Goal: Task Accomplishment & Management: Manage account settings

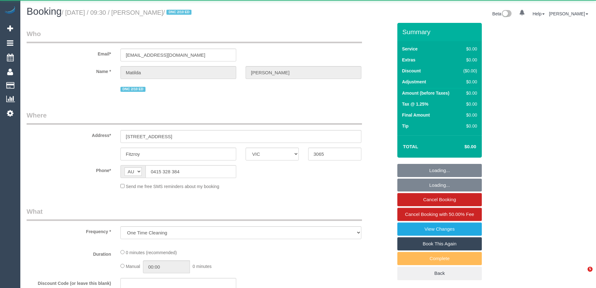
select select "VIC"
select select "string:stripe-pm_1S4zzc2GScqysDRVoPiMXZ99"
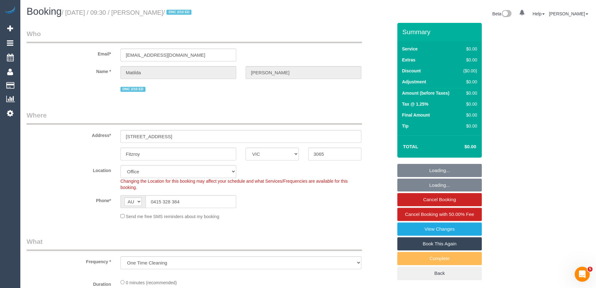
select select "object:784"
select select "number:29"
select select "number:14"
select select "number:19"
select select "number:24"
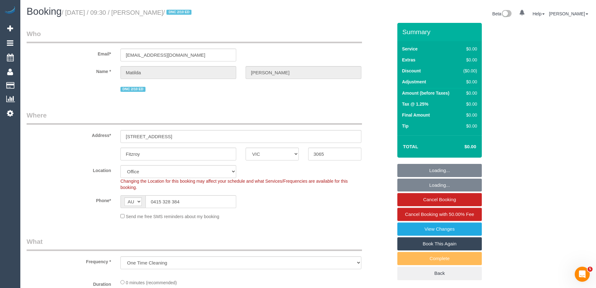
select select "number:26"
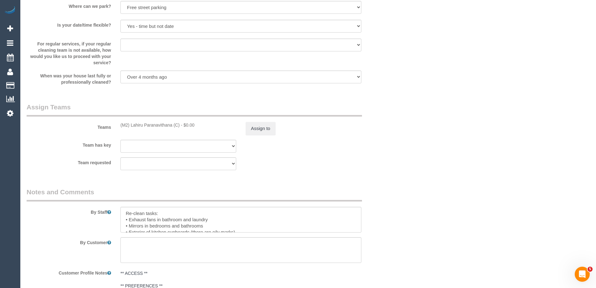
scroll to position [1044, 0]
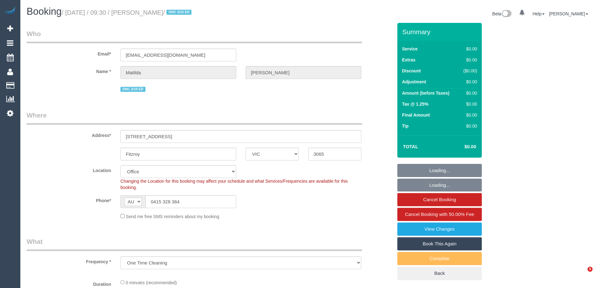
select select "VIC"
select select "object:784"
select select "string:stripe-pm_1S4zzc2GScqysDRVoPiMXZ99"
select select "number:29"
select select "number:14"
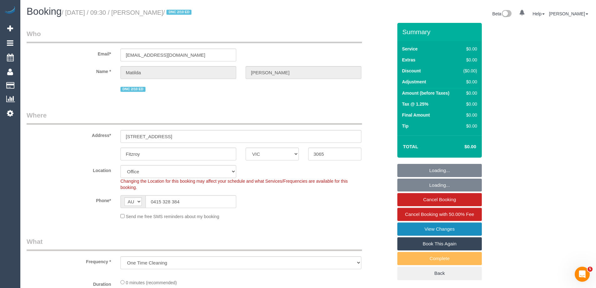
select select "number:19"
select select "number:24"
select select "number:26"
click at [449, 243] on link "Book This Again" at bounding box center [439, 243] width 85 height 13
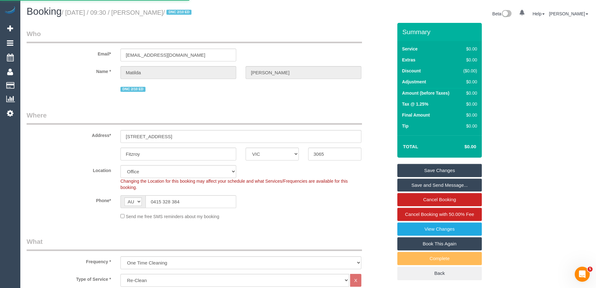
select select "VIC"
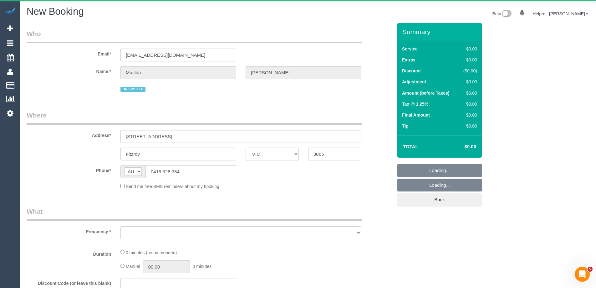
select select "number:29"
select select "number:14"
select select "number:19"
select select "number:24"
select select "number:26"
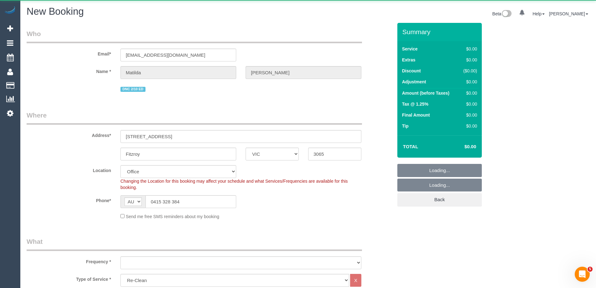
select select "string:stripe-pm_1S4zzc2GScqysDRVoPiMXZ99"
select select "object:5022"
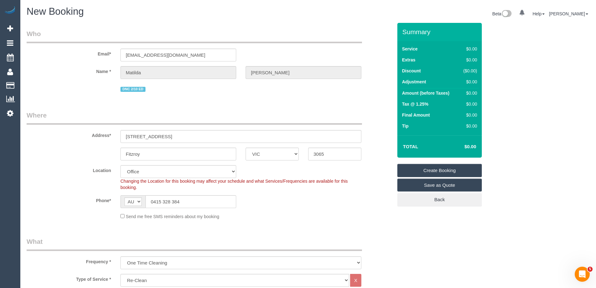
select select "88"
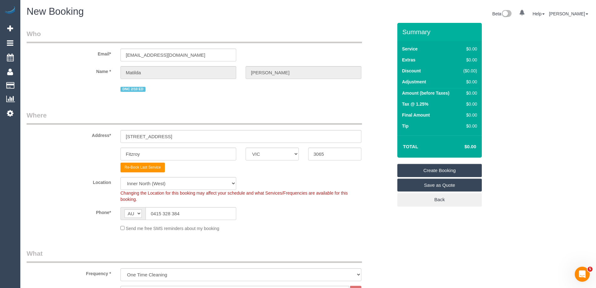
select select "object:5032"
select select "209"
select select "1"
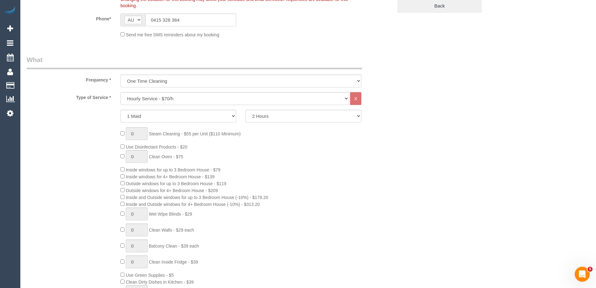
scroll to position [188, 0]
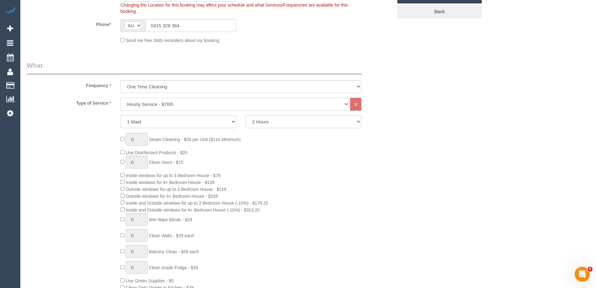
click at [159, 105] on select "Hourly Service - $70/h Hourly Service - $65/h Hourly Service - $60/h Hourly Ser…" at bounding box center [235, 104] width 229 height 13
click at [121, 98] on select "Hourly Service - $70/h Hourly Service - $65/h Hourly Service - $60/h Hourly Ser…" at bounding box center [235, 104] width 229 height 13
click at [254, 121] on select "2 Hours 2.5 Hours 3 Hours 3.5 Hours 4 Hours 4.5 Hours 5 Hours 5.5 Hours 6 Hours…" at bounding box center [304, 121] width 116 height 13
click at [246, 115] on select "2 Hours 2.5 Hours 3 Hours 3.5 Hours 4 Hours 4.5 Hours 5 Hours 5.5 Hours 6 Hours…" at bounding box center [304, 121] width 116 height 13
click at [260, 124] on select "2 Hours 2.5 Hours 3 Hours 3.5 Hours 4 Hours 4.5 Hours 5 Hours 5.5 Hours 6 Hours…" at bounding box center [304, 121] width 116 height 13
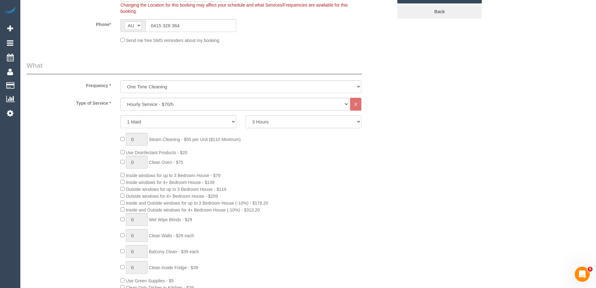
select select "150"
click at [246, 115] on select "2 Hours 2.5 Hours 3 Hours 3.5 Hours 4 Hours 4.5 Hours 5 Hours 5.5 Hours 6 Hours…" at bounding box center [304, 121] width 116 height 13
drag, startPoint x: 273, startPoint y: 123, endPoint x: 270, endPoint y: 127, distance: 4.6
click at [273, 123] on select "2 Hours 2.5 Hours 3 Hours 3.5 Hours 4 Hours 4.5 Hours 5 Hours 5.5 Hours 6 Hours…" at bounding box center [304, 121] width 116 height 13
click at [246, 115] on select "2 Hours 2.5 Hours 3 Hours 3.5 Hours 4 Hours 4.5 Hours 5 Hours 5.5 Hours 6 Hours…" at bounding box center [304, 121] width 116 height 13
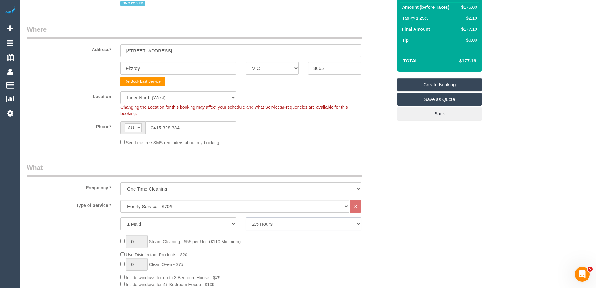
scroll to position [250, 0]
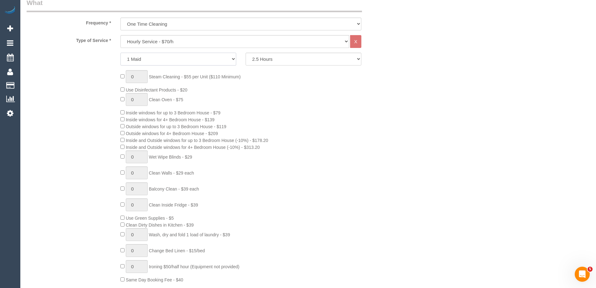
click at [188, 57] on select "1 Maid 2 Maids" at bounding box center [179, 59] width 116 height 13
click at [121, 53] on select "1 Maid 2 Maids" at bounding box center [179, 59] width 116 height 13
click at [264, 62] on select "2 Hours 2.5 Hours 3 Hours 3.5 Hours 4 Hours 4.5 Hours 5 Hours 5.5 Hours 6 Hours…" at bounding box center [304, 59] width 116 height 13
click at [213, 64] on select "1 Maid 2 Maids" at bounding box center [179, 59] width 116 height 13
select select "1"
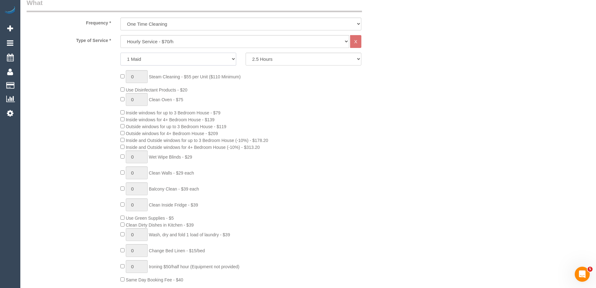
click at [121, 53] on select "1 Maid 2 Maids" at bounding box center [179, 59] width 116 height 13
click at [272, 59] on select "2 Hours 2.5 Hours 3 Hours 3.5 Hours 4 Hours 4.5 Hours 5 Hours 5.5 Hours 6 Hours…" at bounding box center [304, 59] width 116 height 13
select select "180"
click at [246, 53] on select "2 Hours 2.5 Hours 3 Hours 3.5 Hours 4 Hours 4.5 Hours 5 Hours 5.5 Hours 6 Hours…" at bounding box center [304, 59] width 116 height 13
click at [101, 116] on div "0 Steam Cleaning - $55 per Unit ($110 Minimum) Use Disinfectant Products - $20 …" at bounding box center [210, 176] width 376 height 213
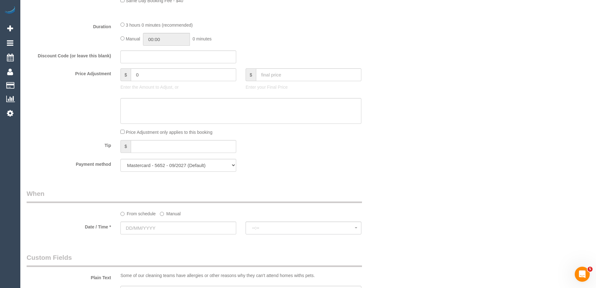
scroll to position [532, 0]
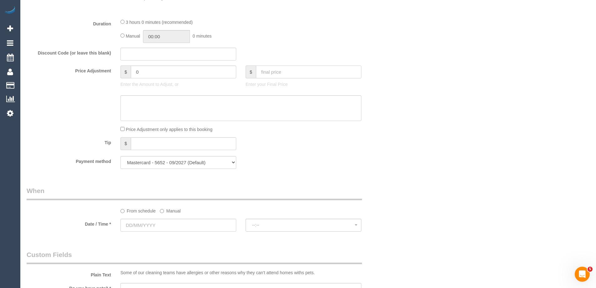
click at [288, 71] on input "text" at bounding box center [308, 71] width 105 height 13
paste input "178.20"
type input "178.20"
click at [208, 100] on textarea at bounding box center [241, 108] width 241 height 26
type input "-34"
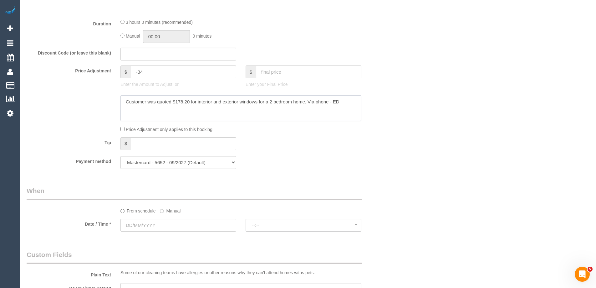
click at [125, 100] on textarea at bounding box center [241, 108] width 241 height 26
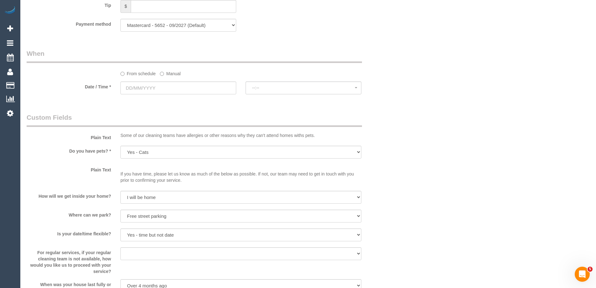
scroll to position [689, 0]
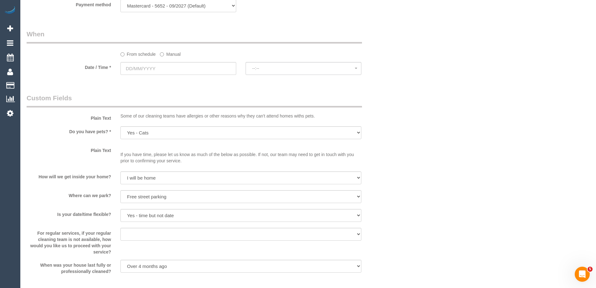
type textarea "$34 discount applied. Customer was quoted $178.20 for interior and exterior win…"
click at [173, 54] on label "Manual" at bounding box center [170, 53] width 21 height 8
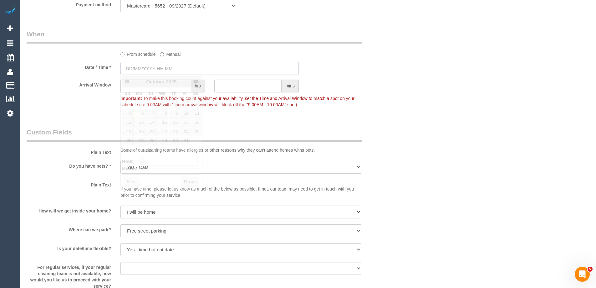
click at [173, 67] on input "text" at bounding box center [210, 68] width 178 height 13
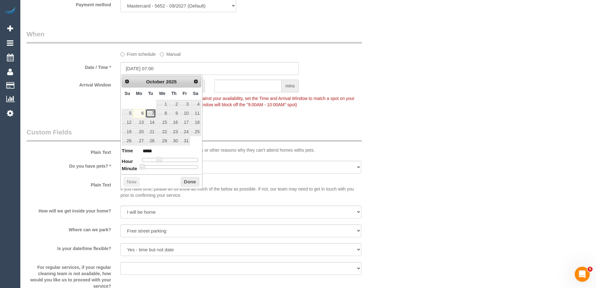
click at [151, 111] on link "7" at bounding box center [151, 113] width 10 height 8
type input "[DATE] 08:00"
type input "*****"
type input "07/10/2025 09:00"
type input "*****"
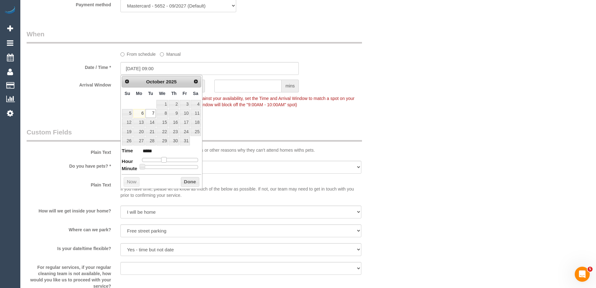
drag, startPoint x: 160, startPoint y: 159, endPoint x: 165, endPoint y: 159, distance: 4.4
click at [165, 159] on span at bounding box center [164, 160] width 6 height 6
type input "07/10/2025 09:05"
type input "*****"
type input "07/10/2025 09:10"
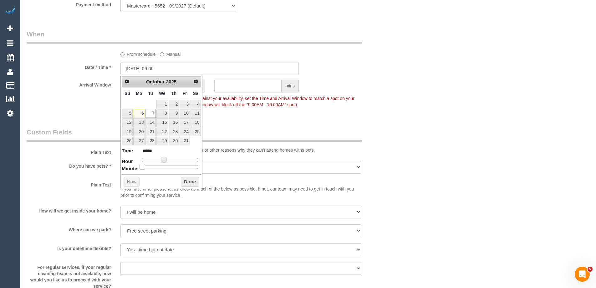
type input "*****"
type input "07/10/2025 09:15"
type input "*****"
type input "07/10/2025 09:20"
type input "*****"
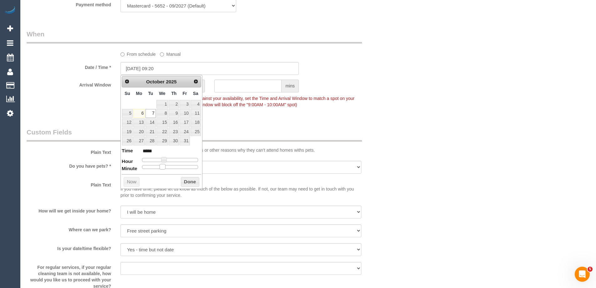
type input "07/10/2025 09:25"
type input "*****"
type input "07/10/2025 09:30"
type input "*****"
drag, startPoint x: 144, startPoint y: 167, endPoint x: 172, endPoint y: 168, distance: 28.8
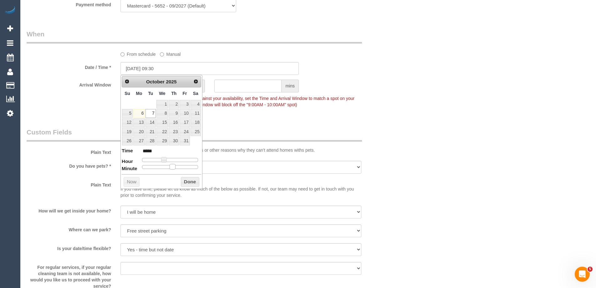
click at [172, 168] on span at bounding box center [173, 167] width 6 height 6
click at [187, 181] on button "Done" at bounding box center [190, 182] width 18 height 10
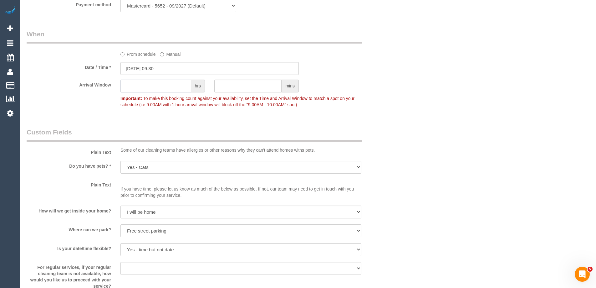
click at [152, 85] on input "text" at bounding box center [156, 85] width 71 height 13
type input "2"
click at [90, 107] on div "Arrival Window 2 hrs mins 09:30 - 11:30 Important: To make this booking count a…" at bounding box center [210, 94] width 376 height 31
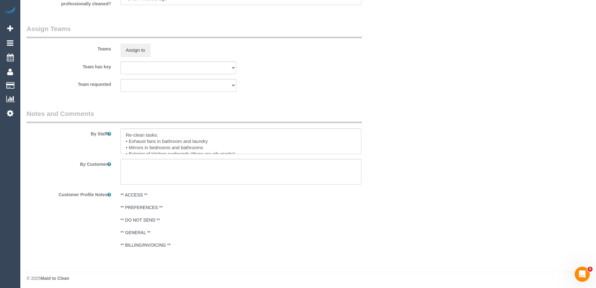
scroll to position [992, 0]
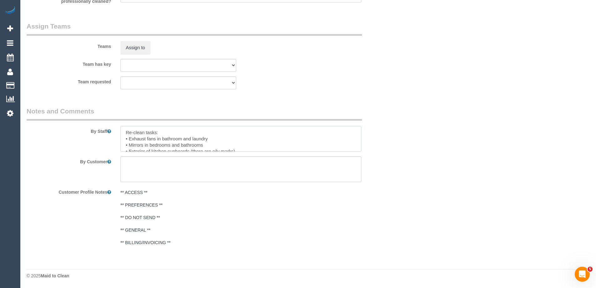
click at [184, 143] on textarea at bounding box center [241, 139] width 241 height 26
click at [121, 133] on textarea at bounding box center [241, 139] width 241 height 26
type textarea "Please bring a step-ladder. Interior and exterior window cleaning of a two bedr…"
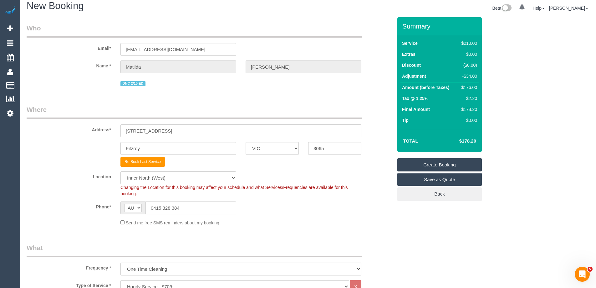
scroll to position [0, 0]
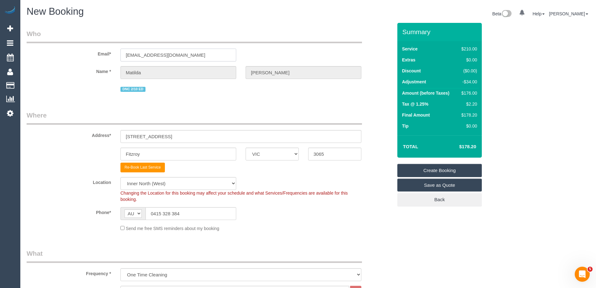
click at [224, 54] on input "mattie_lewis@hotmail.com" at bounding box center [179, 55] width 116 height 13
click at [425, 167] on link "Create Booking" at bounding box center [439, 170] width 85 height 13
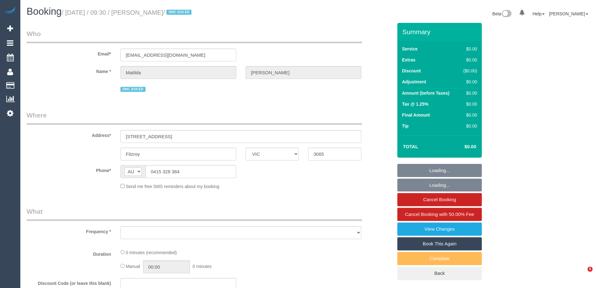
select select "VIC"
select select "object:631"
select select "string:stripe-pm_1S4zzc2GScqysDRVoPiMXZ99"
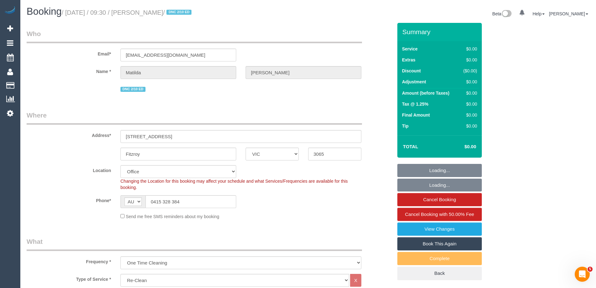
select select "object:784"
select select "number:29"
select select "number:14"
select select "number:19"
select select "number:24"
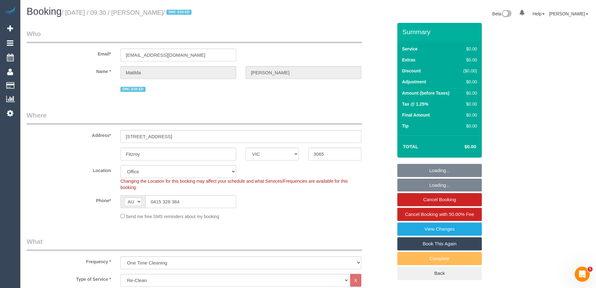
select select "number:26"
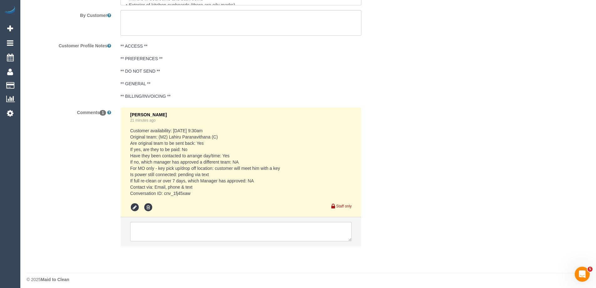
scroll to position [1044, 0]
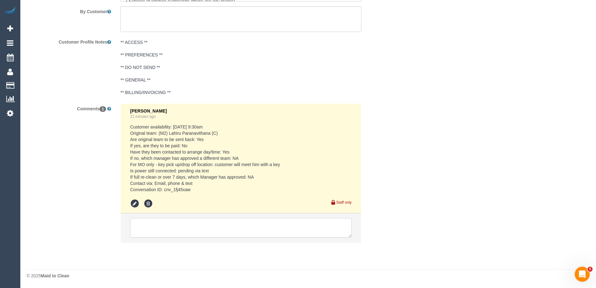
click at [198, 230] on textarea at bounding box center [241, 227] width 222 height 19
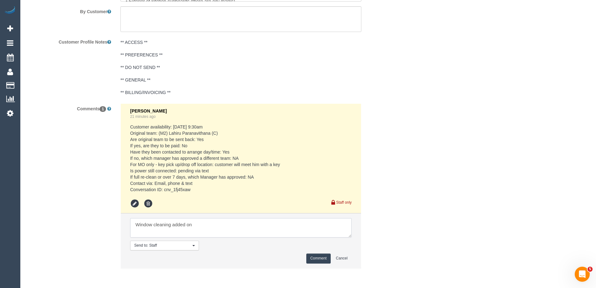
type textarea "Window cleaning added on"
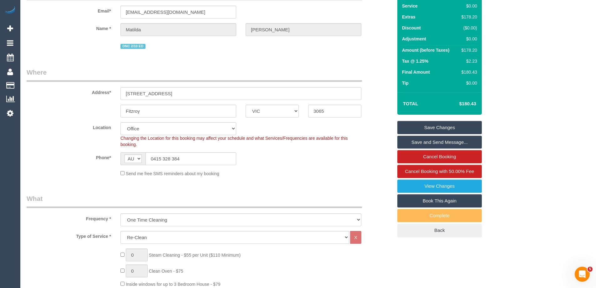
scroll to position [262, 0]
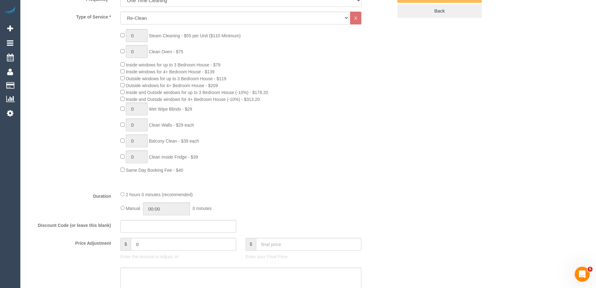
click at [261, 92] on span "Inside and Outside windows for up to 3 Bedroom House (-10%) - $178.20" at bounding box center [197, 92] width 142 height 5
copy span "178.20"
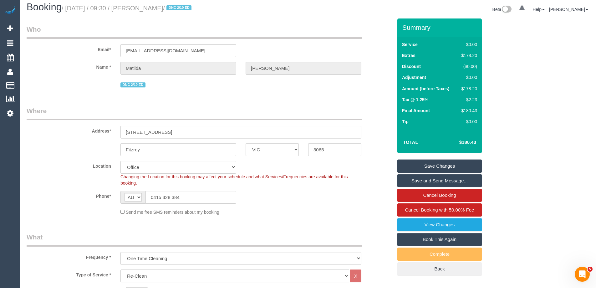
scroll to position [0, 0]
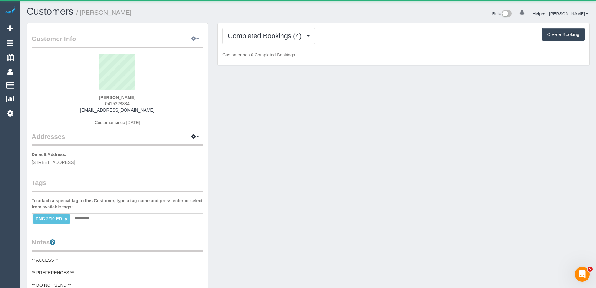
click at [194, 37] on icon "button" at bounding box center [194, 39] width 4 height 4
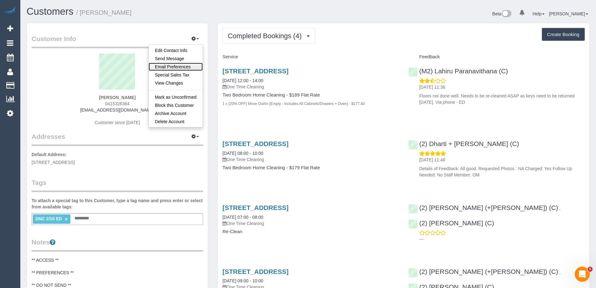
click at [189, 65] on link "Email Preferences" at bounding box center [176, 67] width 54 height 8
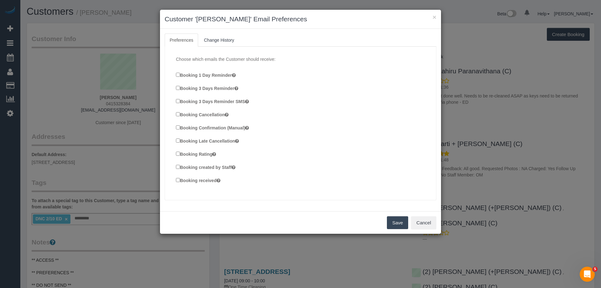
click at [235, 125] on label "Booking Confirmation (Manual)" at bounding box center [212, 127] width 73 height 7
click at [221, 169] on label "Booking created by Staff" at bounding box center [205, 166] width 59 height 7
click at [206, 181] on label "Booking received" at bounding box center [198, 180] width 44 height 7
click at [391, 218] on button "Save" at bounding box center [397, 222] width 21 height 13
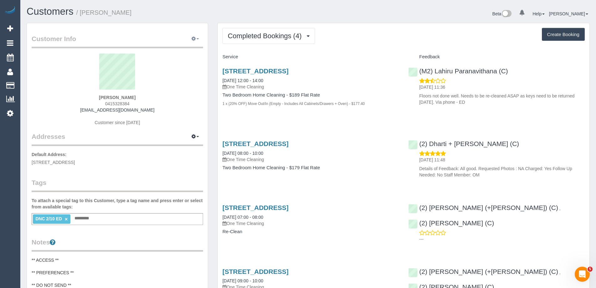
click at [195, 38] on icon "button" at bounding box center [194, 39] width 4 height 4
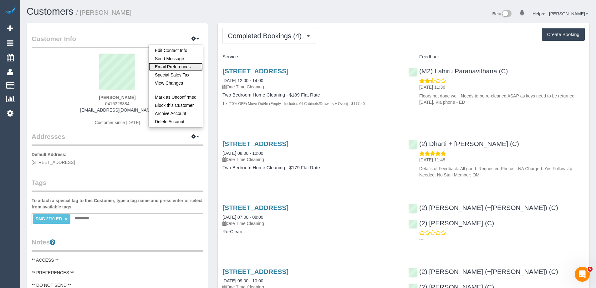
click at [182, 67] on link "Email Preferences" at bounding box center [176, 67] width 54 height 8
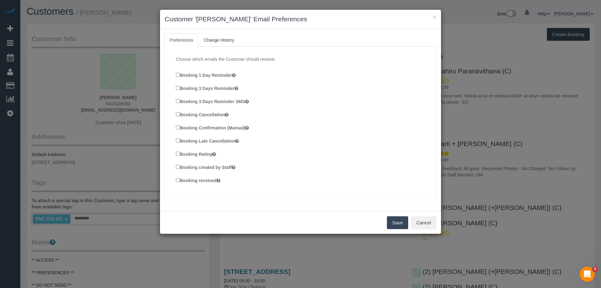
click at [202, 127] on label "Booking Confirmation (Manual)" at bounding box center [212, 127] width 73 height 7
click at [199, 167] on label "Booking created by Staff" at bounding box center [205, 166] width 59 height 7
click at [196, 181] on label "Booking received" at bounding box center [198, 180] width 44 height 7
click at [392, 218] on button "Save" at bounding box center [397, 222] width 21 height 13
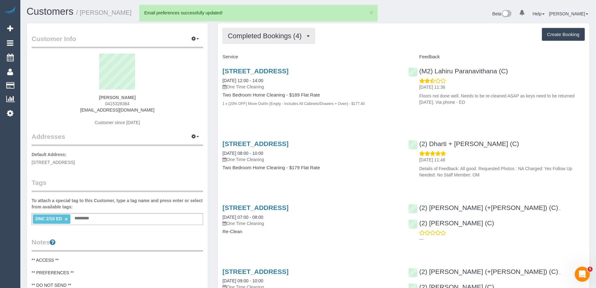
click at [275, 34] on span "Completed Bookings (4)" at bounding box center [266, 36] width 77 height 8
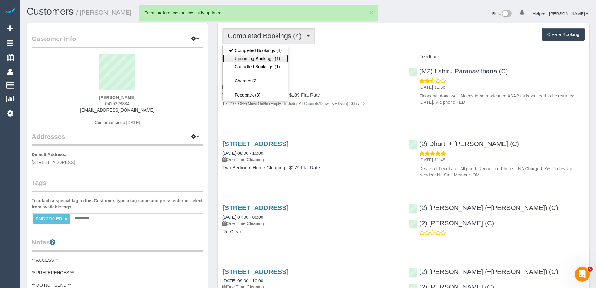
click at [268, 56] on link "Upcoming Bookings (1)" at bounding box center [255, 58] width 65 height 8
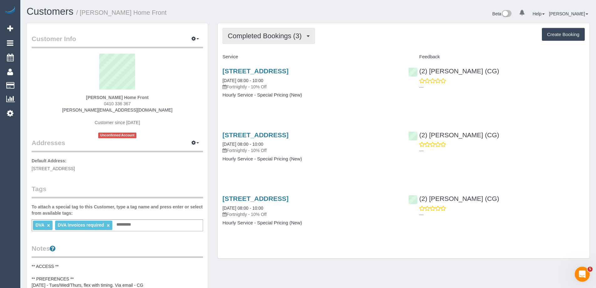
click at [255, 39] on span "Completed Bookings (3)" at bounding box center [266, 36] width 77 height 8
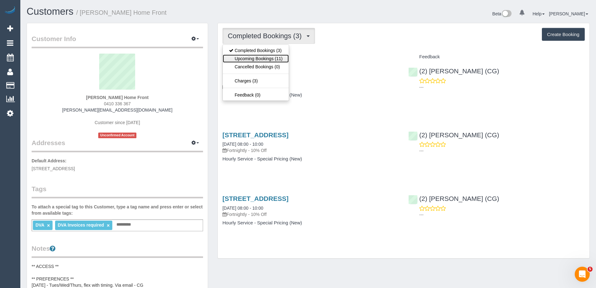
click at [261, 57] on link "Upcoming Bookings (11)" at bounding box center [256, 58] width 66 height 8
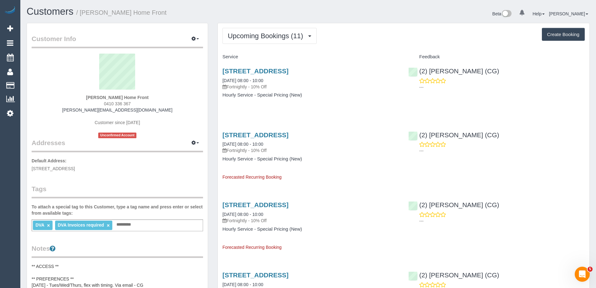
click at [351, 40] on div "Upcoming Bookings (11) Completed Bookings (3) Upcoming Bookings (11) Cancelled …" at bounding box center [404, 36] width 362 height 16
copy small "[PERSON_NAME]"
drag, startPoint x: 81, startPoint y: 12, endPoint x: 138, endPoint y: 17, distance: 56.6
click at [138, 17] on div "Customers / Cameron Buchanan Home Front" at bounding box center [165, 12] width 286 height 13
click at [289, 132] on link "8 Goulburn Grove, Yallambie, VIC 3085" at bounding box center [256, 134] width 66 height 7
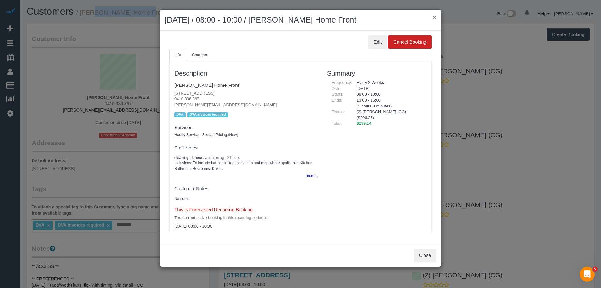
click at [435, 14] on button "×" at bounding box center [435, 17] width 4 height 7
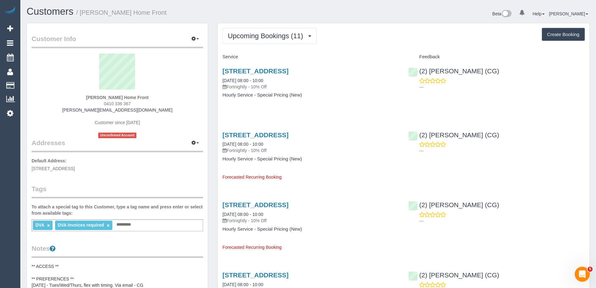
click at [459, 40] on div "Upcoming Bookings (11) Completed Bookings (3) Upcoming Bookings (11) Cancelled …" at bounding box center [404, 36] width 362 height 16
click at [289, 69] on link "8 Goulburn Grove, Yallambie, VIC 3085" at bounding box center [256, 70] width 66 height 7
copy small "[PERSON_NAME]"
drag, startPoint x: 81, startPoint y: 11, endPoint x: 137, endPoint y: 15, distance: 55.9
click at [137, 15] on small "/ Cameron Buchanan Home Front" at bounding box center [121, 12] width 90 height 7
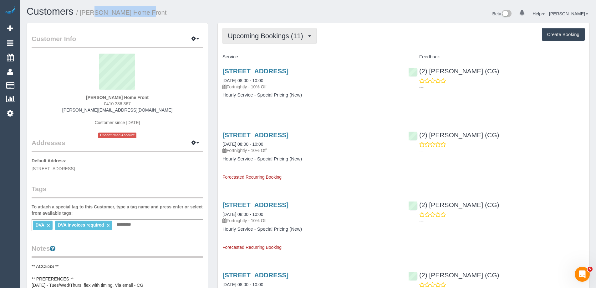
click at [262, 30] on button "Upcoming Bookings (11)" at bounding box center [270, 36] width 94 height 16
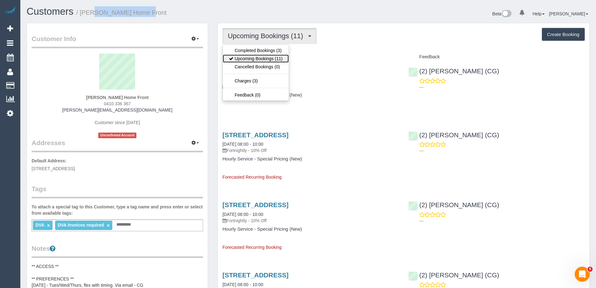
click at [262, 57] on link "Upcoming Bookings (11)" at bounding box center [256, 58] width 66 height 8
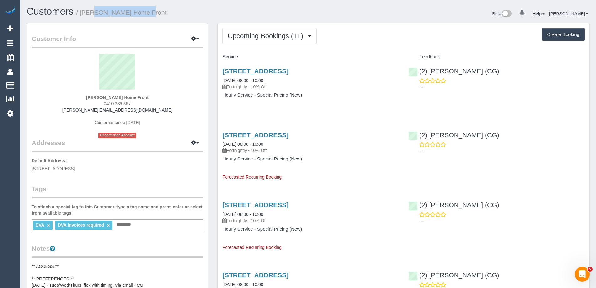
drag, startPoint x: 503, startPoint y: 72, endPoint x: 420, endPoint y: 75, distance: 82.7
click at [420, 75] on div "(2) Binoy Adheesha (CG) ---" at bounding box center [497, 77] width 186 height 31
copy link "(2) [PERSON_NAME] (CG)"
drag, startPoint x: 135, startPoint y: 14, endPoint x: 82, endPoint y: 13, distance: 52.6
click at [82, 13] on h1 "Customers / Cameron Buchanan Home Front" at bounding box center [165, 11] width 277 height 11
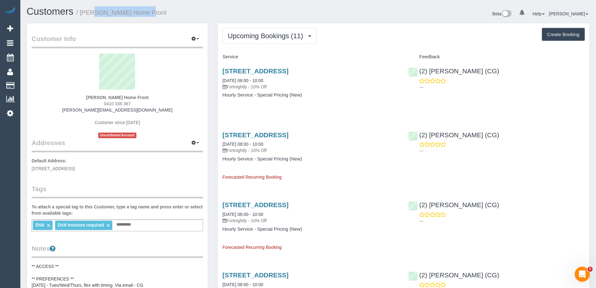
copy small "Cameron Buchanan Home Front"
drag, startPoint x: 337, startPoint y: 71, endPoint x: 222, endPoint y: 70, distance: 114.6
click at [223, 70] on h3 "8 Goulburn Grove, Yallambie, VIC 3085" at bounding box center [311, 70] width 177 height 7
copy link "8 Goulburn Grove, Yallambie, VIC 3085"
click at [289, 71] on link "8 Goulburn Grove, Yallambie, VIC 3085" at bounding box center [256, 70] width 66 height 7
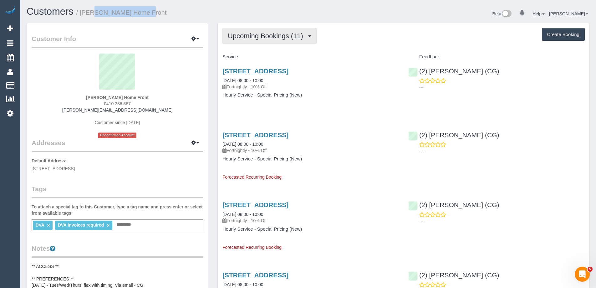
click at [287, 43] on button "Upcoming Bookings (11)" at bounding box center [270, 36] width 94 height 16
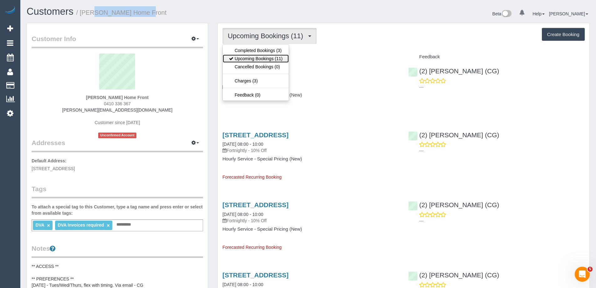
click at [279, 57] on link "Upcoming Bookings (11)" at bounding box center [256, 58] width 66 height 8
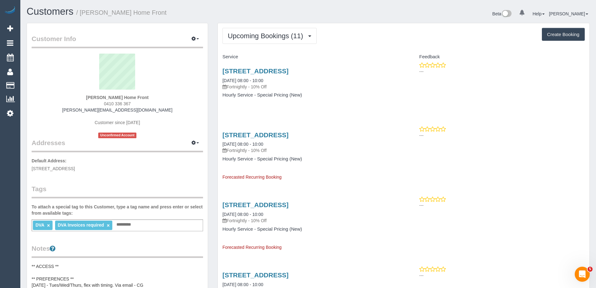
click at [154, 227] on div "DVA × DVA Invoices required × Add a tag" at bounding box center [118, 225] width 172 height 12
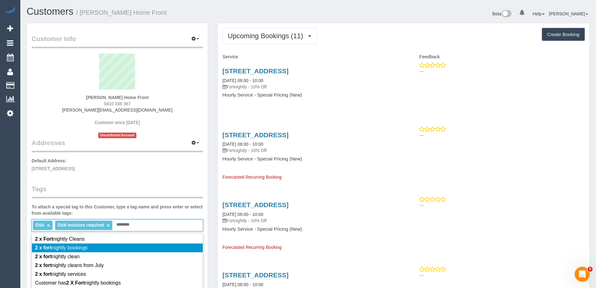
type input "********"
click at [90, 247] on li "2 x fort nightly bookings" at bounding box center [117, 247] width 171 height 9
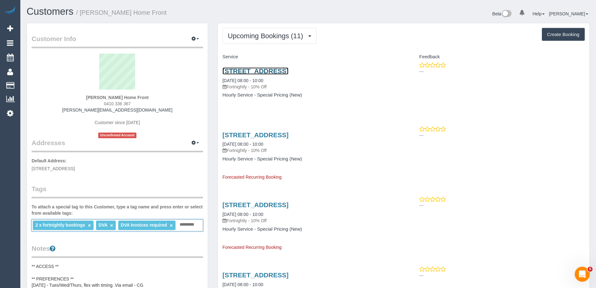
click at [257, 70] on link "8 Goulburn Grove, Yallambie, VIC 3085" at bounding box center [256, 70] width 66 height 7
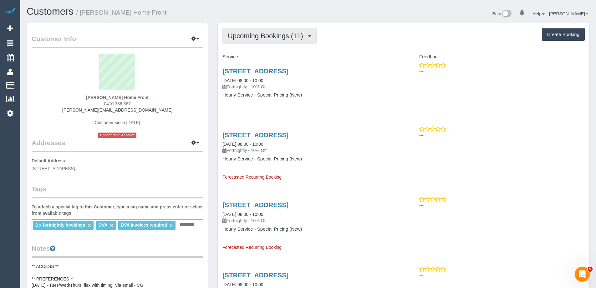
click at [258, 30] on button "Upcoming Bookings (11)" at bounding box center [270, 36] width 94 height 16
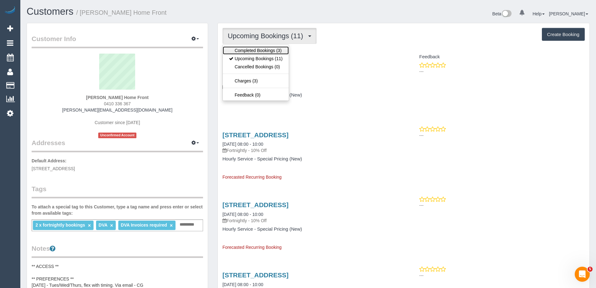
click at [255, 47] on link "Completed Bookings (3)" at bounding box center [256, 50] width 66 height 8
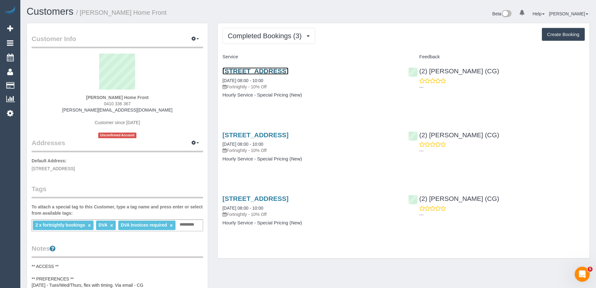
click at [289, 72] on link "8 Goulburn Grove, Yallambie, VIC 3085" at bounding box center [256, 70] width 66 height 7
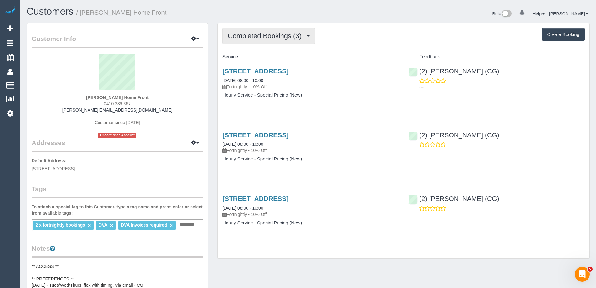
click at [265, 31] on button "Completed Bookings (3)" at bounding box center [269, 36] width 93 height 16
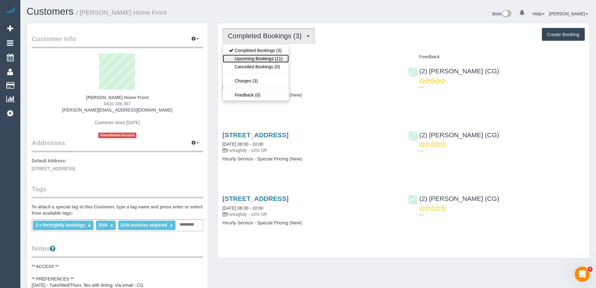
click at [259, 58] on link "Upcoming Bookings (11)" at bounding box center [256, 58] width 66 height 8
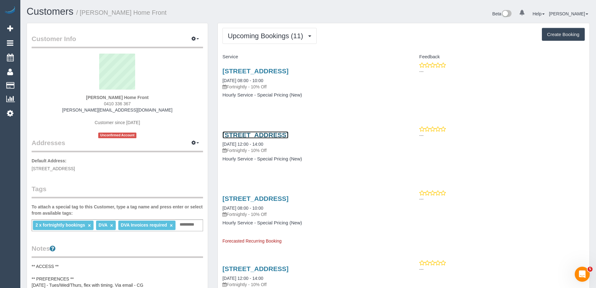
click at [289, 134] on link "8 Goulburn Grove, Yallambie, VIC 3085" at bounding box center [256, 134] width 66 height 7
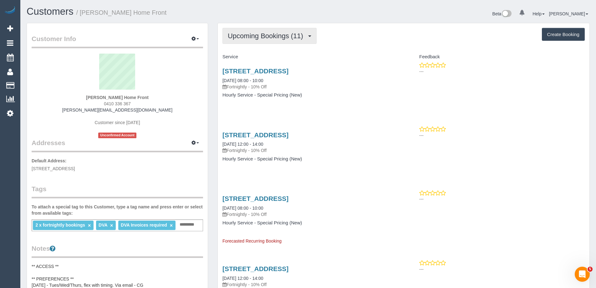
click at [267, 36] on span "Upcoming Bookings (11)" at bounding box center [267, 36] width 79 height 8
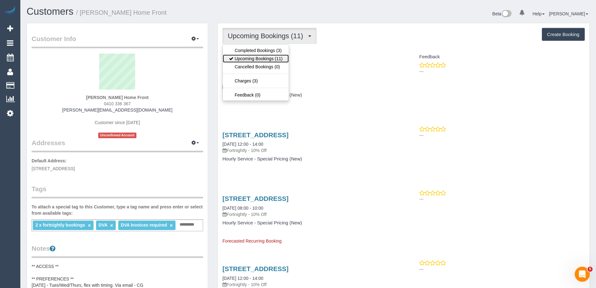
click at [256, 59] on link "Upcoming Bookings (11)" at bounding box center [256, 58] width 66 height 8
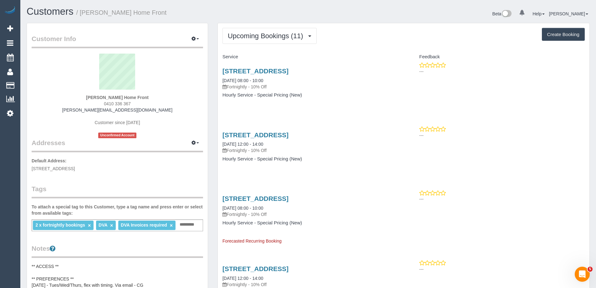
click at [338, 33] on div "Upcoming Bookings (11) Completed Bookings (3) Upcoming Bookings (11) Cancelled …" at bounding box center [404, 36] width 362 height 16
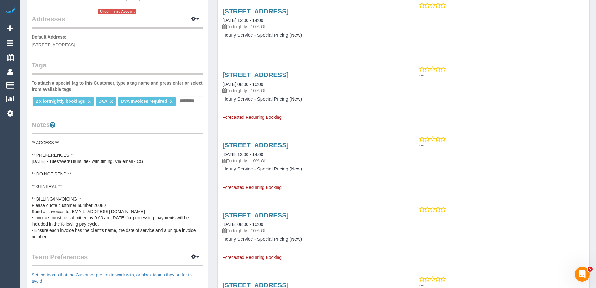
scroll to position [125, 0]
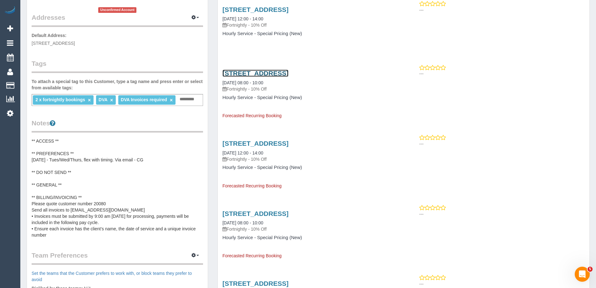
click at [289, 73] on link "8 Goulburn Grove, Yallambie, VIC 3085" at bounding box center [256, 72] width 66 height 7
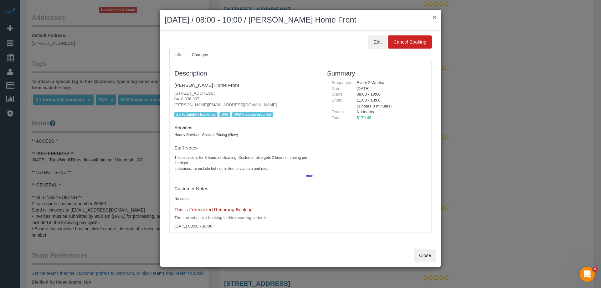
click at [433, 17] on button "×" at bounding box center [435, 17] width 4 height 7
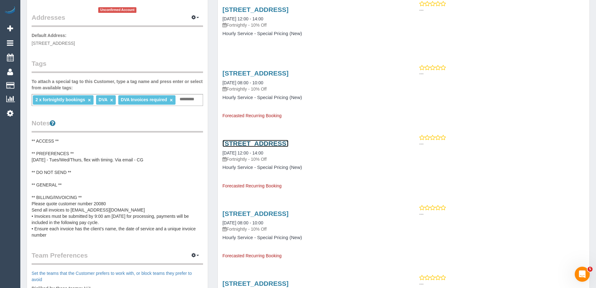
click at [289, 143] on link "8 Goulburn Grove, Yallambie, VIC 3085" at bounding box center [256, 143] width 66 height 7
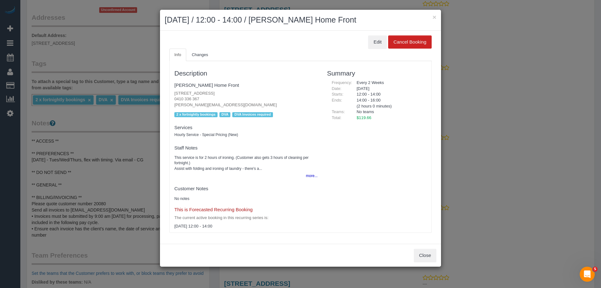
click at [437, 14] on div "× October 28, 2025 / 12:00 - 14:00 / Cameron Buchanan Home Front" at bounding box center [300, 20] width 281 height 21
click at [436, 17] on button "×" at bounding box center [435, 17] width 4 height 7
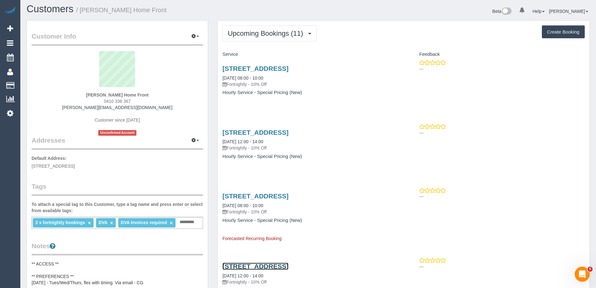
scroll to position [0, 0]
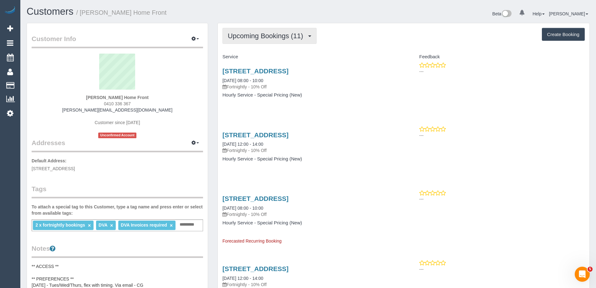
click at [288, 37] on span "Upcoming Bookings (11)" at bounding box center [267, 36] width 79 height 8
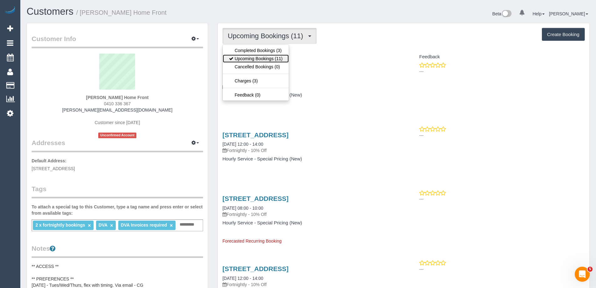
click at [283, 59] on link "Upcoming Bookings (11)" at bounding box center [256, 58] width 66 height 8
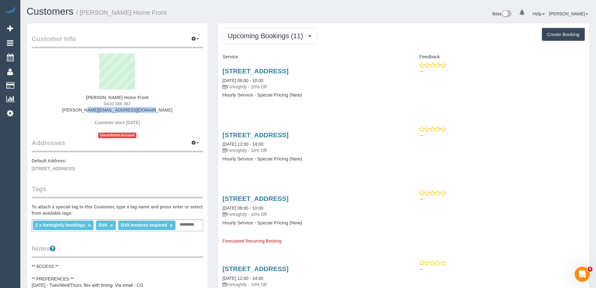
drag, startPoint x: 157, startPoint y: 110, endPoint x: 64, endPoint y: 111, distance: 93.9
click at [64, 111] on div "Cameron Buchanan Home Front 0410 336 367 cameron.homefront@fake.com Customer si…" at bounding box center [118, 96] width 172 height 85
click at [173, 111] on div "Cameron Buchanan Home Front 0410 336 367 cameron.homefront@fake.com Customer si…" at bounding box center [118, 96] width 172 height 85
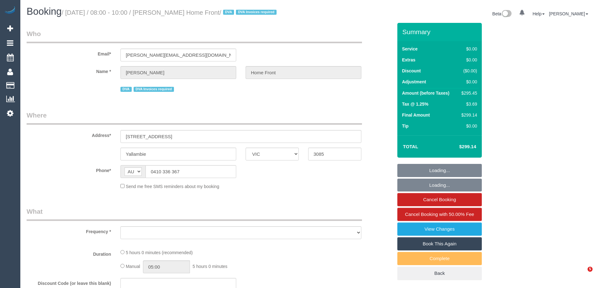
select select "VIC"
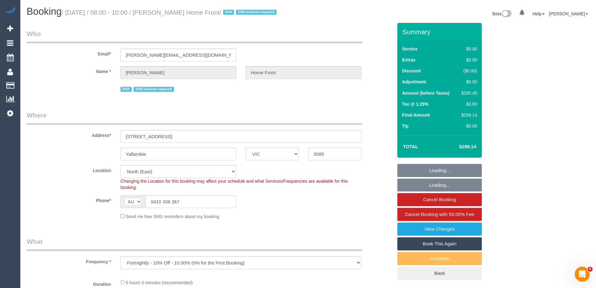
select select "object:682"
select select "number:28"
select select "number:14"
select select "number:19"
select select "number:36"
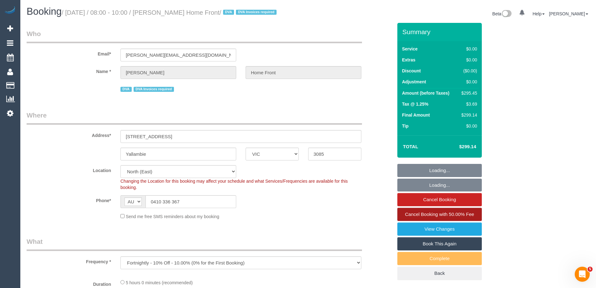
select select "number:35"
select select "number:13"
click at [463, 217] on span "Cancel Booking with 50.00% Fee" at bounding box center [439, 213] width 69 height 5
select select "300"
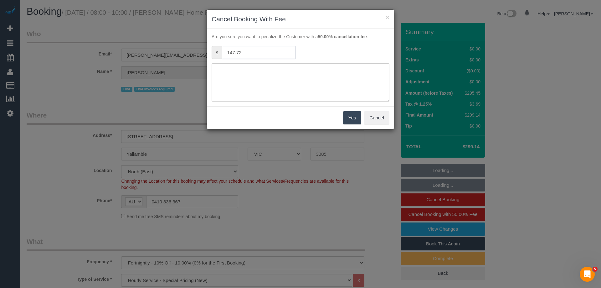
click at [255, 56] on input "147.72" at bounding box center [259, 52] width 74 height 13
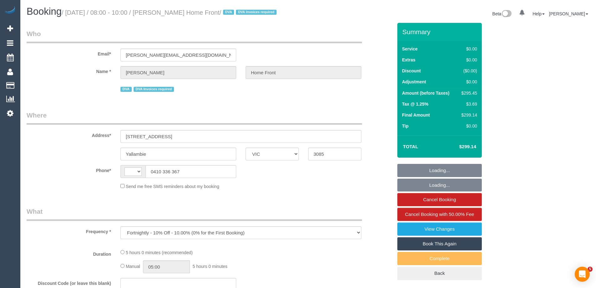
select select "VIC"
select select "object:682"
select select "string:AU"
select select "number:28"
select select "number:14"
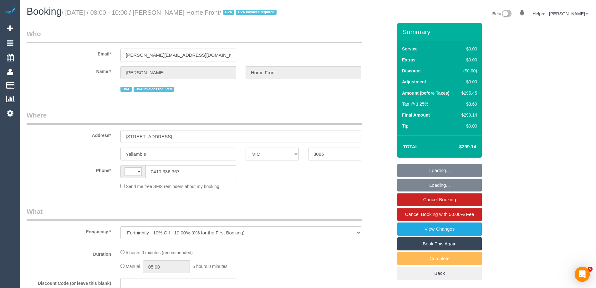
select select "number:19"
select select "number:36"
select select "number:35"
select select "number:13"
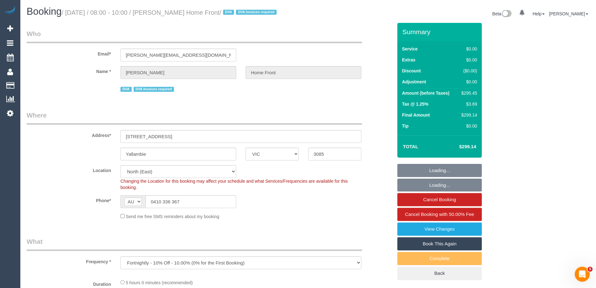
select select "300"
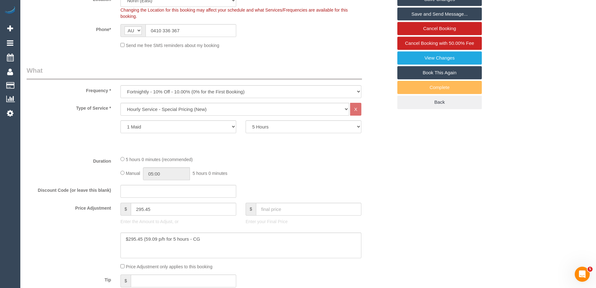
scroll to position [188, 0]
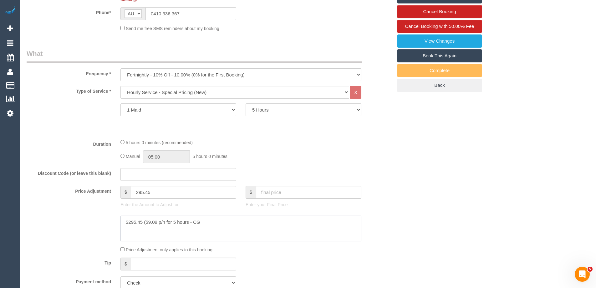
click at [150, 229] on textarea at bounding box center [241, 228] width 241 height 26
click at [157, 198] on input "295.45" at bounding box center [183, 192] width 105 height 13
paste input "103.40"
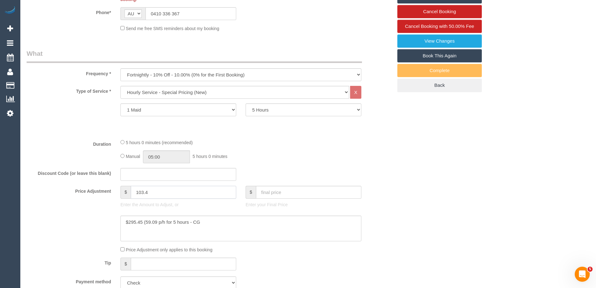
click at [167, 198] on input "103.4" at bounding box center [183, 192] width 105 height 13
paste input "77.27"
type input "177.27"
click at [133, 229] on textarea at bounding box center [241, 228] width 241 height 26
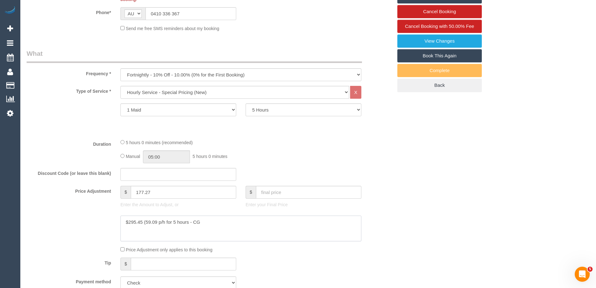
click at [133, 229] on textarea at bounding box center [241, 228] width 241 height 26
paste textarea "177.27"
click at [176, 228] on textarea at bounding box center [241, 228] width 241 height 26
click at [204, 230] on textarea at bounding box center [241, 228] width 241 height 26
type textarea "$177.27 (59.09 p/h for 3 hours - ED"
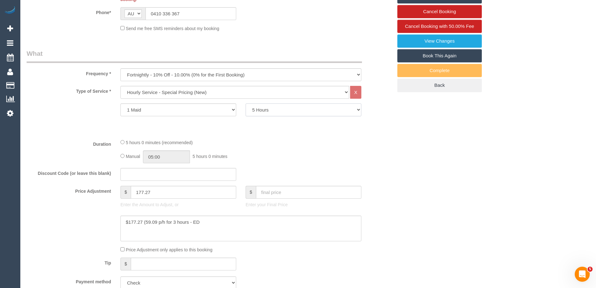
click at [271, 113] on select "1 Hour 1.5 Hour 2 Hours 2.5 Hours 3 Hours 3.5 Hours 4 Hours 4.5 Hours 5 Hours 5…" at bounding box center [304, 109] width 116 height 13
select select "180"
click at [246, 111] on select "1 Hour 1.5 Hour 2 Hours 2.5 Hours 3 Hours 3.5 Hours 4 Hours 4.5 Hours 5 Hours 5…" at bounding box center [304, 109] width 116 height 13
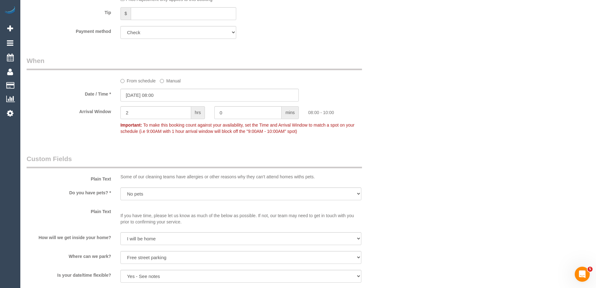
scroll to position [438, 0]
click at [139, 84] on label "From schedule" at bounding box center [138, 79] width 35 height 8
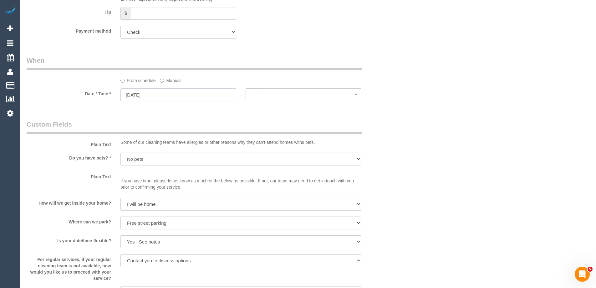
click at [191, 100] on input "07/10/2025" at bounding box center [179, 94] width 116 height 13
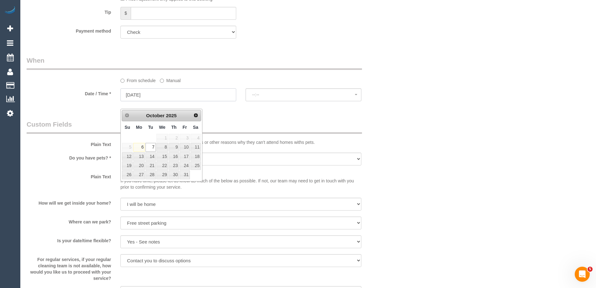
select select "spot10"
click at [195, 146] on link "11" at bounding box center [196, 147] width 10 height 8
type input "11/10/2025"
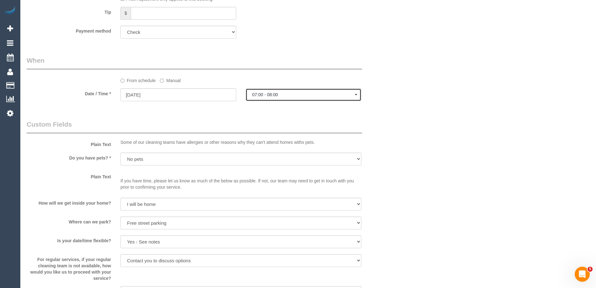
click at [284, 97] on span "07:00 - 08:00" at bounding box center [303, 94] width 103 height 5
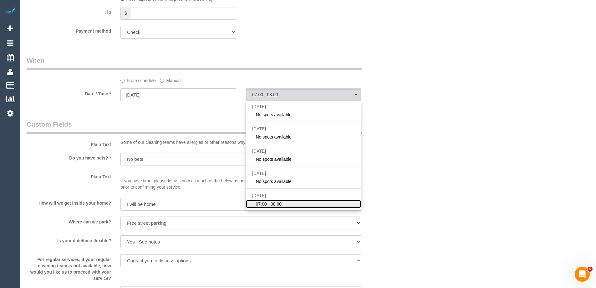
scroll to position [32, 0]
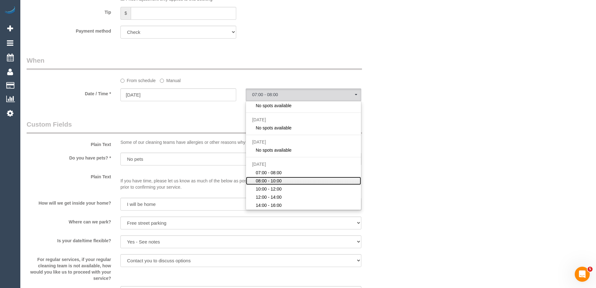
click at [280, 184] on span "08:00 - 10:00" at bounding box center [269, 180] width 26 height 6
select select "spot15"
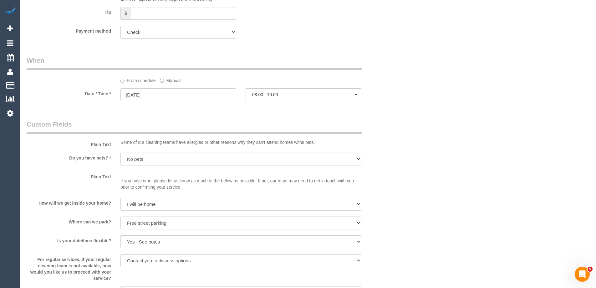
click at [395, 121] on div "Who Email* cameron.homefront@fake.com Name * Cameron Buchanan Home Front DVA DV…" at bounding box center [210, 109] width 376 height 1049
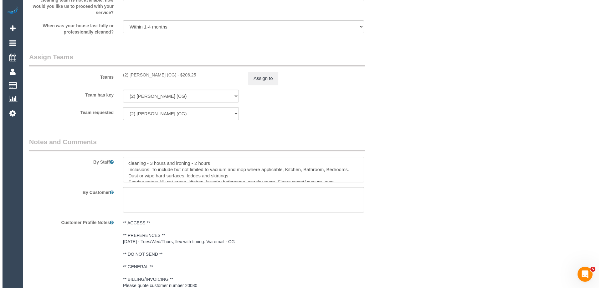
scroll to position [720, 0]
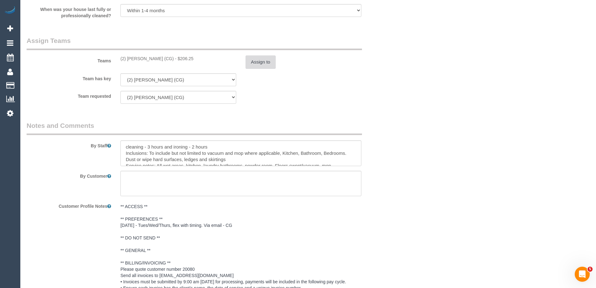
click at [265, 69] on button "Assign to" at bounding box center [261, 61] width 30 height 13
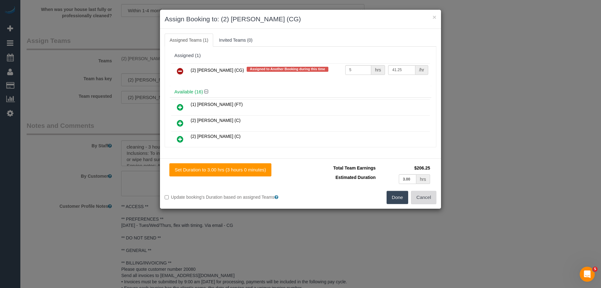
click at [418, 194] on button "Cancel" at bounding box center [423, 197] width 25 height 13
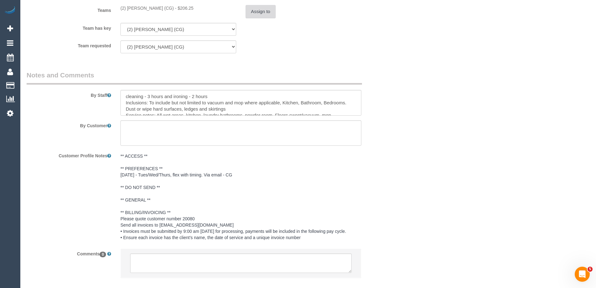
scroll to position [813, 0]
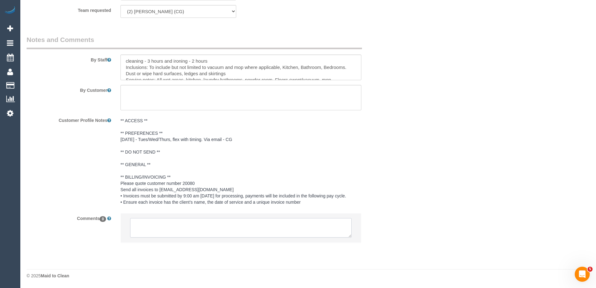
click at [249, 227] on textarea at bounding box center [241, 227] width 222 height 19
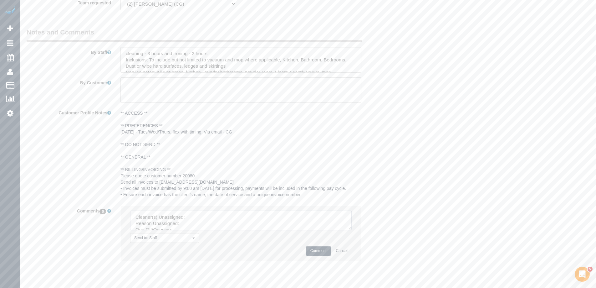
scroll to position [688, 0]
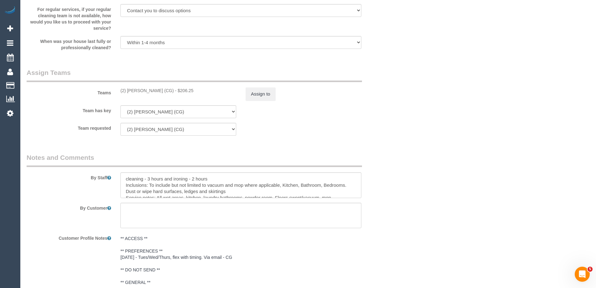
drag, startPoint x: 122, startPoint y: 100, endPoint x: 170, endPoint y: 99, distance: 47.9
click at [170, 94] on div "(2) [PERSON_NAME] (CG) - $206.25" at bounding box center [178, 90] width 125 height 6
copy div "(2) [PERSON_NAME] (CG)"
click at [254, 94] on div "Teams (2) Binoy Adheesha (CG) - $206.25 Assign to" at bounding box center [210, 84] width 376 height 33
click at [261, 100] on button "Assign to" at bounding box center [261, 93] width 30 height 13
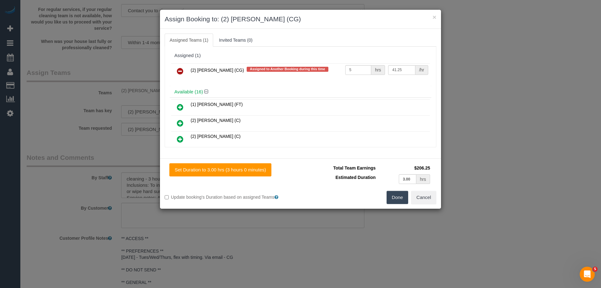
click at [181, 73] on icon at bounding box center [180, 71] width 7 height 8
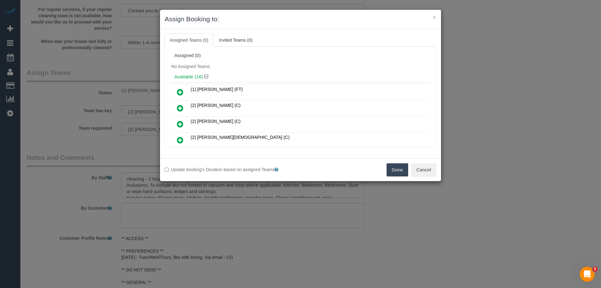
click at [397, 171] on button "Done" at bounding box center [398, 169] width 22 height 13
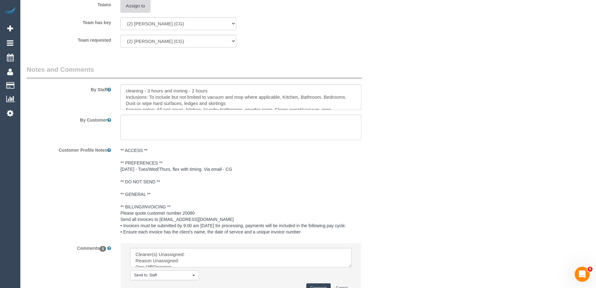
scroll to position [839, 0]
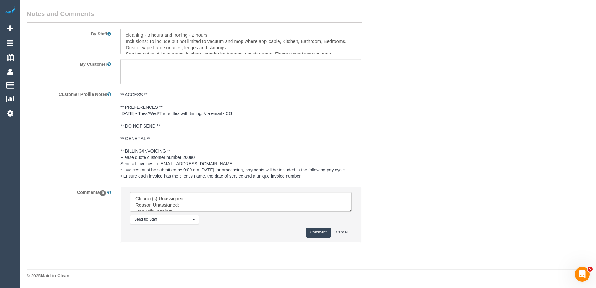
drag, startPoint x: 348, startPoint y: 206, endPoint x: 375, endPoint y: 270, distance: 69.4
click at [352, 211] on textarea at bounding box center [241, 201] width 222 height 19
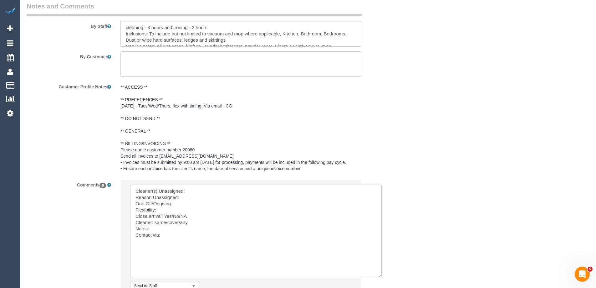
scroll to position [913, 0]
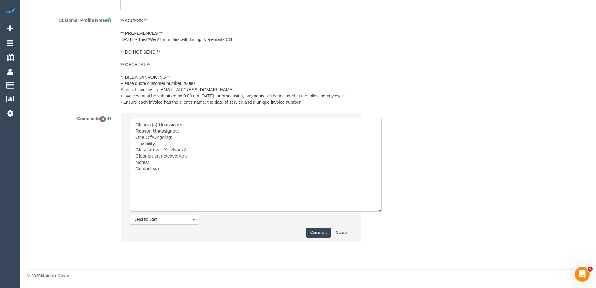
click at [201, 122] on textarea at bounding box center [256, 164] width 252 height 93
paste textarea "(2) [PERSON_NAME] (CG)"
click at [160, 156] on textarea at bounding box center [256, 164] width 252 height 93
click at [166, 155] on textarea at bounding box center [256, 164] width 252 height 93
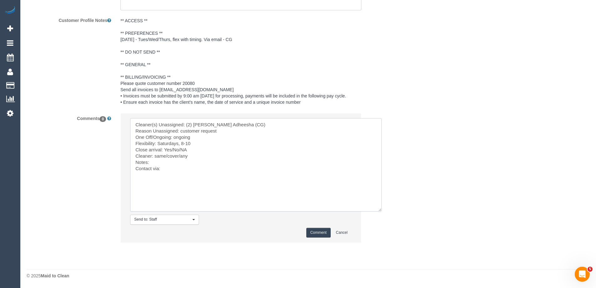
click at [205, 157] on textarea at bounding box center [256, 164] width 252 height 93
drag, startPoint x: 155, startPoint y: 155, endPoint x: 350, endPoint y: 151, distance: 194.7
click at [350, 151] on textarea at bounding box center [256, 164] width 252 height 93
click at [288, 157] on textarea at bounding box center [256, 164] width 252 height 93
drag, startPoint x: 279, startPoint y: 158, endPoint x: 134, endPoint y: 154, distance: 145.0
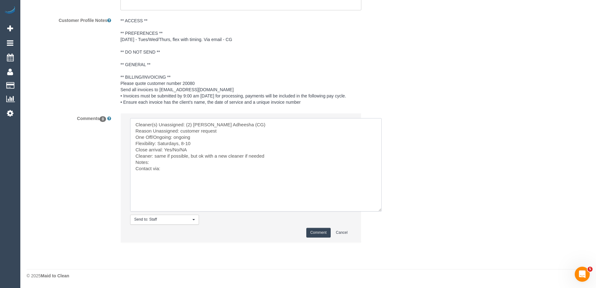
click at [134, 154] on textarea at bounding box center [256, 164] width 252 height 93
click at [181, 166] on textarea at bounding box center [256, 164] width 252 height 93
click at [214, 163] on textarea at bounding box center [256, 164] width 252 height 93
click at [193, 170] on textarea at bounding box center [256, 164] width 252 height 93
click at [177, 161] on textarea at bounding box center [256, 164] width 252 height 93
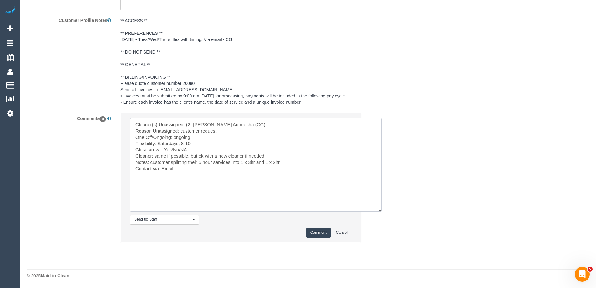
drag, startPoint x: 171, startPoint y: 150, endPoint x: 183, endPoint y: 150, distance: 12.2
click at [183, 150] on textarea at bounding box center [256, 164] width 252 height 93
click at [231, 135] on textarea at bounding box center [256, 164] width 252 height 93
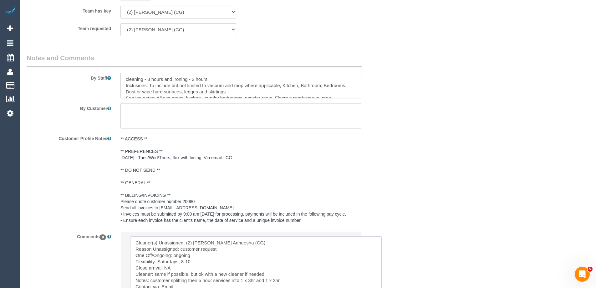
scroll to position [788, 0]
type textarea "Cleaner(s) Unassigned: (2) Binoy Adheesha (CG) Reason Unassigned: customer requ…"
click at [212, 86] on textarea at bounding box center [241, 85] width 241 height 26
click at [152, 85] on textarea at bounding box center [241, 85] width 241 height 26
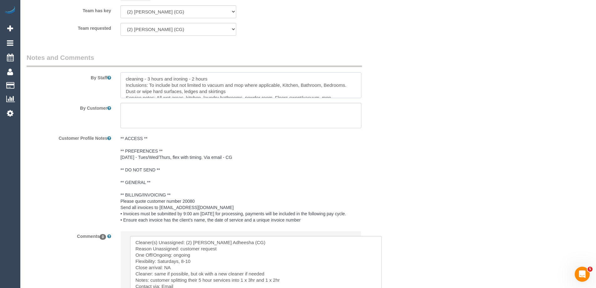
click at [152, 85] on textarea at bounding box center [241, 85] width 241 height 26
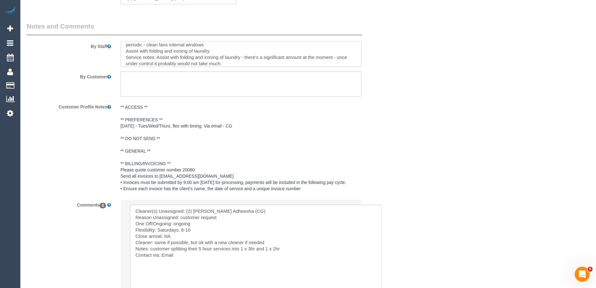
scroll to position [37, 0]
click at [135, 56] on textarea at bounding box center [241, 54] width 241 height 26
click at [136, 56] on textarea at bounding box center [241, 54] width 241 height 26
click at [231, 67] on textarea at bounding box center [241, 54] width 241 height 26
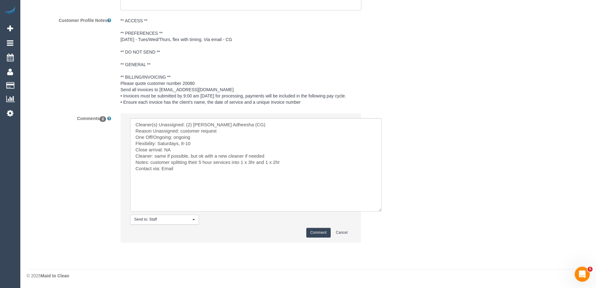
scroll to position [913, 0]
type textarea "This service is for 3 hours of cleaning. Customer also gets 2 hours of ironing …"
click at [228, 131] on textarea at bounding box center [256, 164] width 252 height 93
drag, startPoint x: 296, startPoint y: 161, endPoint x: 199, endPoint y: 162, distance: 97.0
click at [199, 162] on textarea at bounding box center [256, 164] width 252 height 93
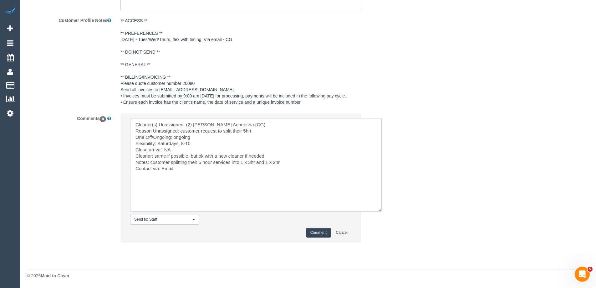
drag, startPoint x: 243, startPoint y: 131, endPoint x: 252, endPoint y: 130, distance: 8.8
click at [252, 130] on textarea at bounding box center [256, 164] width 252 height 93
paste textarea "hour services into 1 x 3hr and 1 x 2hr"
drag, startPoint x: 150, startPoint y: 161, endPoint x: 294, endPoint y: 162, distance: 144.0
click at [294, 162] on textarea at bounding box center [256, 164] width 252 height 93
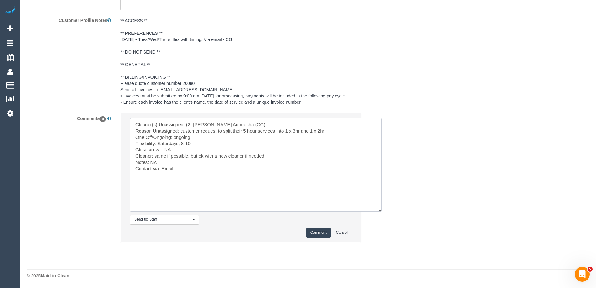
click at [211, 135] on textarea at bounding box center [256, 164] width 252 height 93
click at [181, 161] on textarea at bounding box center [256, 164] width 252 height 93
type textarea "Cleaner(s) Unassigned: (2) [PERSON_NAME] Adheesha (CG) Reason Unassigned: custo…"
click at [326, 233] on button "Comment" at bounding box center [318, 233] width 24 height 10
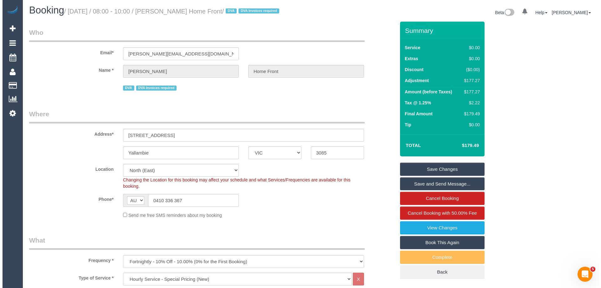
scroll to position [0, 0]
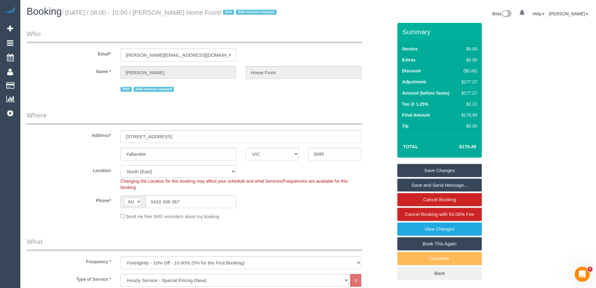
click at [447, 175] on link "Save Changes" at bounding box center [439, 170] width 85 height 13
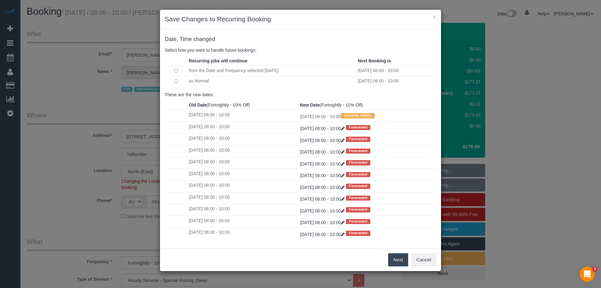
click at [397, 259] on button "Next" at bounding box center [398, 259] width 20 height 13
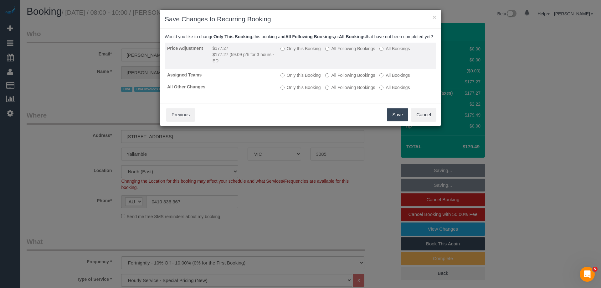
click at [345, 52] on label "All Following Bookings" at bounding box center [350, 48] width 50 height 6
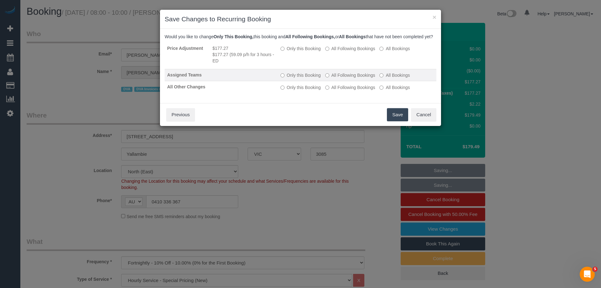
click at [343, 78] on label "All Following Bookings" at bounding box center [350, 75] width 50 height 6
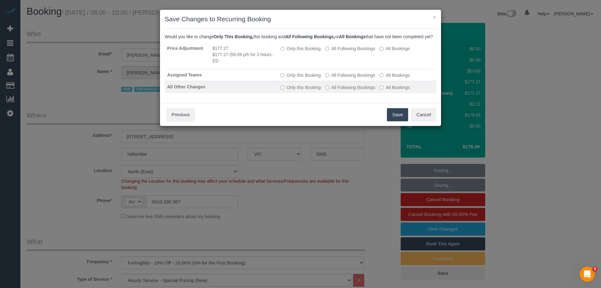
click at [342, 90] on label "All Following Bookings" at bounding box center [350, 87] width 50 height 6
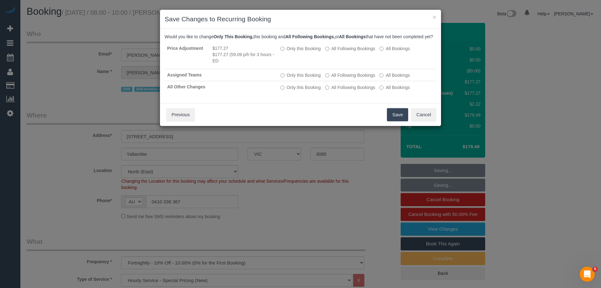
click at [393, 121] on button "Save" at bounding box center [397, 114] width 21 height 13
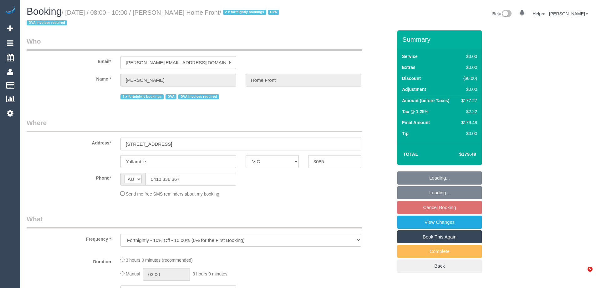
select select "VIC"
select select "180"
select select "number:28"
select select "number:14"
select select "number:19"
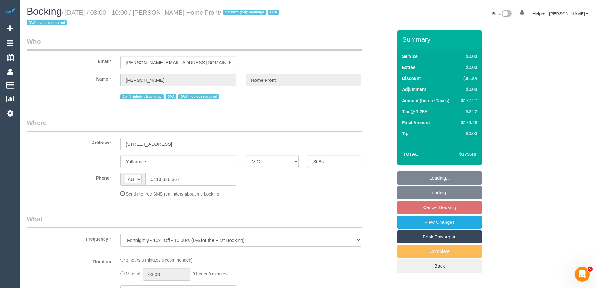
select select "number:36"
select select "number:35"
select select "number:13"
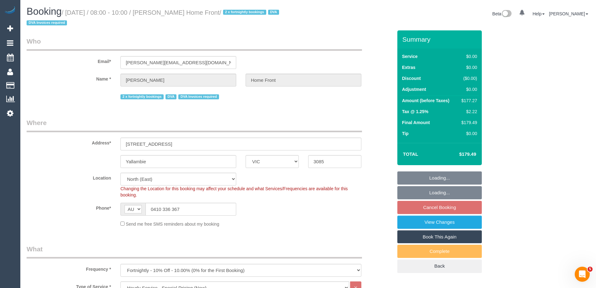
select select "object:1367"
select select "spot2"
click at [441, 237] on link "Book This Again" at bounding box center [439, 236] width 85 height 13
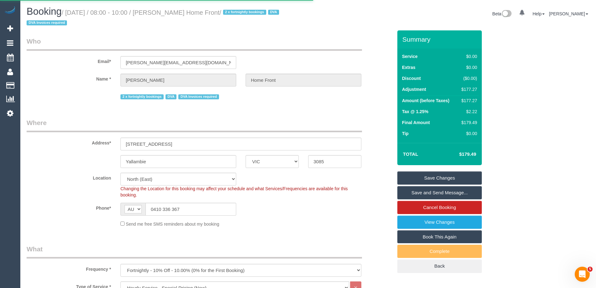
select select "VIC"
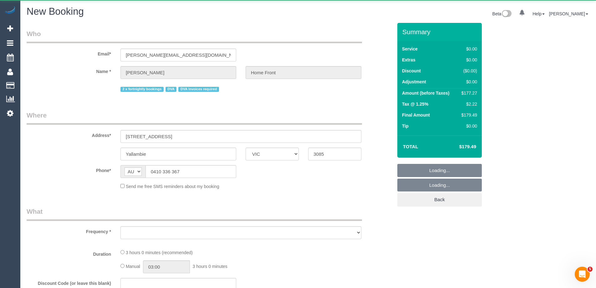
select select "string:stripe"
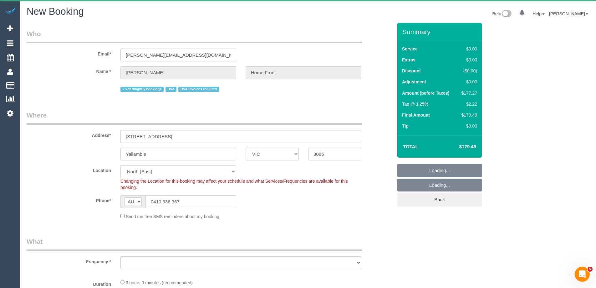
select select "object:2802"
select select "number:28"
select select "number:14"
select select "number:19"
select select "number:36"
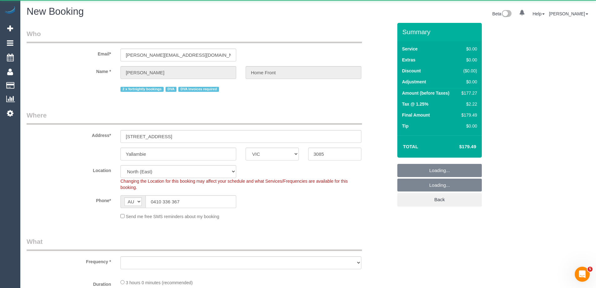
select select "number:35"
select select "number:13"
select select "object:2926"
select select "180"
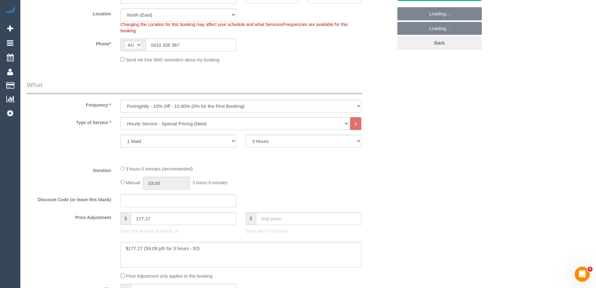
select select "object:2931"
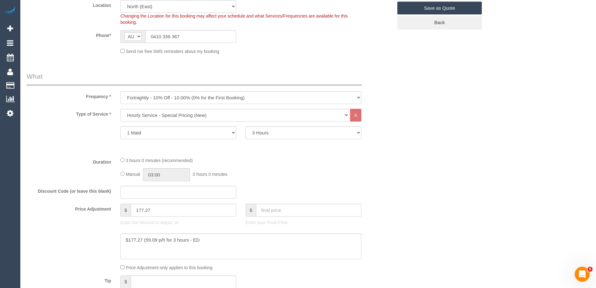
scroll to position [188, 0]
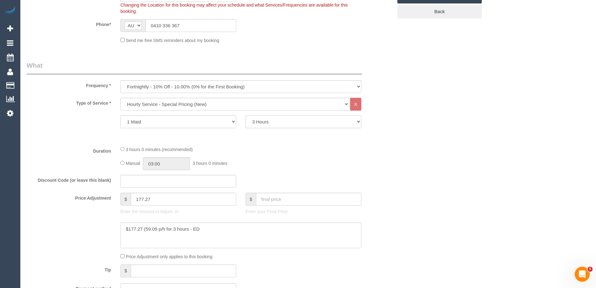
click at [269, 126] on select "1 Hour 1.5 Hour 2 Hours 2.5 Hours 3 Hours 3.5 Hours 4 Hours 4.5 Hours 5 Hours 5…" at bounding box center [304, 121] width 116 height 13
select select "120"
click at [246, 115] on select "1 Hour 1.5 Hour 2 Hours 2.5 Hours 3 Hours 3.5 Hours 4 Hours 4.5 Hours 5 Hours 5…" at bounding box center [304, 121] width 116 height 13
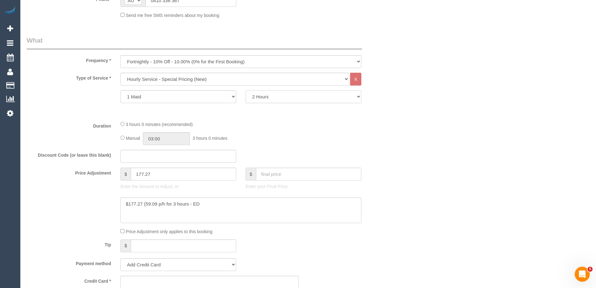
scroll to position [282, 0]
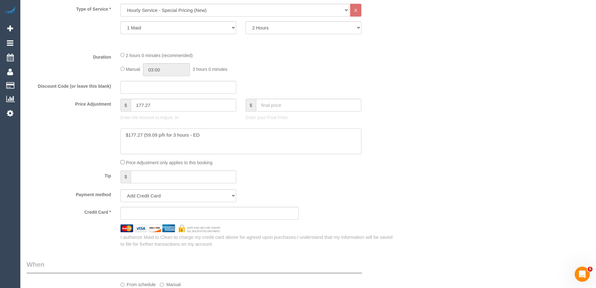
click at [150, 134] on textarea at bounding box center [241, 141] width 241 height 26
click at [185, 100] on input "177.27" at bounding box center [183, 105] width 105 height 13
paste input "18.18"
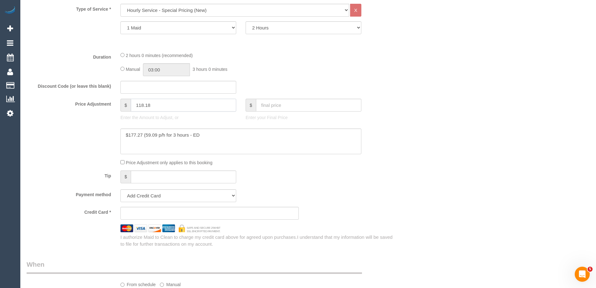
type input "118.18"
click at [134, 133] on textarea at bounding box center [241, 141] width 241 height 26
paste textarea "18.18"
click at [175, 133] on textarea at bounding box center [241, 141] width 241 height 26
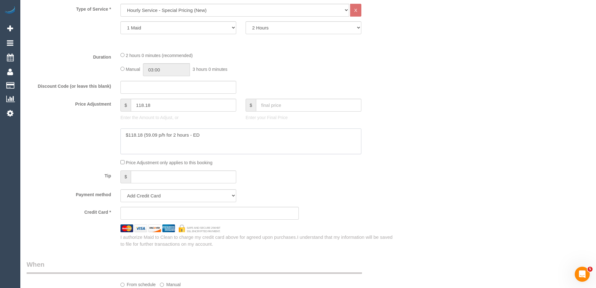
type textarea "$118.18 (59.09 p/h for 2 hours - ED"
click at [92, 142] on div at bounding box center [210, 141] width 376 height 26
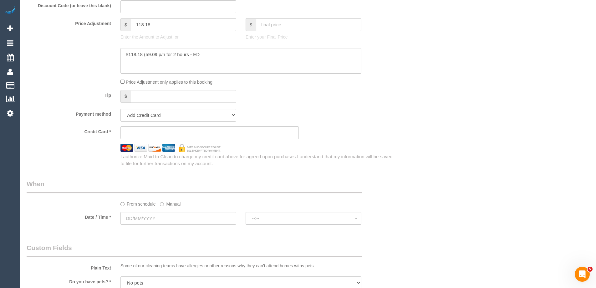
scroll to position [407, 0]
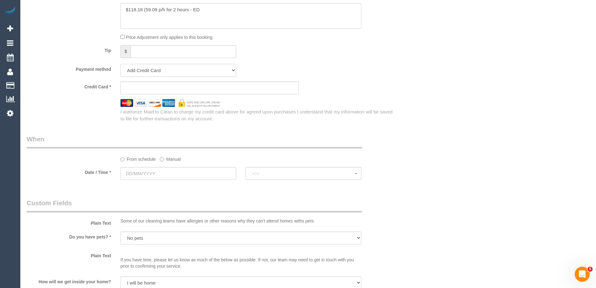
click at [174, 73] on select "Add Credit Card Cash Check Paypal" at bounding box center [179, 70] width 116 height 13
select select "string:check"
click at [121, 64] on select "Add Credit Card Cash Check Paypal" at bounding box center [179, 70] width 116 height 13
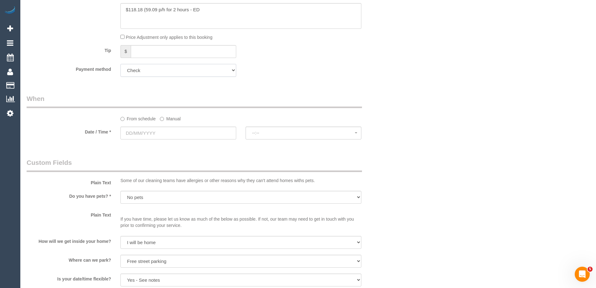
scroll to position [469, 0]
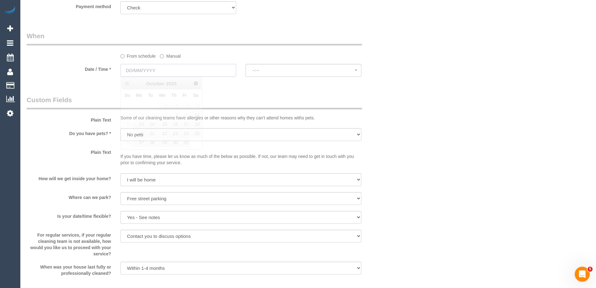
click at [163, 66] on input "text" at bounding box center [179, 70] width 116 height 13
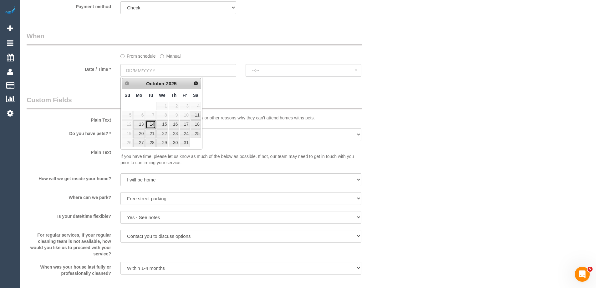
click at [150, 125] on link "14" at bounding box center [151, 124] width 10 height 8
type input "[DATE]"
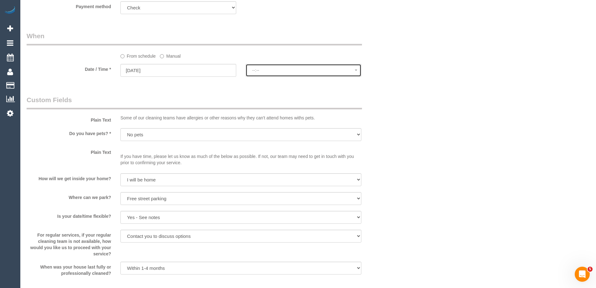
click at [282, 71] on span "--:--" at bounding box center [303, 70] width 103 height 5
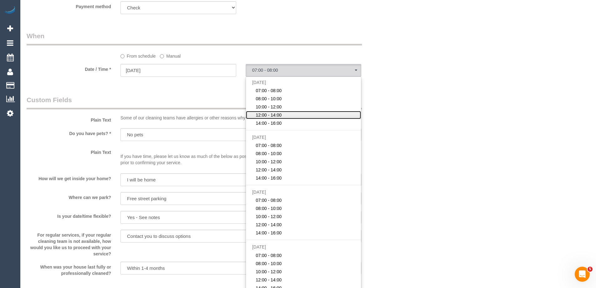
click at [273, 116] on span "12:00 - 14:00" at bounding box center [269, 115] width 26 height 6
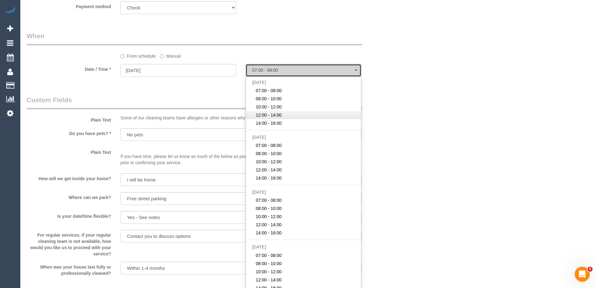
select select "spot46"
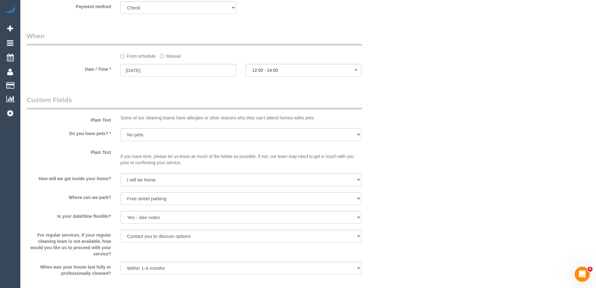
click at [91, 93] on div "Who Email* [PERSON_NAME][EMAIL_ADDRESS][DOMAIN_NAME] Name * [PERSON_NAME] Home …" at bounding box center [210, 60] width 376 height 1015
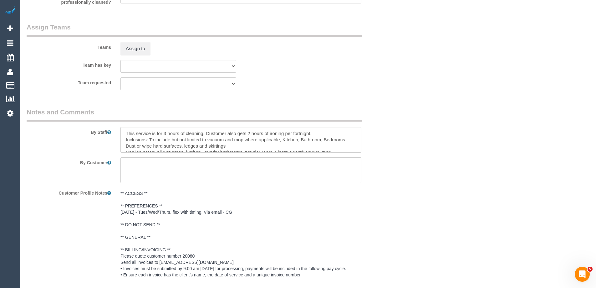
scroll to position [772, 0]
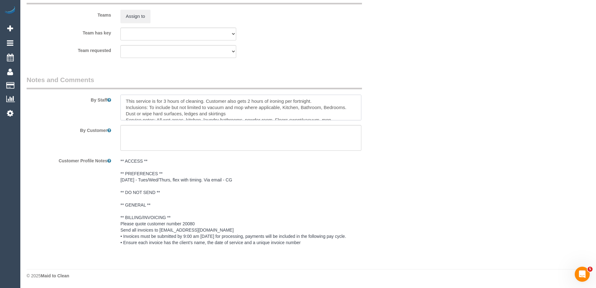
click at [165, 99] on textarea at bounding box center [241, 108] width 241 height 26
click at [190, 99] on textarea at bounding box center [241, 108] width 241 height 26
click at [247, 100] on textarea at bounding box center [241, 108] width 241 height 26
click at [269, 100] on textarea at bounding box center [241, 108] width 241 height 26
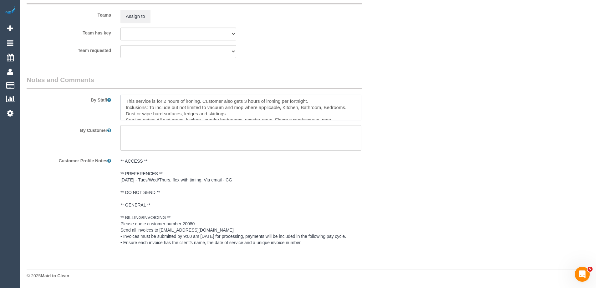
click at [269, 100] on textarea at bounding box center [241, 108] width 241 height 26
drag, startPoint x: 126, startPoint y: 107, endPoint x: 229, endPoint y: 113, distance: 103.4
click at [229, 113] on textarea at bounding box center [241, 108] width 241 height 26
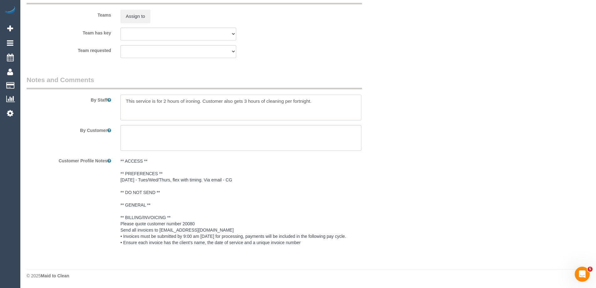
click at [203, 101] on textarea at bounding box center [241, 108] width 241 height 26
click at [328, 103] on textarea at bounding box center [241, 108] width 241 height 26
paste textarea "Assist with folding and ironing of laundry Service notes: Assist with folding a…"
click at [221, 109] on textarea at bounding box center [241, 108] width 241 height 26
drag, startPoint x: 125, startPoint y: 113, endPoint x: 240, endPoint y: 113, distance: 115.2
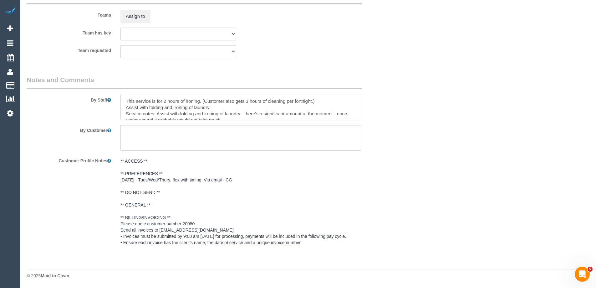
click at [240, 113] on textarea at bounding box center [241, 108] width 241 height 26
click at [227, 114] on textarea at bounding box center [241, 108] width 241 height 26
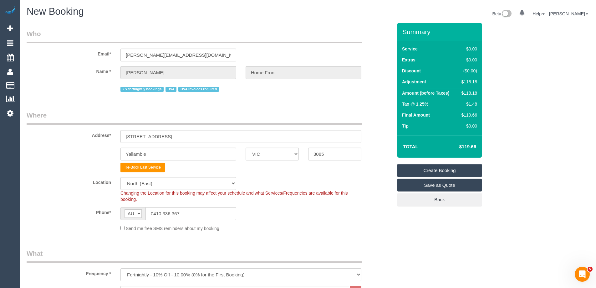
type textarea "This service is for 2 hours of ironing. (Customer also gets 3 hours of cleaning…"
click at [432, 170] on link "Create Booking" at bounding box center [439, 170] width 85 height 13
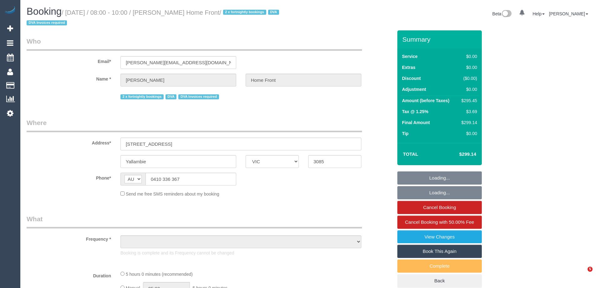
select select "VIC"
select select "object:657"
select select "300"
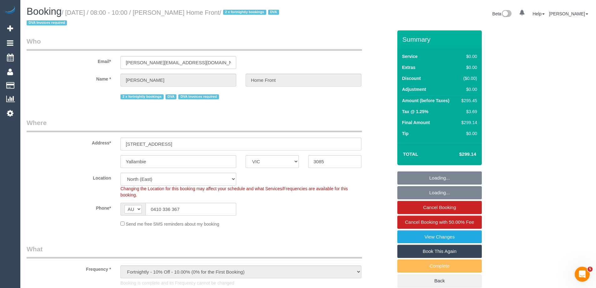
select select "number:28"
select select "number:14"
select select "number:19"
select select "number:36"
select select "number:35"
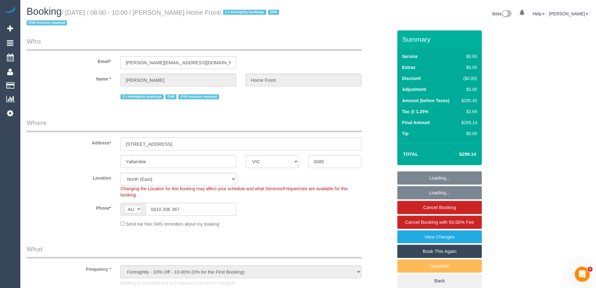
select select "number:13"
select select "object:1370"
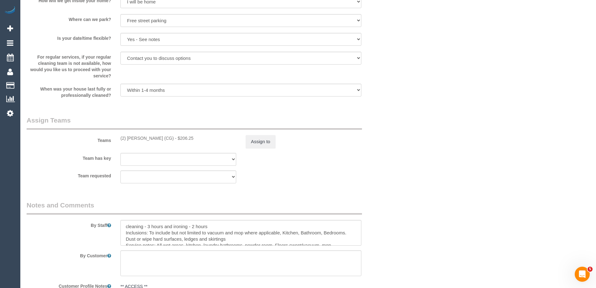
select select "spot1"
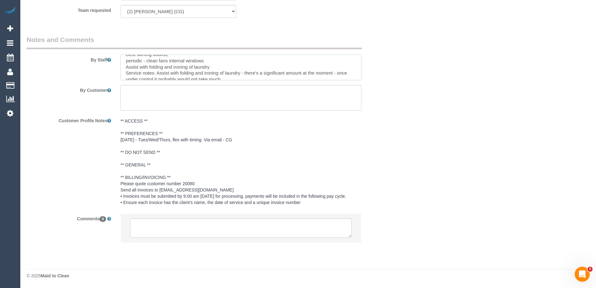
scroll to position [37, 0]
drag, startPoint x: 125, startPoint y: 61, endPoint x: 236, endPoint y: 75, distance: 111.7
click at [236, 75] on textarea at bounding box center [241, 67] width 241 height 26
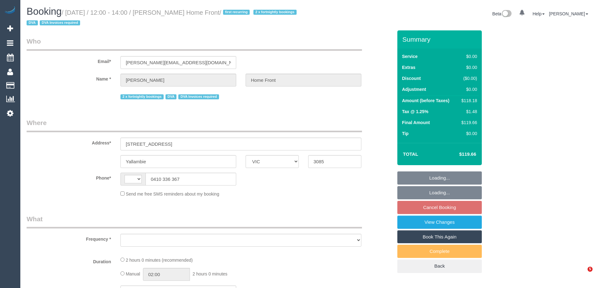
select select "VIC"
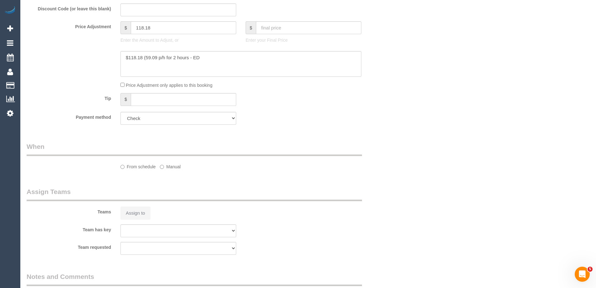
scroll to position [518, 0]
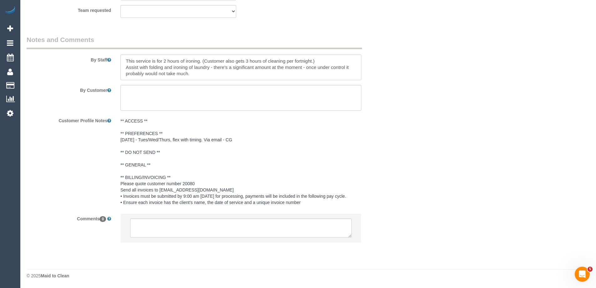
select select "number:28"
select select "number:14"
select select "number:19"
select select "number:36"
select select "number:35"
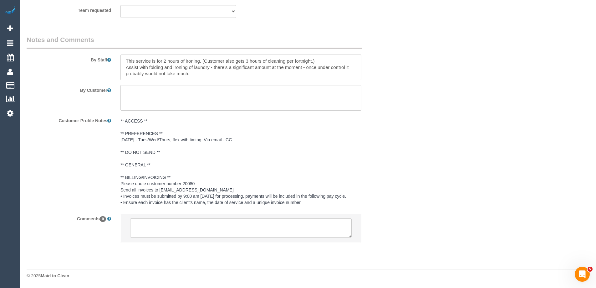
select select "number:13"
select select "string:AU"
select select "object:797"
select select "120"
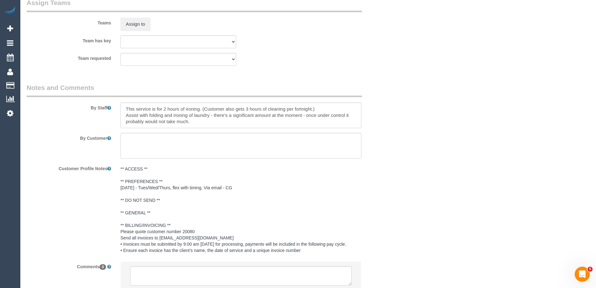
scroll to position [813, 0]
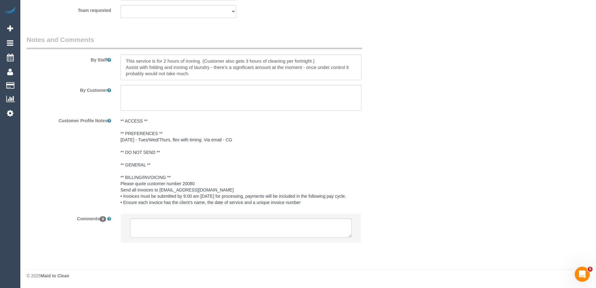
select select "spot4"
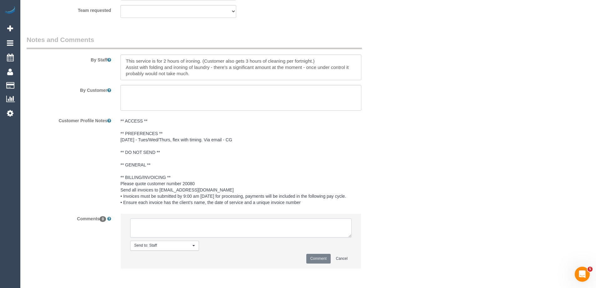
click at [156, 228] on textarea at bounding box center [241, 227] width 222 height 19
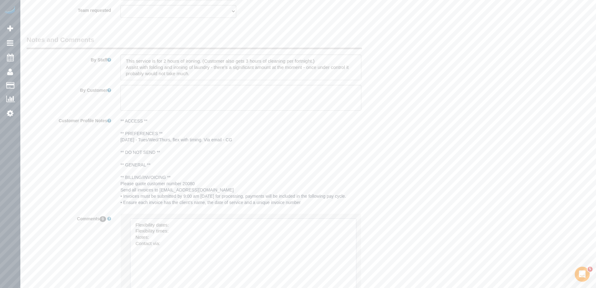
drag, startPoint x: 350, startPoint y: 234, endPoint x: 357, endPoint y: 209, distance: 25.9
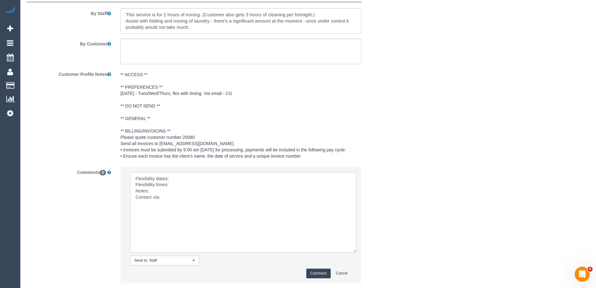
scroll to position [900, 0]
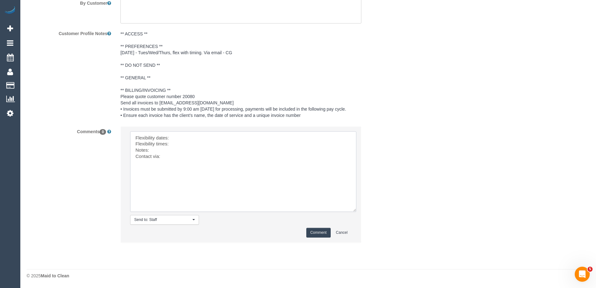
click at [190, 138] on textarea at bounding box center [243, 171] width 226 height 80
click at [169, 151] on textarea at bounding box center [243, 171] width 226 height 80
click at [169, 149] on textarea at bounding box center [243, 171] width 226 height 80
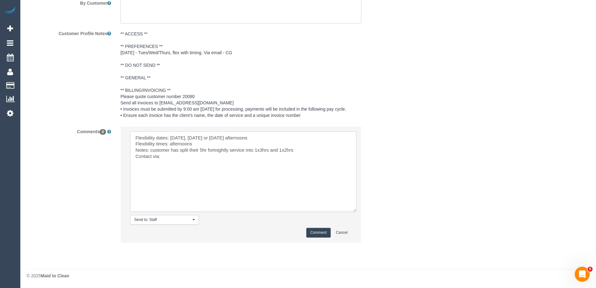
click at [258, 150] on textarea at bounding box center [243, 171] width 226 height 80
click at [262, 149] on textarea at bounding box center [243, 171] width 226 height 80
click at [285, 149] on textarea at bounding box center [243, 171] width 226 height 80
click at [289, 149] on textarea at bounding box center [243, 171] width 226 height 80
click at [256, 156] on textarea at bounding box center [243, 171] width 226 height 80
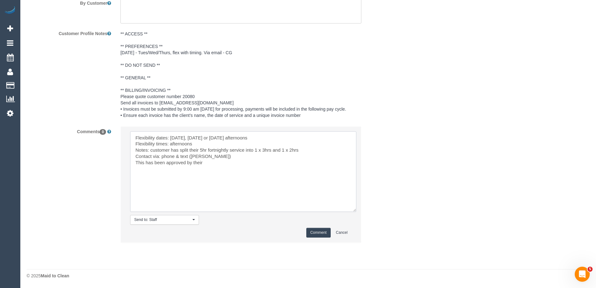
click at [202, 161] on textarea at bounding box center [243, 171] width 226 height 80
click at [207, 162] on textarea at bounding box center [243, 171] width 226 height 80
click at [212, 163] on textarea at bounding box center [243, 171] width 226 height 80
click at [259, 166] on textarea at bounding box center [243, 171] width 226 height 80
paste textarea "cnv_q7teuvj"
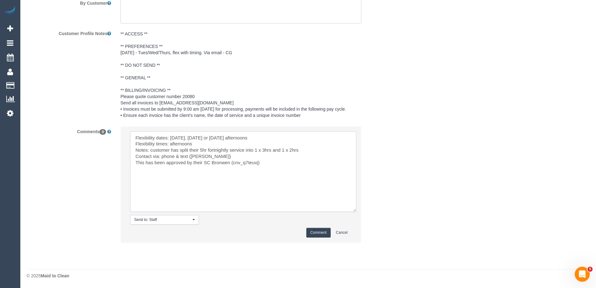
click at [223, 156] on textarea at bounding box center [243, 171] width 226 height 80
click at [132, 164] on textarea at bounding box center [243, 171] width 226 height 80
click at [278, 163] on textarea at bounding box center [243, 171] width 226 height 80
click at [311, 150] on textarea at bounding box center [243, 171] width 226 height 80
paste textarea "This has been approved by their SC Bronwen (cnv_q7teuvj)"
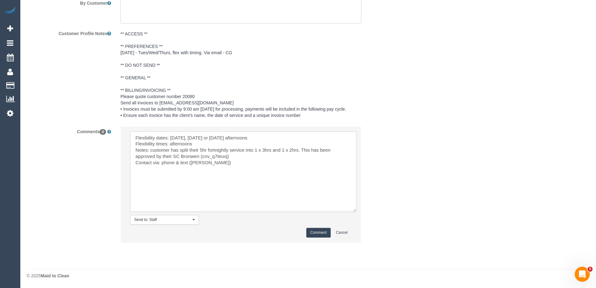
click at [301, 150] on textarea at bounding box center [243, 171] width 226 height 80
type textarea "Flexibility dates: Tuesday, Wednesday or Thursday afternoons Flexibility times:…"
click at [313, 232] on button "Comment" at bounding box center [318, 233] width 24 height 10
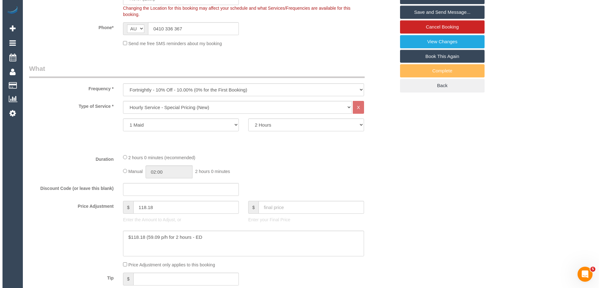
scroll to position [0, 0]
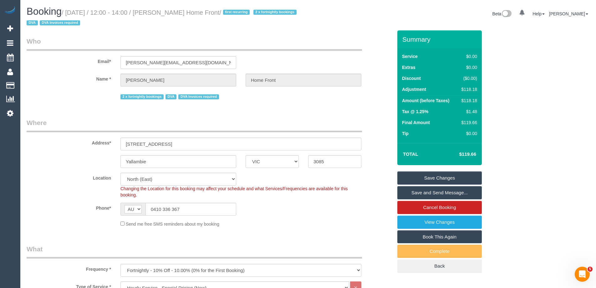
click at [460, 176] on link "Save Changes" at bounding box center [439, 177] width 85 height 13
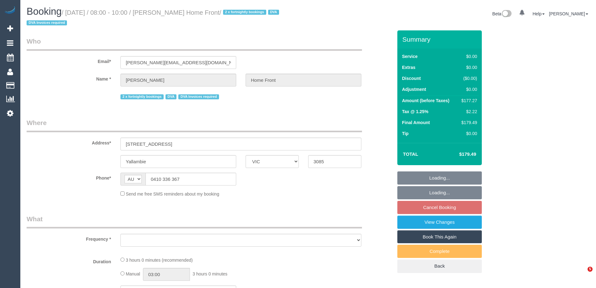
select select "VIC"
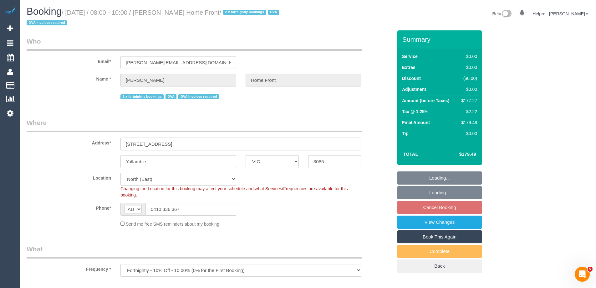
select select "object:697"
select select "number:28"
select select "number:14"
select select "number:19"
select select "number:36"
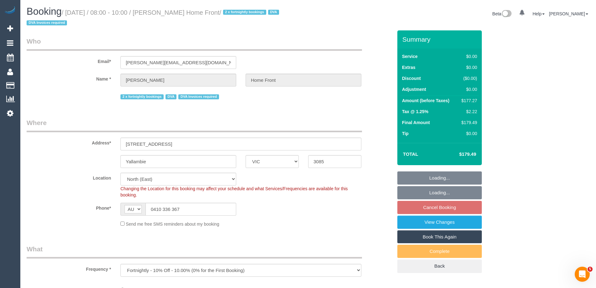
select select "number:35"
select select "number:13"
select select "180"
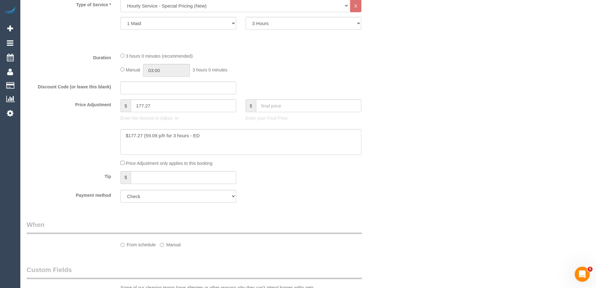
select select "spot2"
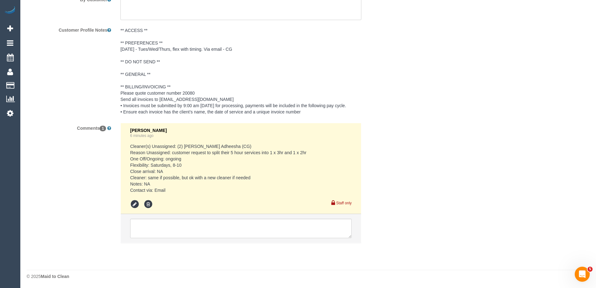
scroll to position [904, 0]
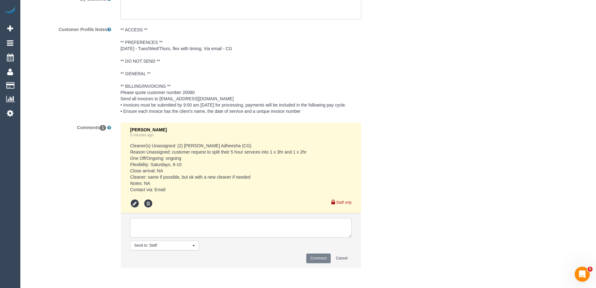
click at [206, 233] on textarea at bounding box center [241, 227] width 222 height 19
click at [206, 228] on textarea at bounding box center [241, 227] width 222 height 19
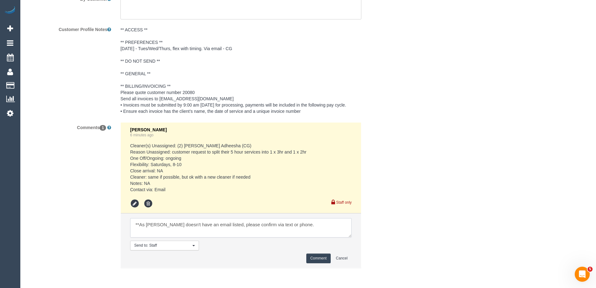
click at [330, 227] on textarea at bounding box center [241, 227] width 222 height 19
type textarea "**As [PERSON_NAME] doesn't have an email listed, please confirm via text or pho…"
click at [319, 258] on button "Comment" at bounding box center [318, 258] width 24 height 10
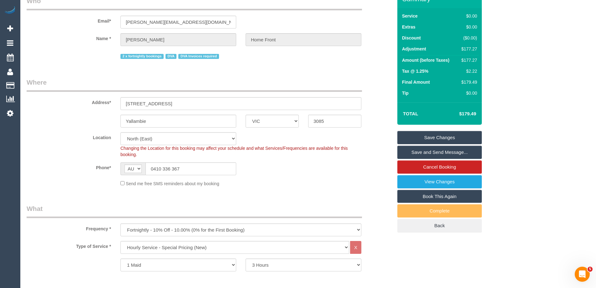
scroll to position [0, 0]
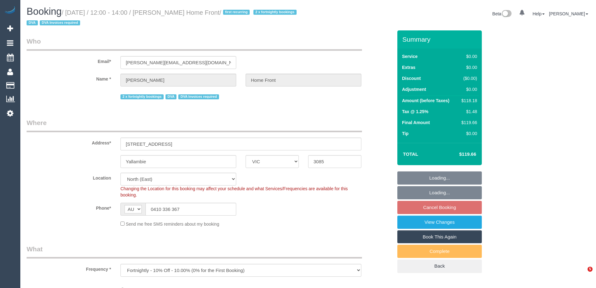
select select "VIC"
select select "object:672"
select select "120"
select select "number:28"
select select "number:14"
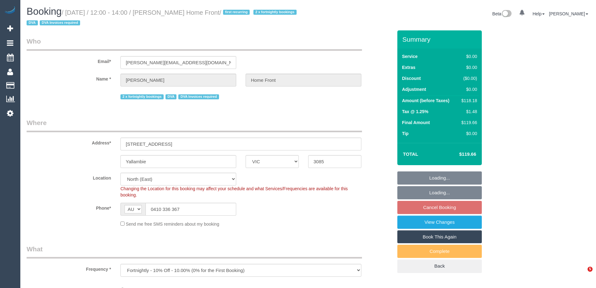
select select "number:19"
select select "number:36"
select select "number:35"
select select "number:13"
select select "spot4"
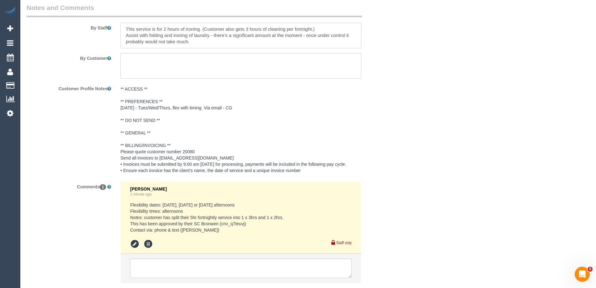
scroll to position [885, 0]
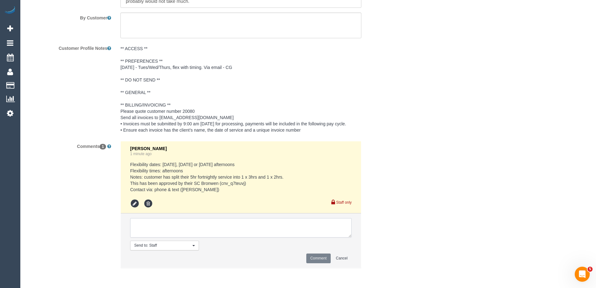
click at [186, 228] on textarea at bounding box center [241, 227] width 222 height 19
paste textarea "**As [PERSON_NAME] doesn't have an email listed, please confirm via text or pho…"
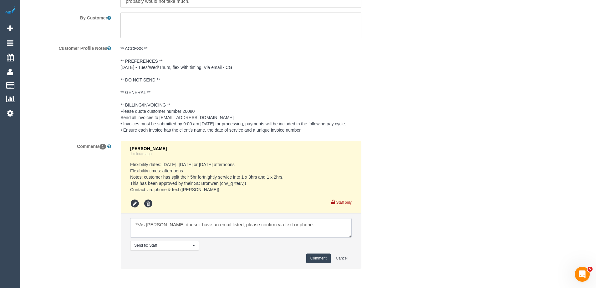
type textarea "**As Cameron doesn't have an email listed, please confirm via text or phone."
click at [320, 259] on button "Comment" at bounding box center [318, 258] width 24 height 10
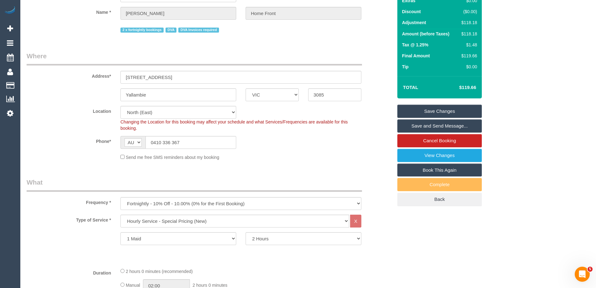
scroll to position [0, 0]
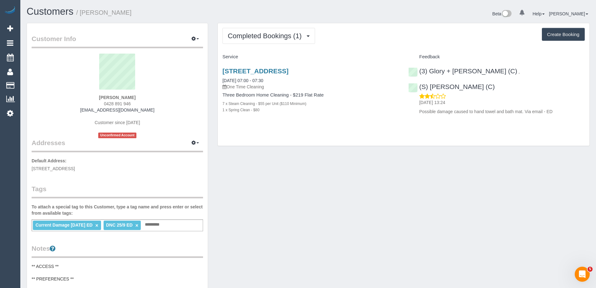
drag, startPoint x: 134, startPoint y: 13, endPoint x: 192, endPoint y: 31, distance: 61.0
click at [112, 14] on h1 "Customers / Davina Feltus" at bounding box center [165, 11] width 277 height 11
click at [273, 70] on link "2/5 Swanston Street, Mentone, VIC 3194" at bounding box center [256, 70] width 66 height 7
click at [117, 14] on small "/ Davina Feltus" at bounding box center [103, 12] width 55 height 7
drag, startPoint x: 142, startPoint y: 11, endPoint x: 82, endPoint y: 12, distance: 59.8
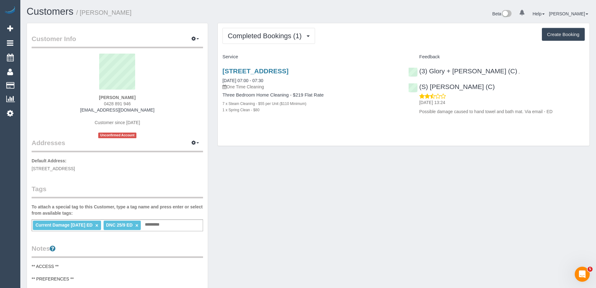
click at [82, 12] on h1 "Customers / Davina Feltus" at bounding box center [165, 11] width 277 height 11
copy small "Davina Feltus"
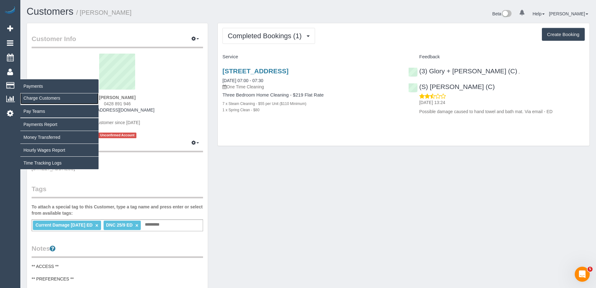
click at [42, 100] on link "Charge Customers" at bounding box center [59, 98] width 78 height 13
select select
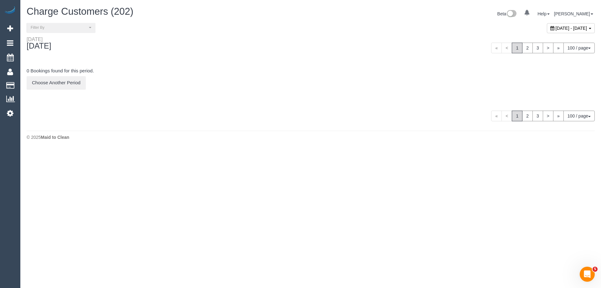
click at [556, 30] on span "October 06, 2025 - October 06, 2025" at bounding box center [572, 28] width 32 height 5
type input "**********"
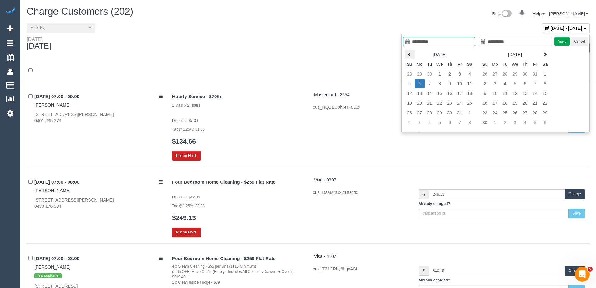
click at [411, 55] on icon at bounding box center [410, 54] width 4 height 4
type input "**********"
click at [447, 101] on td "25" at bounding box center [450, 103] width 10 height 10
type input "**********"
click at [447, 101] on td "25" at bounding box center [450, 103] width 10 height 10
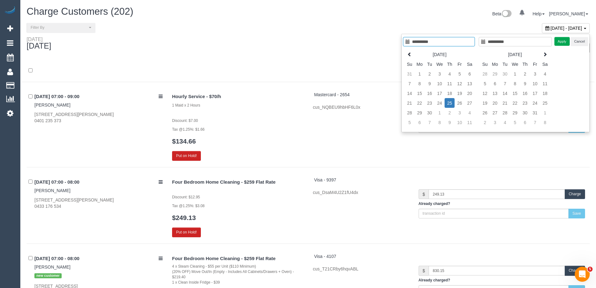
type input "**********"
click at [557, 42] on button "Apply" at bounding box center [563, 41] width 16 height 9
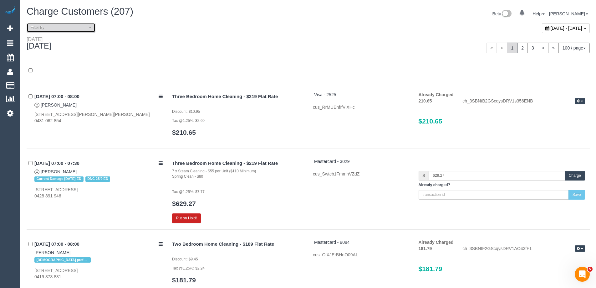
click at [62, 30] on span "Filter By" at bounding box center [59, 27] width 57 height 5
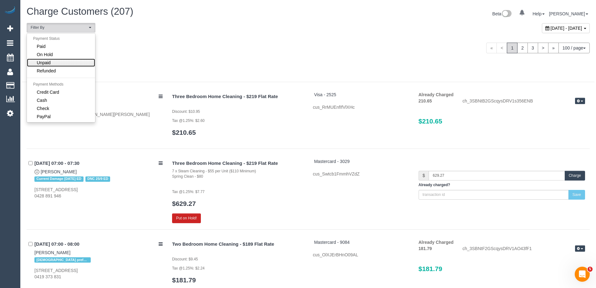
click at [51, 62] on link "Unpaid" at bounding box center [61, 63] width 68 height 8
select select "******"
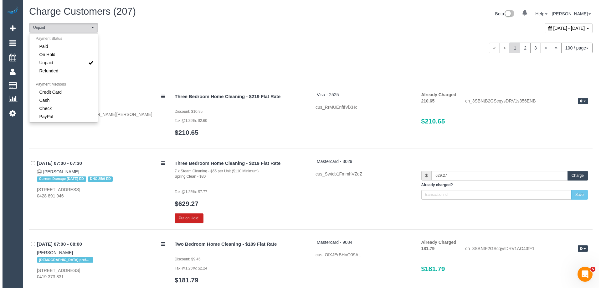
scroll to position [12, 0]
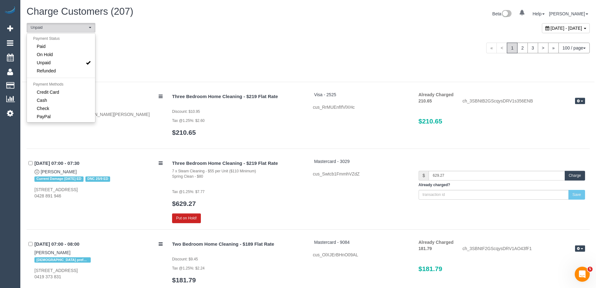
click at [178, 58] on div "Thursday September 25, 2025 « < 1 2 3 > » 100 / page 10 / page 20 / page 30 / p…" at bounding box center [308, 47] width 573 height 23
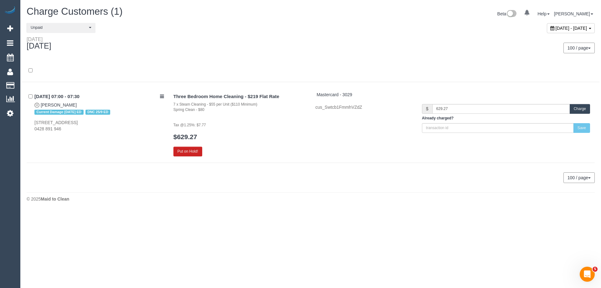
click at [577, 107] on button "Charge" at bounding box center [580, 109] width 20 height 10
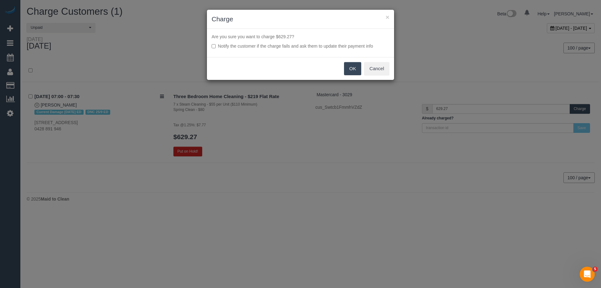
click at [349, 66] on button "OK" at bounding box center [353, 68] width 18 height 13
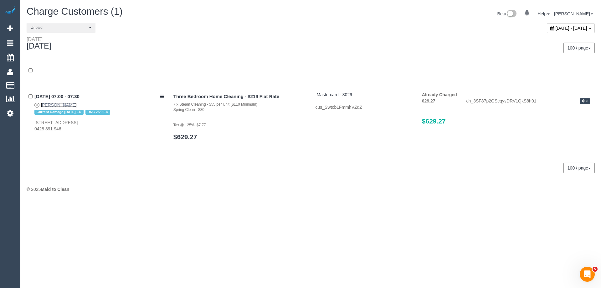
click at [54, 103] on link "Davina Feltus" at bounding box center [59, 104] width 36 height 5
click at [55, 106] on link "Davina Feltus" at bounding box center [59, 104] width 36 height 5
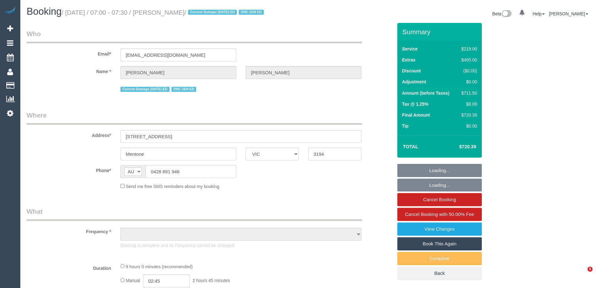
select select "VIC"
select select "object:614"
select select "string:stripe-pm_1S0zpD2GScqysDRV0TOrNE5i"
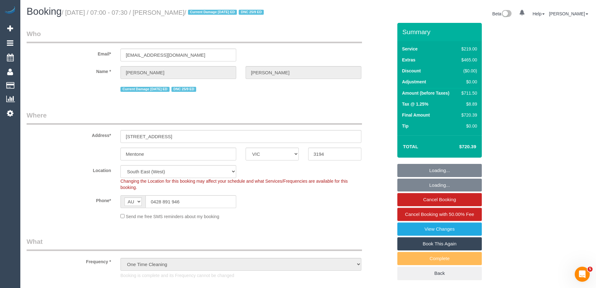
select select "object:869"
select select "number:28"
select select "number:14"
select select "number:19"
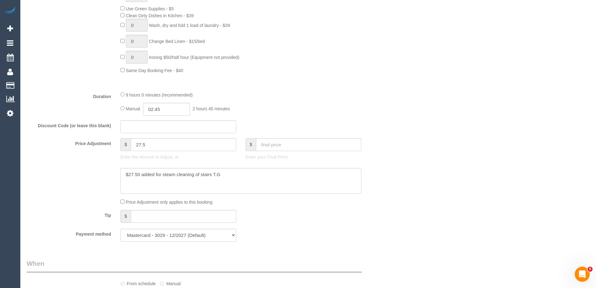
scroll to position [469, 0]
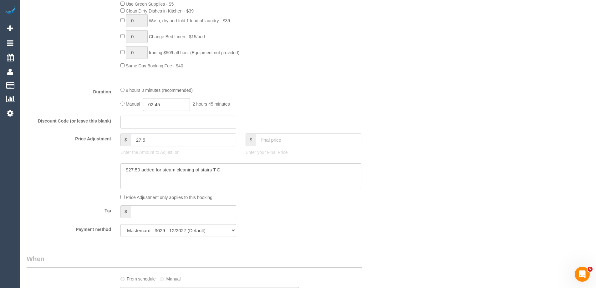
click at [182, 142] on input "27.5" at bounding box center [183, 139] width 105 height 13
paste input "62"
click at [230, 170] on textarea at bounding box center [241, 176] width 241 height 26
click at [136, 141] on input "62.5" at bounding box center [183, 139] width 105 height 13
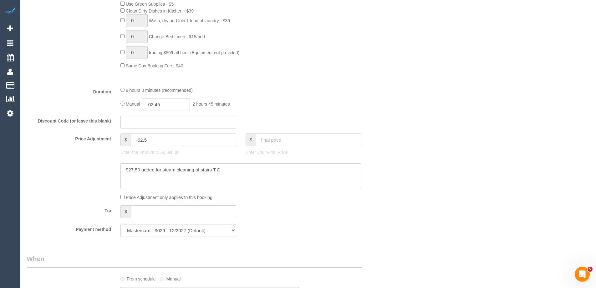
type input "-62.5"
click at [250, 171] on textarea at bounding box center [241, 176] width 241 height 26
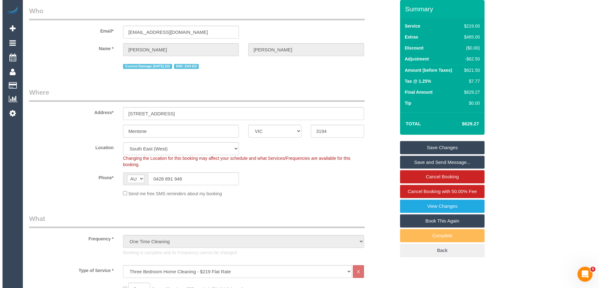
scroll to position [0, 0]
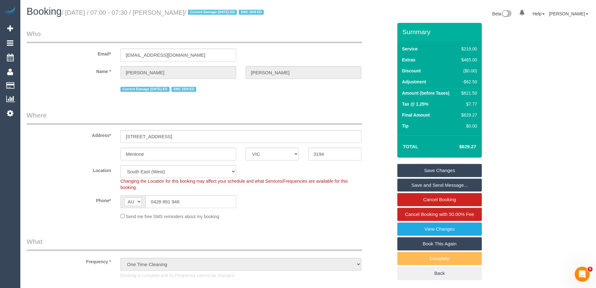
type textarea "$27.50 added for steam cleaning of stairs T.G $90 discount applied for damage. …"
click at [450, 164] on link "Save Changes" at bounding box center [439, 170] width 85 height 13
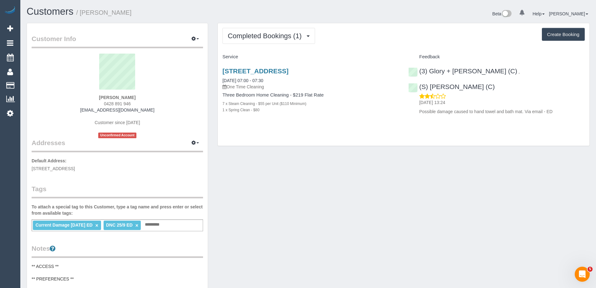
click at [136, 226] on link "×" at bounding box center [137, 225] width 3 height 5
click at [96, 225] on link "×" at bounding box center [96, 225] width 3 height 5
drag, startPoint x: 130, startPoint y: 13, endPoint x: 83, endPoint y: 14, distance: 46.7
click at [83, 14] on h1 "Customers / [PERSON_NAME]" at bounding box center [165, 11] width 277 height 11
copy small "[PERSON_NAME]"
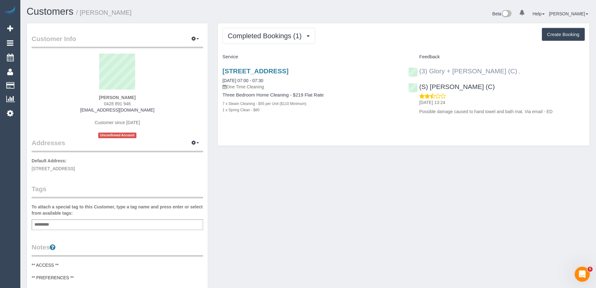
copy div "(3) Glory + [PERSON_NAME] (C) , (S) [PERSON_NAME] (C)"
drag, startPoint x: 569, startPoint y: 71, endPoint x: 419, endPoint y: 69, distance: 149.3
click at [419, 69] on div "(3) Glory + [PERSON_NAME] (C) , (S) [PERSON_NAME] (C) [DATE] 13:24 Possible dam…" at bounding box center [497, 89] width 186 height 55
drag, startPoint x: 127, startPoint y: 15, endPoint x: 82, endPoint y: 14, distance: 45.1
click at [82, 14] on h1 "Customers / [PERSON_NAME]" at bounding box center [165, 11] width 277 height 11
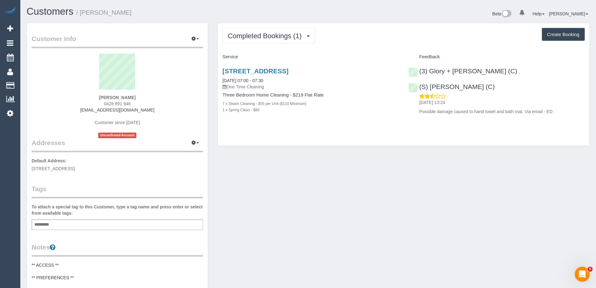
copy small "[PERSON_NAME]"
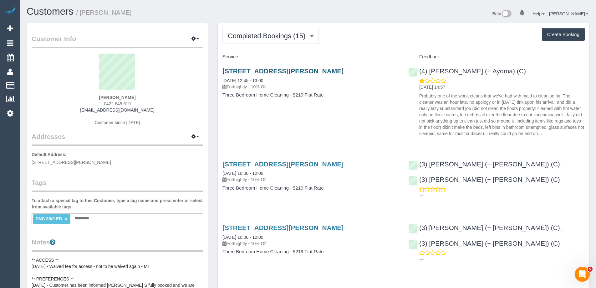
click at [269, 69] on link "24 Cuthbert Rd, Reservoir, VIC 3073" at bounding box center [283, 70] width 121 height 7
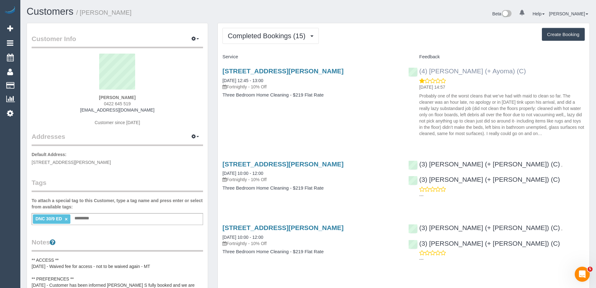
drag, startPoint x: 511, startPoint y: 73, endPoint x: 430, endPoint y: 72, distance: 80.8
click at [430, 72] on div "(4) Nilash (+ Ayoma) (C) 01/10/2025 14:57 Probably one of the worst cleans that…" at bounding box center [497, 100] width 186 height 77
copy link "Nilash (+ Ayoma) (C)"
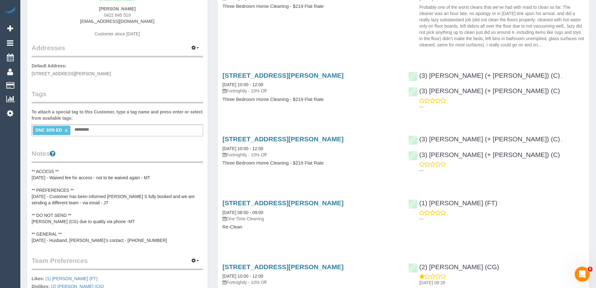
scroll to position [188, 0]
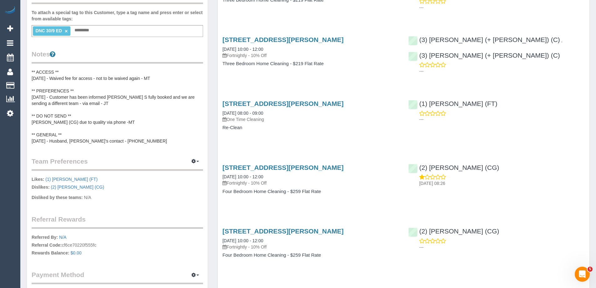
click at [102, 114] on pre "** ACCESS ** [DATE] - Waived fee for access - not to be waived again - MT ** PR…" at bounding box center [118, 106] width 172 height 75
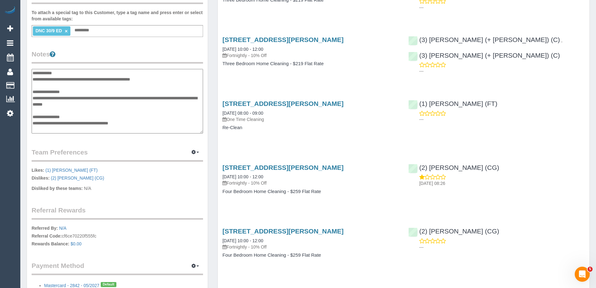
scroll to position [13, 0]
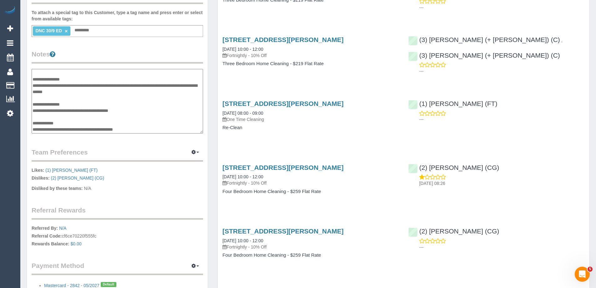
click at [100, 106] on textarea "**********" at bounding box center [118, 101] width 172 height 64
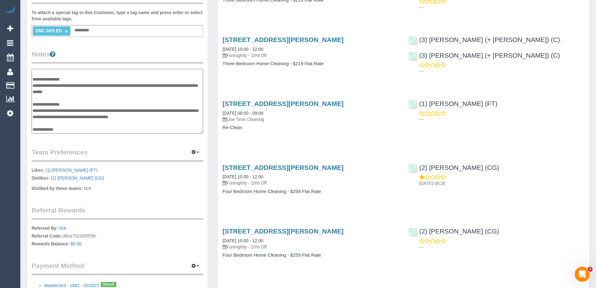
type textarea "**********"
click at [131, 146] on div "Customer Info Edit Contact Info Send Message Email Preferences Special Sales Ta…" at bounding box center [117, 70] width 181 height 470
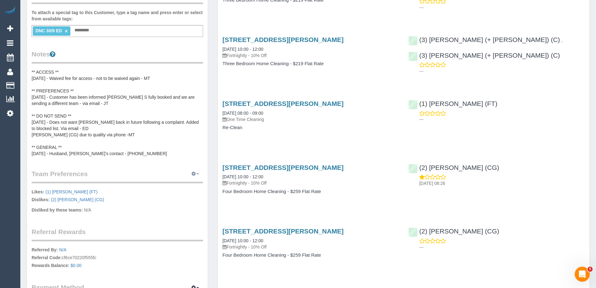
click at [193, 175] on icon "button" at bounding box center [194, 174] width 4 height 4
click at [187, 186] on link "Manage Preferences" at bounding box center [176, 185] width 53 height 8
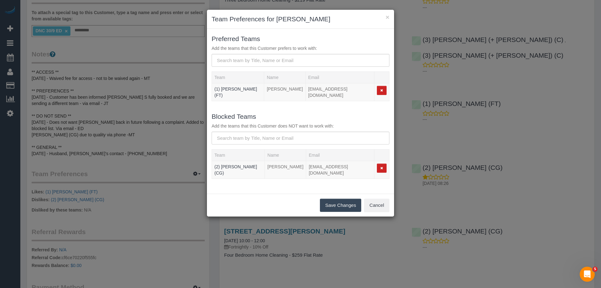
click at [269, 126] on div "Blocked Teams Add the teams that this Customer does NOT want to work with:" at bounding box center [300, 127] width 187 height 33
click at [269, 131] on input "text" at bounding box center [301, 137] width 178 height 13
paste input "Nilash (+ Ayoma) (C)"
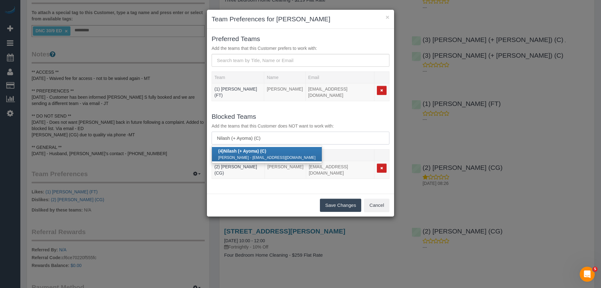
type input "Nilash (+ Ayoma) (C)"
click at [247, 148] on strong "Nilash (+ Ayoma) (C)" at bounding box center [244, 150] width 43 height 5
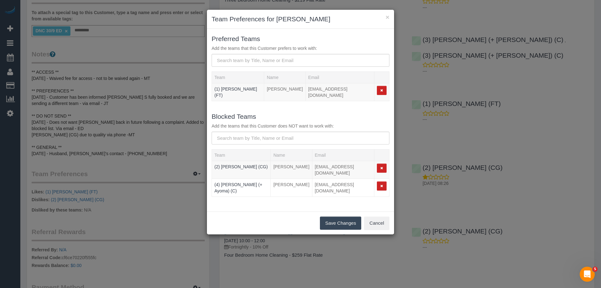
click at [349, 216] on button "Save Changes" at bounding box center [340, 222] width 41 height 13
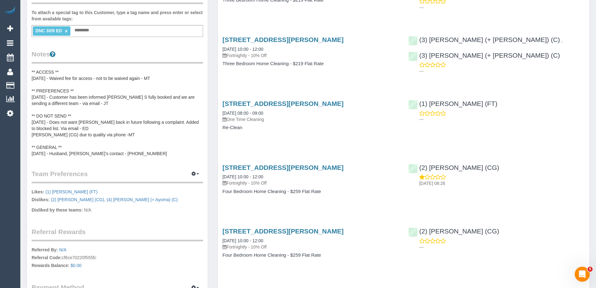
scroll to position [0, 0]
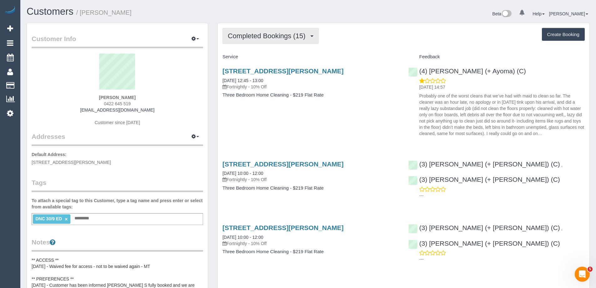
click at [249, 38] on span "Completed Bookings (15)" at bounding box center [268, 36] width 81 height 8
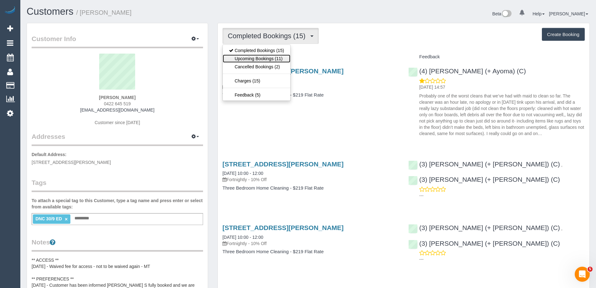
click at [250, 58] on link "Upcoming Bookings (11)" at bounding box center [257, 58] width 68 height 8
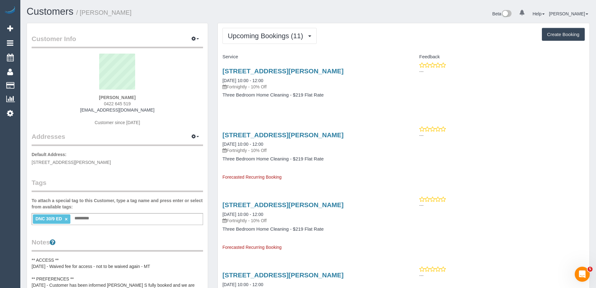
drag, startPoint x: 118, startPoint y: 14, endPoint x: 82, endPoint y: 13, distance: 36.0
click at [82, 13] on h1 "Customers / [PERSON_NAME]" at bounding box center [165, 11] width 277 height 11
copy small "[PERSON_NAME]"
click at [241, 35] on span "Upcoming Bookings (11)" at bounding box center [267, 36] width 79 height 8
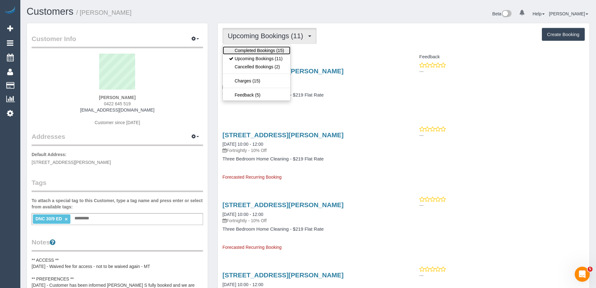
click at [243, 48] on link "Completed Bookings (15)" at bounding box center [257, 50] width 68 height 8
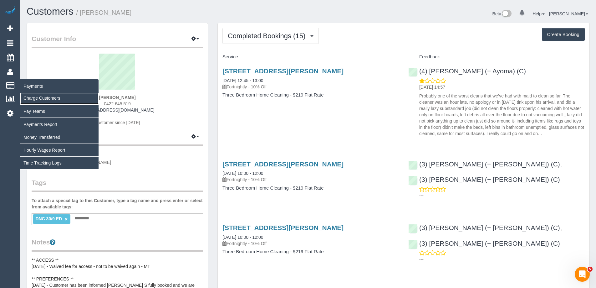
click at [41, 96] on link "Charge Customers" at bounding box center [59, 98] width 78 height 13
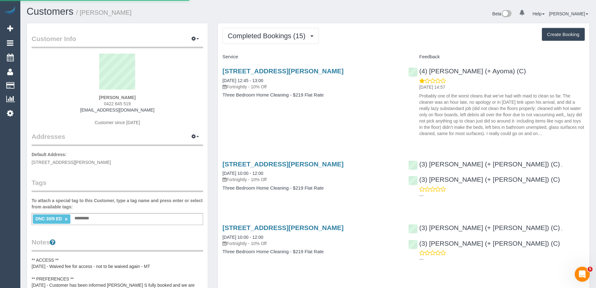
select select
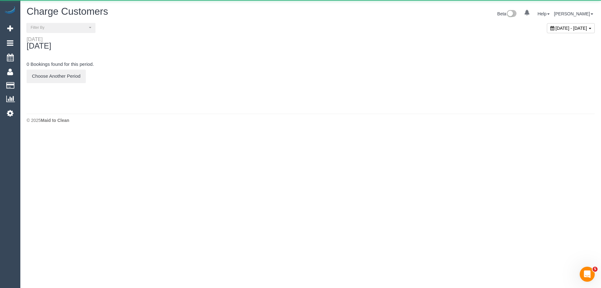
click at [556, 28] on span "[DATE] - [DATE]" at bounding box center [572, 28] width 32 height 5
type input "**********"
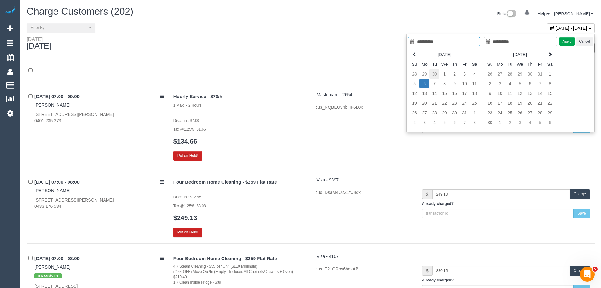
type input "**********"
click at [433, 74] on td "30" at bounding box center [430, 74] width 10 height 10
type input "**********"
click at [428, 74] on td "2" at bounding box center [430, 74] width 10 height 10
type input "**********"
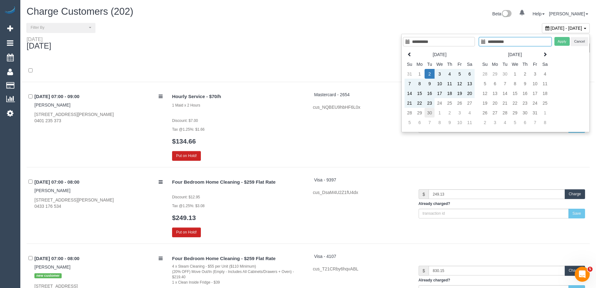
type input "**********"
click at [432, 112] on td "30" at bounding box center [430, 113] width 10 height 10
click at [431, 112] on td "30" at bounding box center [430, 113] width 10 height 10
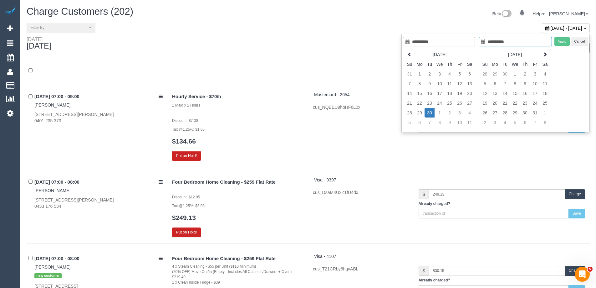
click at [431, 112] on td "30" at bounding box center [430, 113] width 10 height 10
type input "**********"
click at [552, 43] on div "**********" at bounding box center [496, 83] width 189 height 98
click at [556, 42] on button "Apply" at bounding box center [563, 41] width 16 height 9
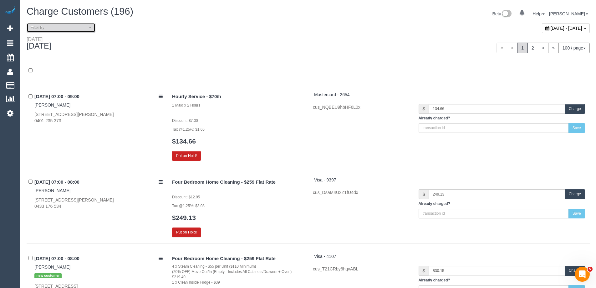
click at [61, 29] on span "Filter By" at bounding box center [59, 27] width 57 height 5
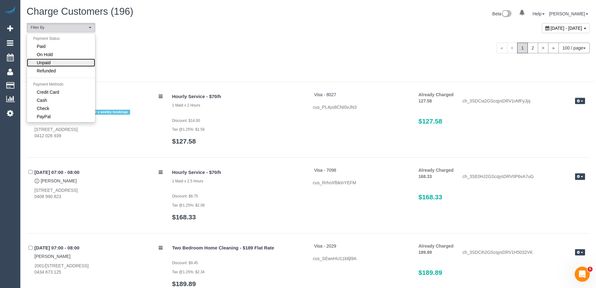
click at [60, 60] on link "Unpaid" at bounding box center [61, 63] width 68 height 8
click at [195, 49] on div "Tuesday September 30, 2025" at bounding box center [165, 44] width 286 height 17
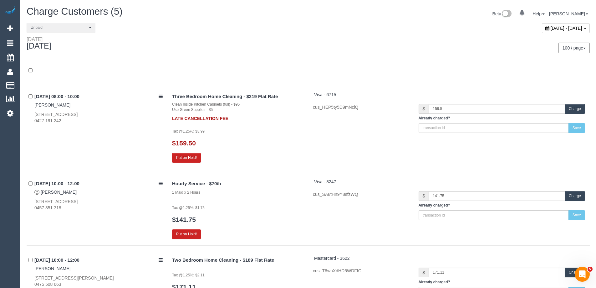
click at [224, 40] on div "Tuesday September 30, 2025" at bounding box center [165, 44] width 286 height 17
click at [60, 30] on button "Unpaid" at bounding box center [61, 28] width 69 height 10
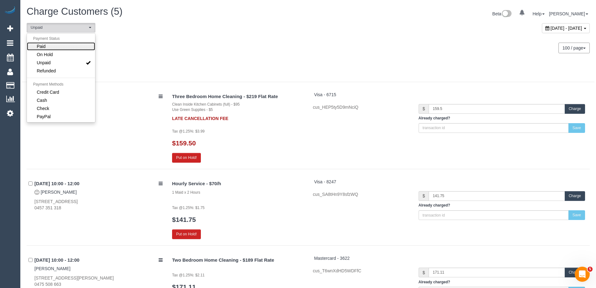
click at [57, 44] on link "Paid" at bounding box center [61, 46] width 68 height 8
select select "****"
click at [223, 62] on div at bounding box center [308, 70] width 573 height 23
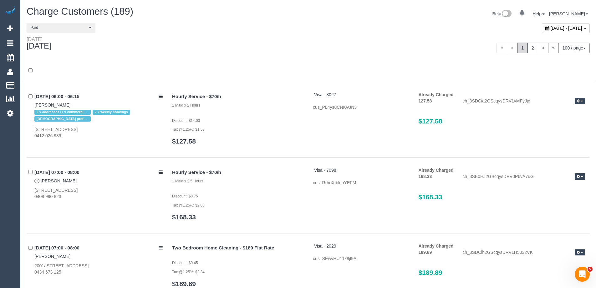
click at [223, 62] on div at bounding box center [308, 70] width 573 height 23
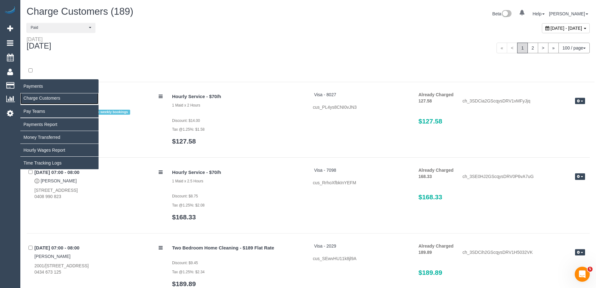
click at [34, 97] on link "Charge Customers" at bounding box center [59, 98] width 78 height 13
click at [41, 98] on link "Charge Customers" at bounding box center [59, 98] width 78 height 13
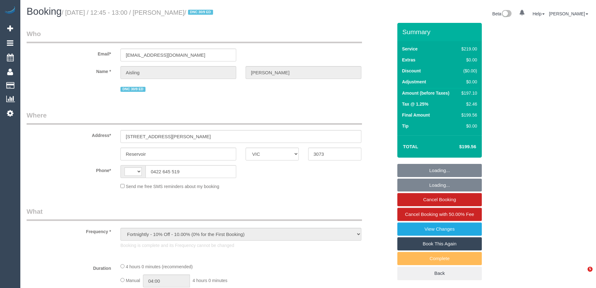
select select "VIC"
select select "string:stripe-pm_1QulLk2GScqysDRV3VprvzWs"
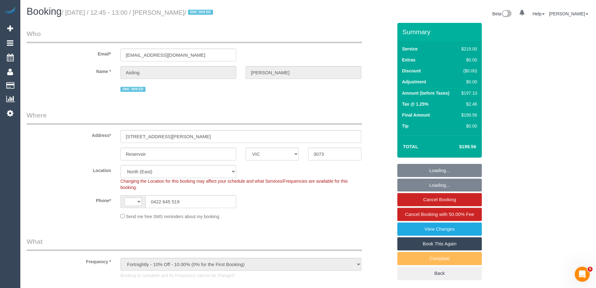
select select "object:676"
select select "string:AU"
select select "number:28"
select select "number:14"
select select "number:18"
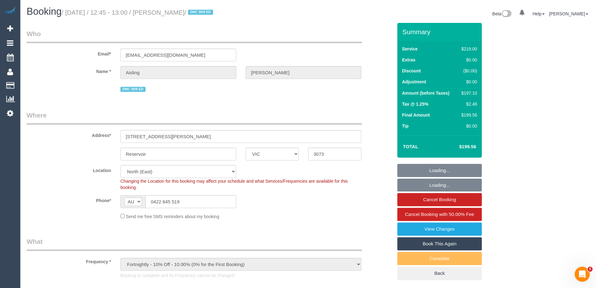
select select "number:24"
select select "number:34"
select select "number:11"
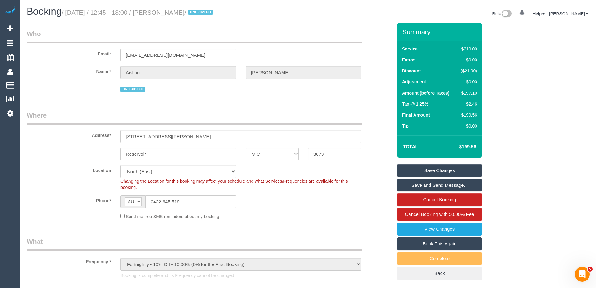
click at [470, 93] on div "$197.10" at bounding box center [468, 93] width 19 height 6
copy div "197.10"
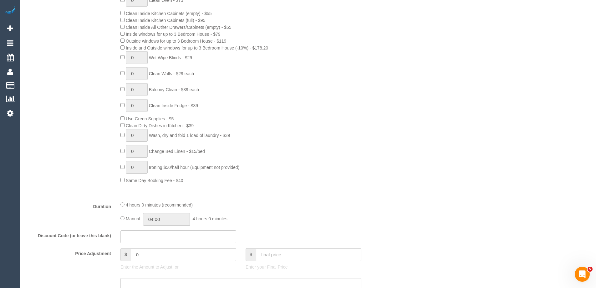
scroll to position [407, 0]
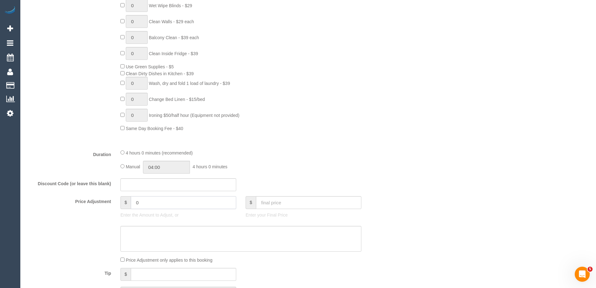
click at [160, 201] on input "0" at bounding box center [183, 202] width 105 height 13
paste input "29.56"
type input "-29.56"
click at [149, 236] on textarea at bounding box center [241, 239] width 241 height 26
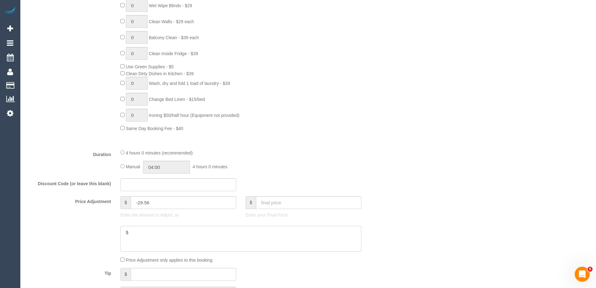
paste textarea "29.56"
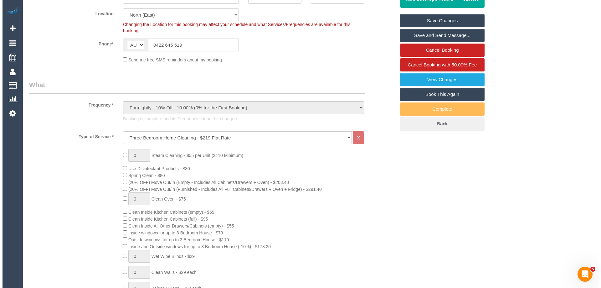
scroll to position [0, 0]
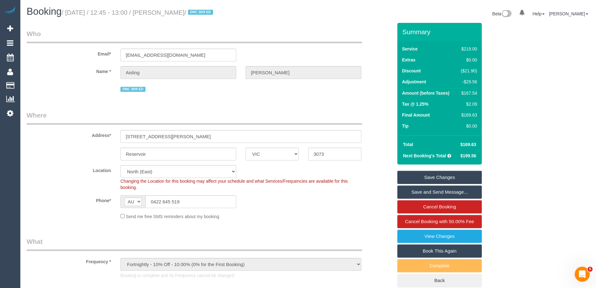
type textarea "$29.56 (15%) discount applied for complaint. Via email - ED"
click at [448, 172] on link "Save Changes" at bounding box center [439, 177] width 85 height 13
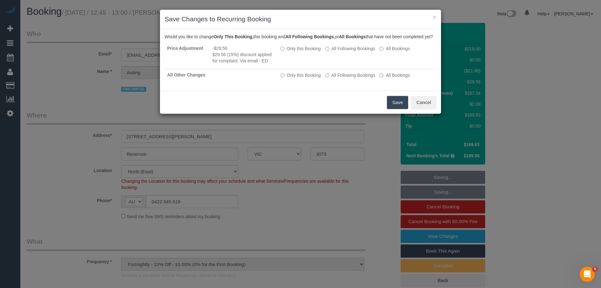
drag, startPoint x: 399, startPoint y: 108, endPoint x: 405, endPoint y: 108, distance: 6.3
click at [399, 108] on button "Save" at bounding box center [397, 102] width 21 height 13
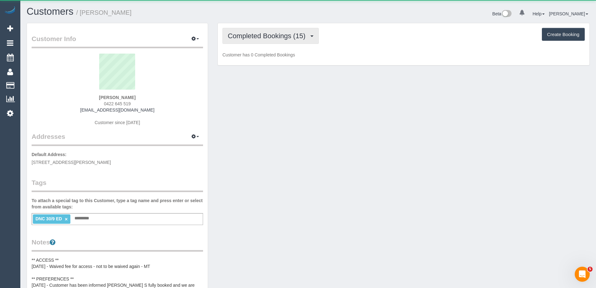
click at [265, 39] on span "Completed Bookings (15)" at bounding box center [268, 36] width 81 height 8
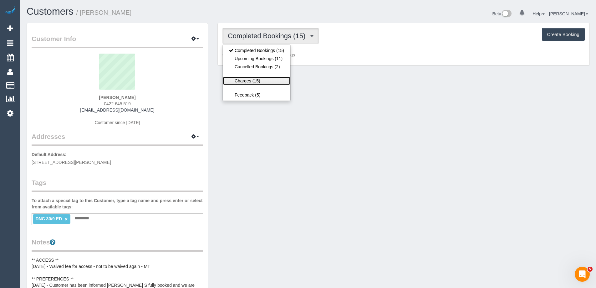
click at [251, 81] on link "Charges (15)" at bounding box center [257, 81] width 68 height 8
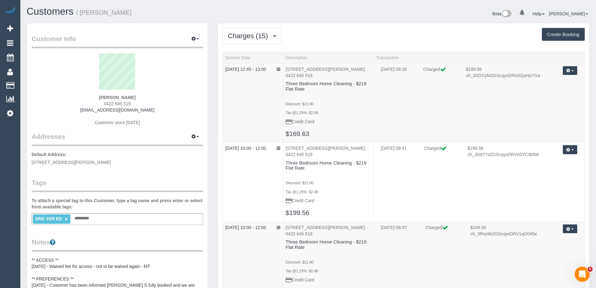
drag, startPoint x: 89, startPoint y: 15, endPoint x: 81, endPoint y: 15, distance: 8.1
click at [81, 15] on h1 "Customers / [PERSON_NAME]" at bounding box center [165, 11] width 277 height 11
copy small "[PERSON_NAME]"
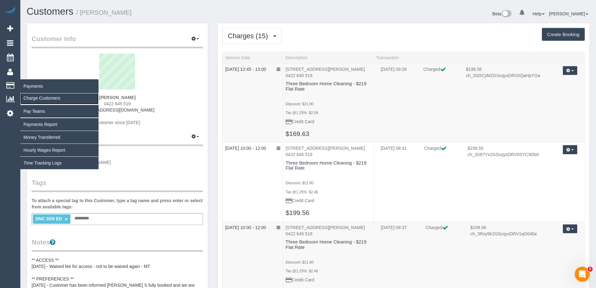
click at [35, 98] on link "Charge Customers" at bounding box center [59, 98] width 78 height 13
select select
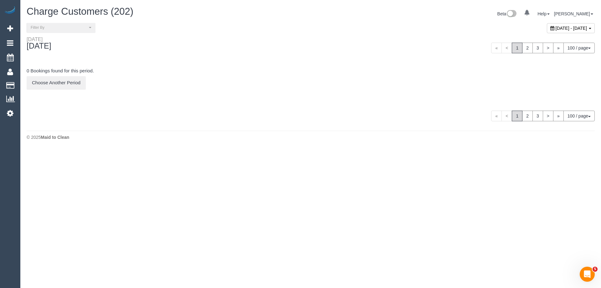
click at [556, 27] on span "[DATE] - [DATE]" at bounding box center [572, 28] width 32 height 5
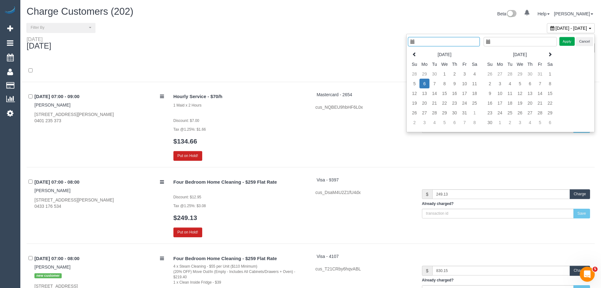
type input "**********"
click at [428, 74] on td "30" at bounding box center [430, 74] width 10 height 10
type input "**********"
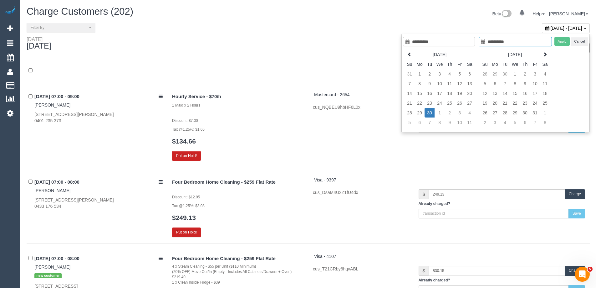
click at [428, 113] on td "30" at bounding box center [430, 113] width 10 height 10
type input "**********"
click at [569, 38] on button "Apply" at bounding box center [563, 41] width 16 height 9
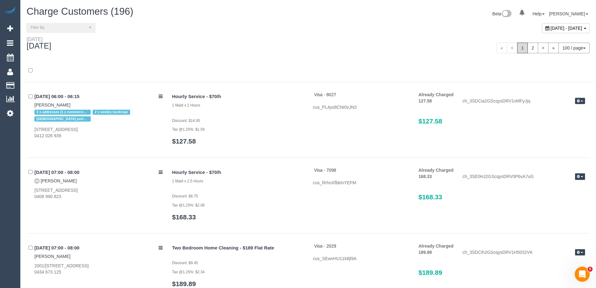
click at [133, 46] on div "Tuesday September 30, 2025" at bounding box center [165, 44] width 286 height 17
click at [77, 25] on span "Filter By" at bounding box center [59, 27] width 57 height 5
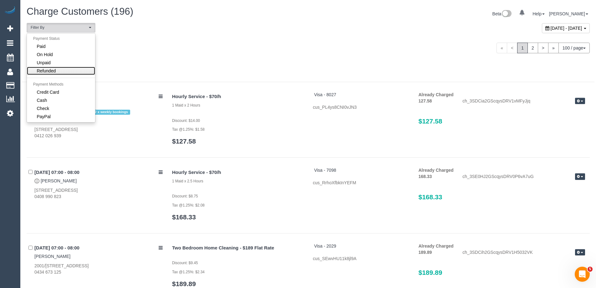
click at [69, 68] on link "Refunded" at bounding box center [61, 71] width 68 height 8
click at [216, 61] on div at bounding box center [308, 70] width 573 height 23
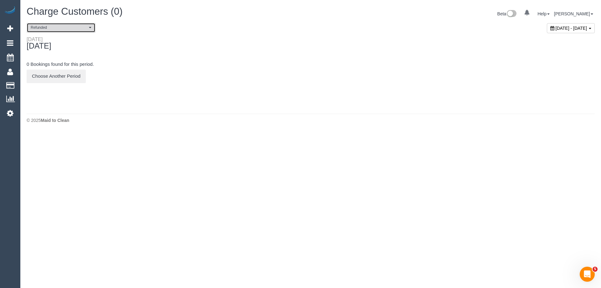
click at [72, 32] on button "Refunded" at bounding box center [61, 28] width 69 height 10
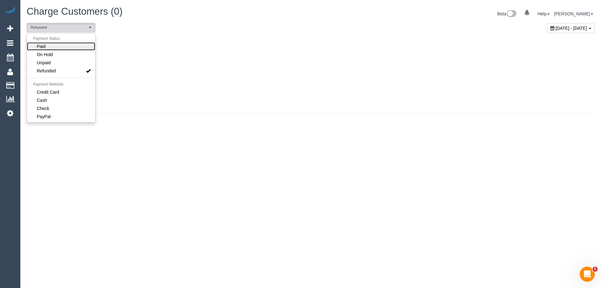
click at [68, 47] on link "Paid" at bounding box center [61, 46] width 68 height 8
select select "****"
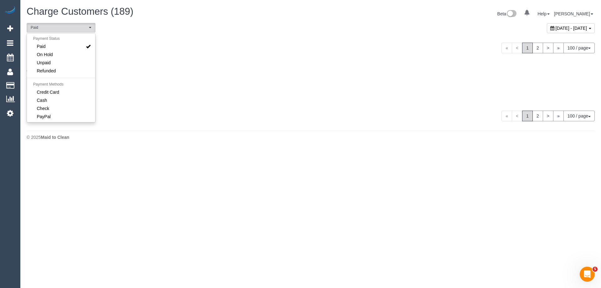
click at [204, 46] on div "Tuesday September 30, 2025" at bounding box center [166, 44] width 289 height 17
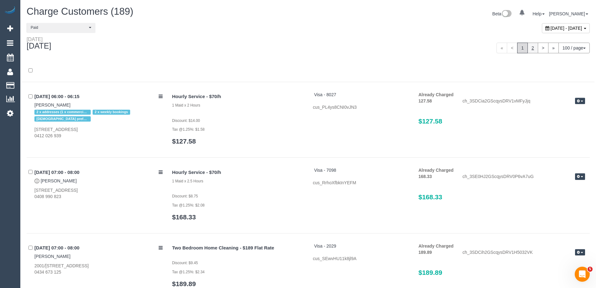
click at [529, 49] on link "2" at bounding box center [533, 48] width 11 height 11
click at [345, 46] on div "« < 1 2 > » 100 / page 10 / page 20 / page 30 / page 40 / page 50 / page 100 / …" at bounding box center [451, 48] width 277 height 11
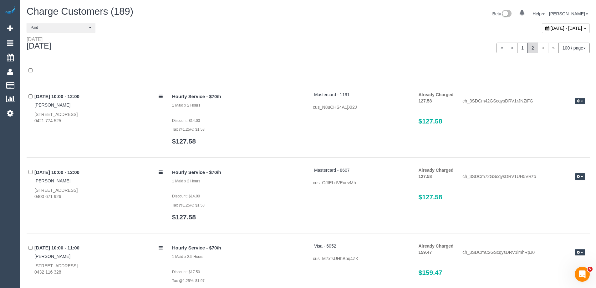
scroll to position [4383, 0]
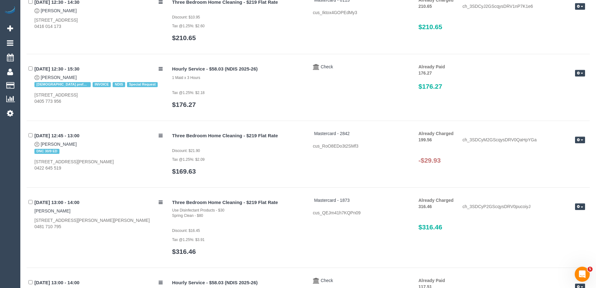
click at [579, 137] on button "button" at bounding box center [580, 139] width 10 height 7
click at [557, 151] on link "Refund" at bounding box center [560, 150] width 49 height 8
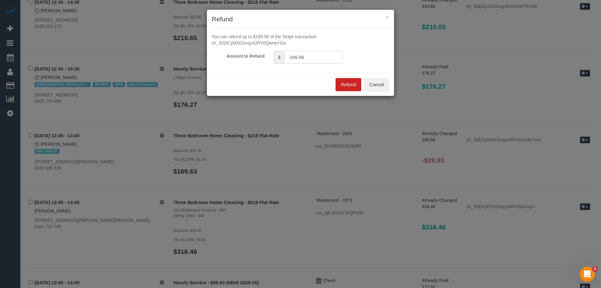
click at [316, 55] on input "199.56" at bounding box center [313, 57] width 58 height 13
type input "29.93"
click at [351, 84] on button "Refund" at bounding box center [349, 84] width 26 height 13
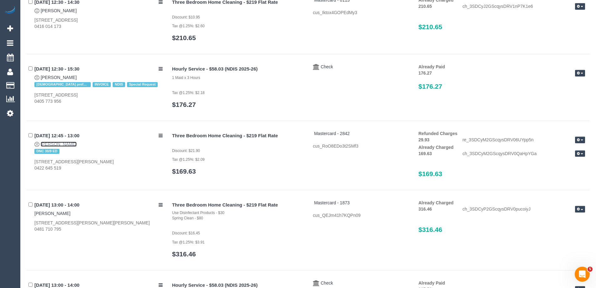
click at [65, 145] on link "Aisling Murray" at bounding box center [59, 143] width 36 height 5
click at [62, 144] on link "Aisling Murray" at bounding box center [59, 143] width 36 height 5
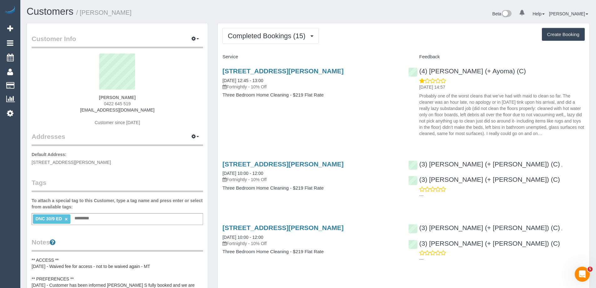
click at [65, 217] on link "×" at bounding box center [66, 218] width 3 height 5
click at [244, 32] on span "Completed Bookings (15)" at bounding box center [268, 36] width 81 height 8
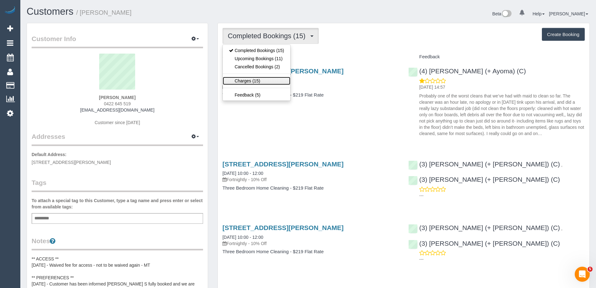
click at [261, 80] on link "Charges (15)" at bounding box center [257, 81] width 68 height 8
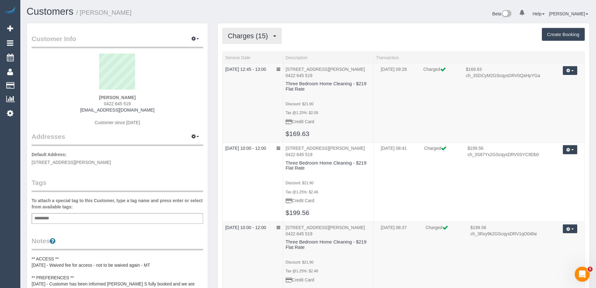
click at [255, 35] on span "Charges (15)" at bounding box center [249, 36] width 43 height 8
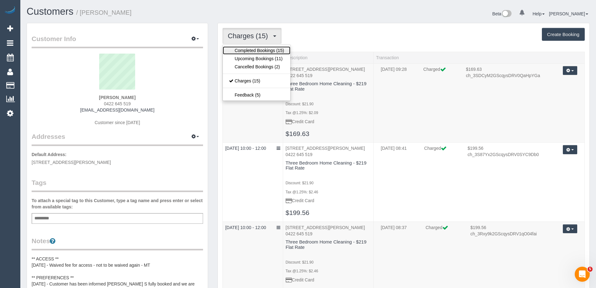
click at [250, 48] on link "Completed Bookings (15)" at bounding box center [257, 50] width 68 height 8
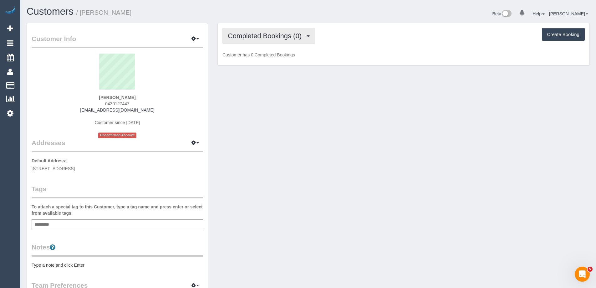
click at [249, 37] on span "Completed Bookings (0)" at bounding box center [266, 36] width 77 height 8
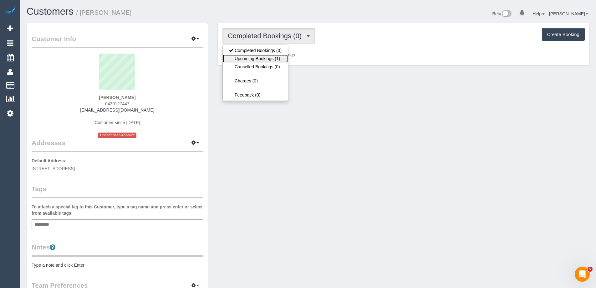
click at [252, 59] on link "Upcoming Bookings (1)" at bounding box center [255, 58] width 65 height 8
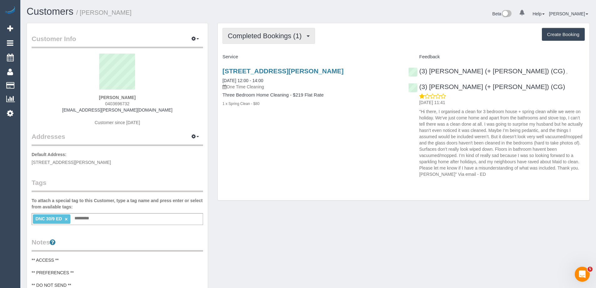
click at [271, 38] on span "Completed Bookings (1)" at bounding box center [266, 36] width 77 height 8
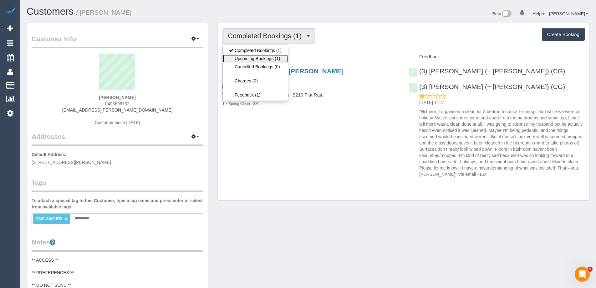
click at [261, 56] on link "Upcoming Bookings (1)" at bounding box center [255, 58] width 65 height 8
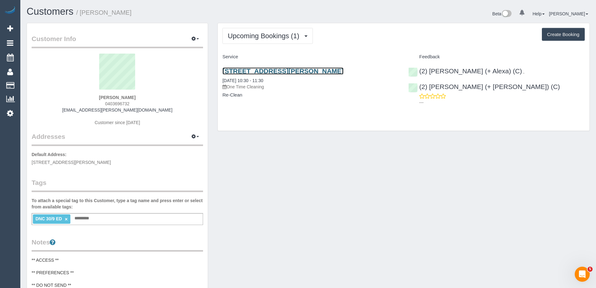
click at [300, 70] on link "[STREET_ADDRESS][PERSON_NAME]" at bounding box center [283, 70] width 121 height 7
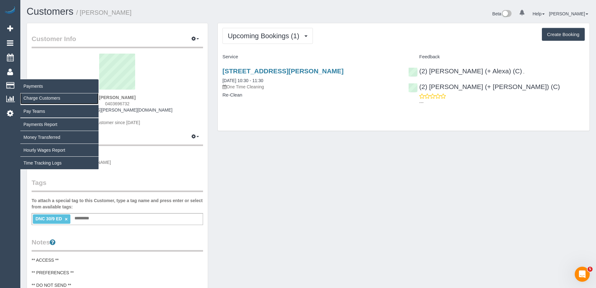
click at [38, 97] on link "Charge Customers" at bounding box center [59, 98] width 78 height 13
select select
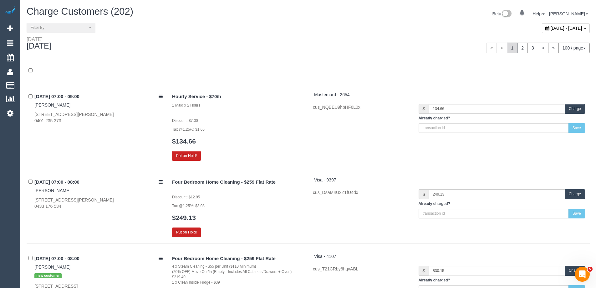
click at [551, 28] on span "October 06, 2025 - October 06, 2025" at bounding box center [567, 28] width 32 height 5
type input "**********"
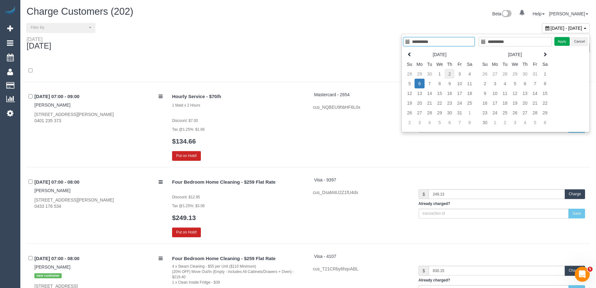
type input "**********"
click at [447, 74] on td "2" at bounding box center [450, 74] width 10 height 10
type input "**********"
click at [447, 74] on td "2" at bounding box center [450, 74] width 10 height 10
type input "**********"
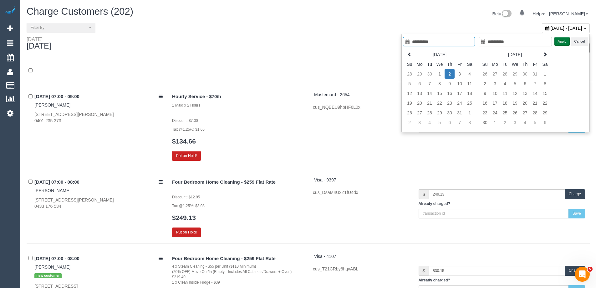
click at [556, 40] on button "Apply" at bounding box center [563, 41] width 16 height 9
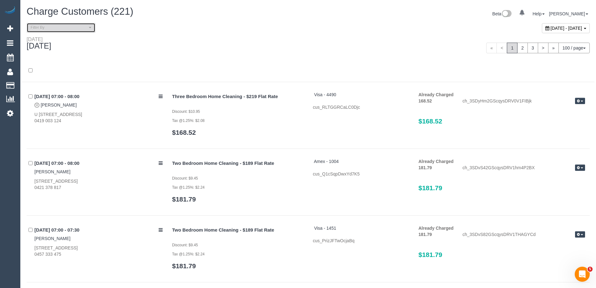
click at [54, 29] on span "Filter By" at bounding box center [59, 27] width 57 height 5
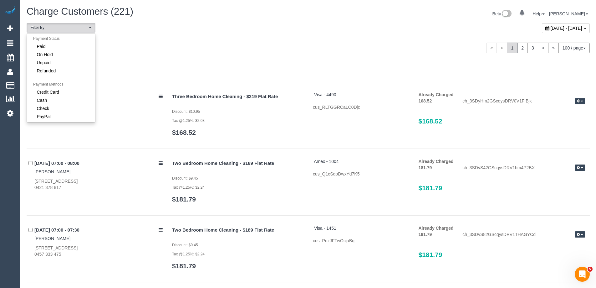
click at [197, 45] on div "[DATE]" at bounding box center [165, 44] width 286 height 17
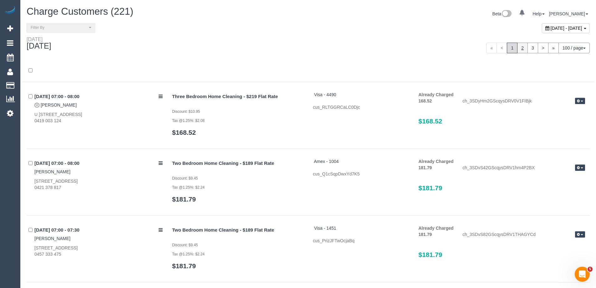
click at [521, 49] on link "2" at bounding box center [522, 48] width 11 height 11
click at [426, 49] on div "« < 1 2 3 > » 100 / page 10 / page 20 / page 30 / page 40 / page 50 / page 100 …" at bounding box center [451, 48] width 277 height 11
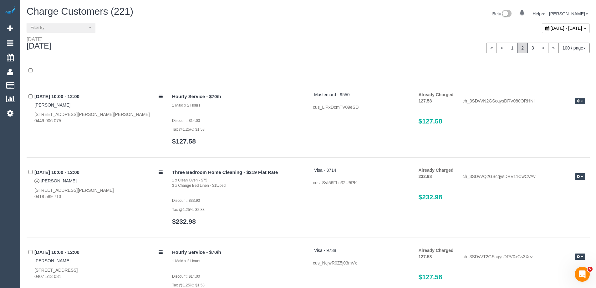
scroll to position [819, 0]
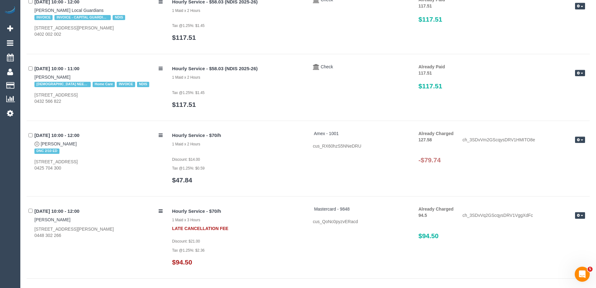
click at [580, 140] on icon "button" at bounding box center [578, 139] width 3 height 3
click at [566, 148] on link "Refund" at bounding box center [560, 150] width 49 height 8
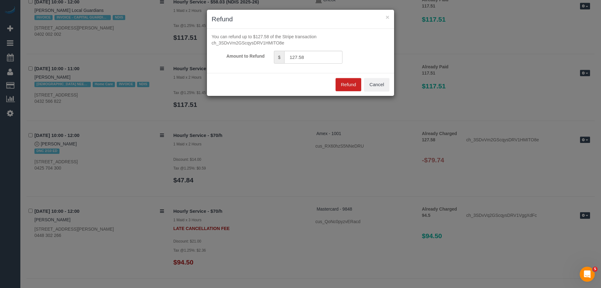
drag, startPoint x: 326, startPoint y: 48, endPoint x: 324, endPoint y: 54, distance: 6.5
click at [324, 54] on form "You can refund up to $127.58 of the Stripe transaction ch_3SDvVm2GScqysDRV1HMIT…" at bounding box center [301, 48] width 178 height 30
click at [324, 54] on input "127.58" at bounding box center [313, 57] width 58 height 13
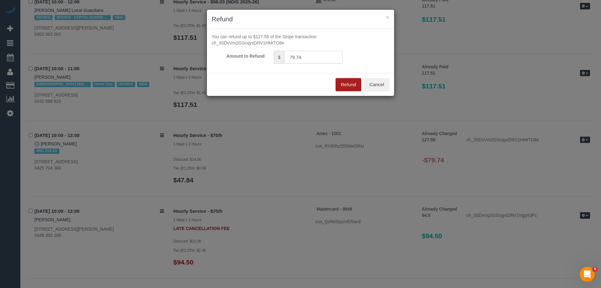
type input "79.74"
click at [339, 84] on button "Refund" at bounding box center [349, 84] width 26 height 13
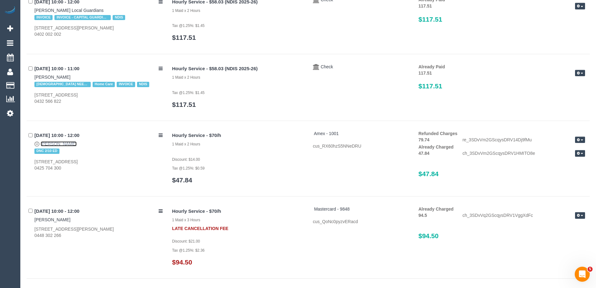
click at [61, 144] on link "[PERSON_NAME]" at bounding box center [59, 143] width 36 height 5
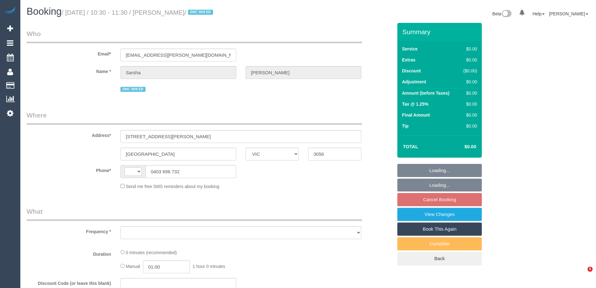
select select "VIC"
select select "string:stripe-pm_1S6gfV2GScqysDRVIN5PCKtv"
select select "number:27"
select select "number:15"
select select "number:19"
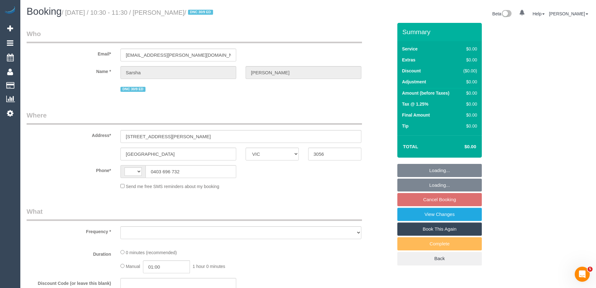
select select "number:22"
select select "number:26"
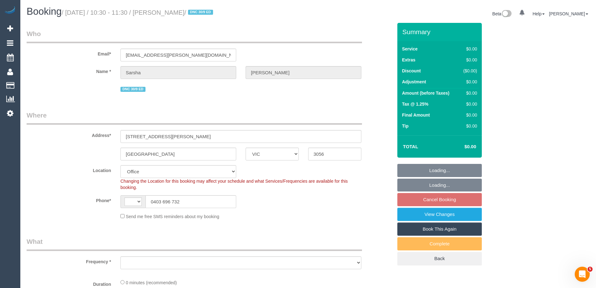
select select "string:AU"
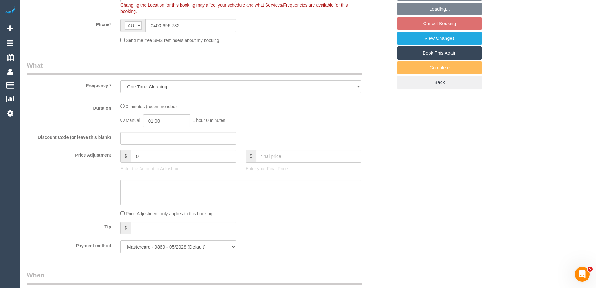
select select "object:823"
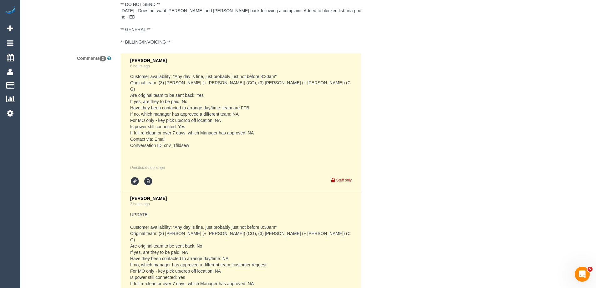
scroll to position [1189, 0]
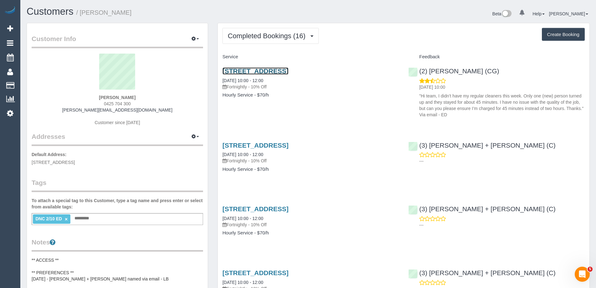
click at [259, 71] on link "[STREET_ADDRESS]" at bounding box center [256, 70] width 66 height 7
drag, startPoint x: 133, startPoint y: 12, endPoint x: 82, endPoint y: 9, distance: 51.1
click at [82, 9] on h1 "Customers / [PERSON_NAME]" at bounding box center [165, 11] width 277 height 11
copy small "[PERSON_NAME]"
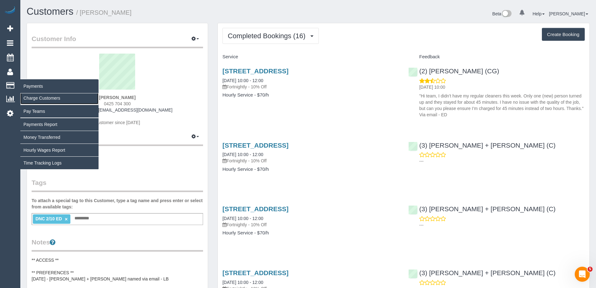
click at [38, 96] on link "Charge Customers" at bounding box center [59, 98] width 78 height 13
select select
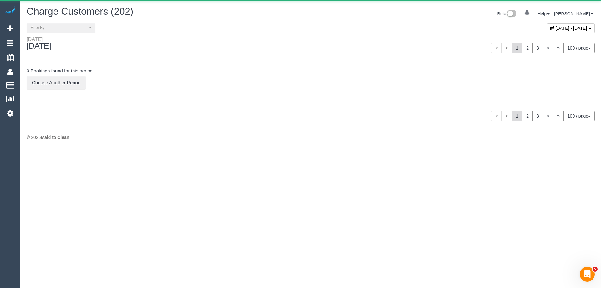
click at [556, 27] on span "[DATE] - [DATE]" at bounding box center [572, 28] width 32 height 5
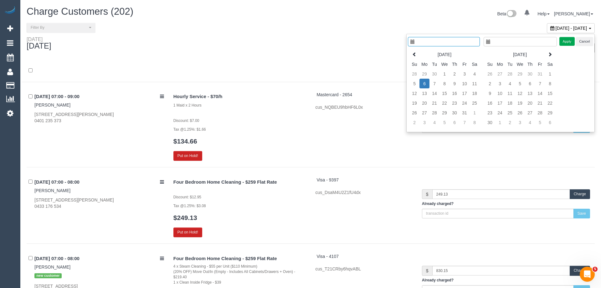
type input "**********"
click at [448, 72] on td "2" at bounding box center [450, 74] width 10 height 10
type input "**********"
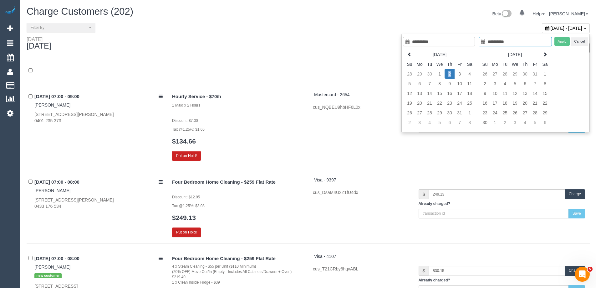
click at [448, 72] on td "2" at bounding box center [450, 74] width 10 height 10
click at [558, 44] on button "Apply" at bounding box center [563, 41] width 16 height 9
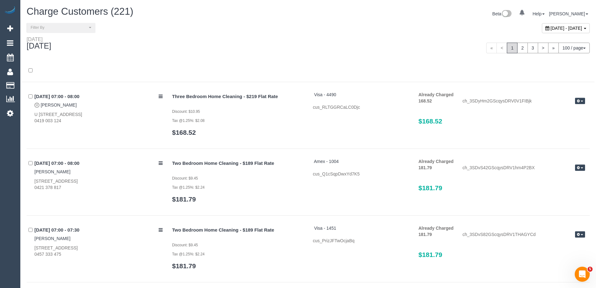
click at [162, 50] on div "Thursday October 02, 2025" at bounding box center [165, 44] width 286 height 17
click at [520, 46] on link "2" at bounding box center [522, 48] width 11 height 11
click at [425, 42] on div "« < 1 2 3 > » 100 / page 10 / page 20 / page 30 / page 40 / page 50 / page 100 …" at bounding box center [451, 47] width 286 height 23
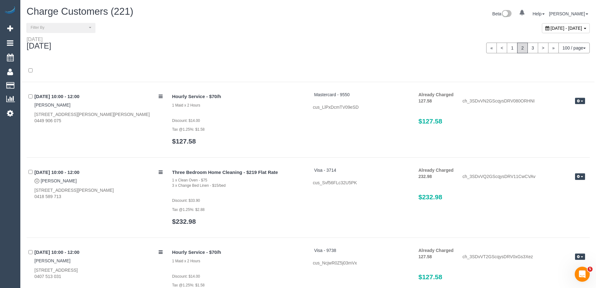
scroll to position [819, 0]
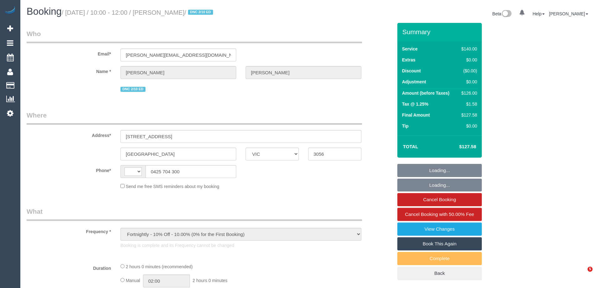
select select "VIC"
select select "string:stripe-pm_1Qe1oI2GScqysDRVeQJS7noP"
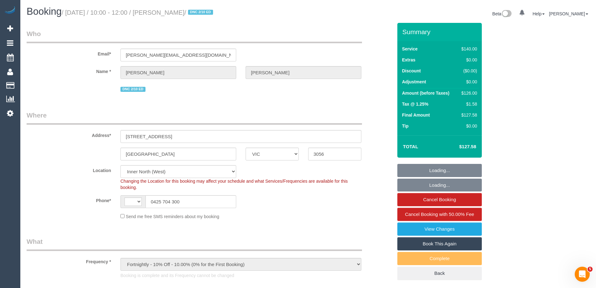
select select "object:768"
select select "string:AU"
select select "number:28"
select select "number:17"
select select "number:19"
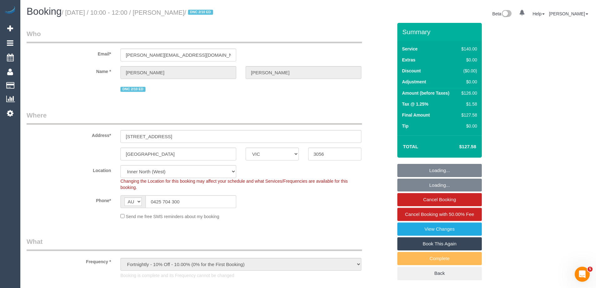
select select "number:22"
select select "number:35"
select select "number:26"
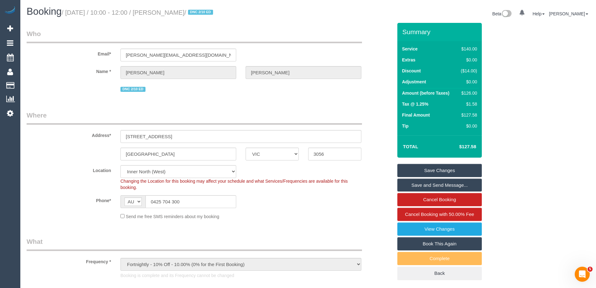
click at [470, 92] on div "$126.00" at bounding box center [468, 93] width 19 height 6
copy div "126.00"
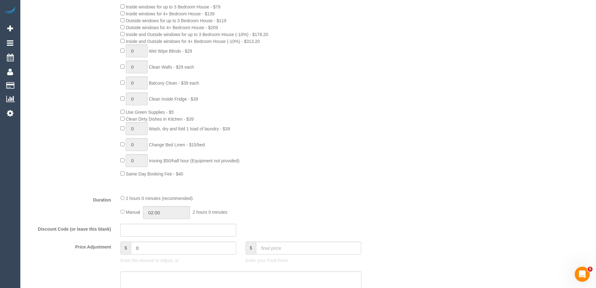
scroll to position [469, 0]
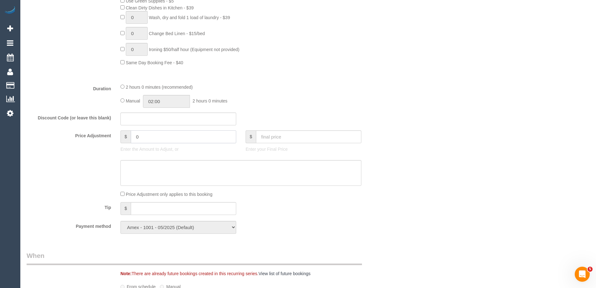
click at [162, 138] on input "0" at bounding box center [183, 136] width 105 height 13
paste input "78.75"
type input "-78.75"
click at [152, 159] on sui-booking-price-adjustment "Price Adjustment $ -78.75 Enter the Amount to Adjust, or $ Enter your Final Pri…" at bounding box center [210, 163] width 366 height 67
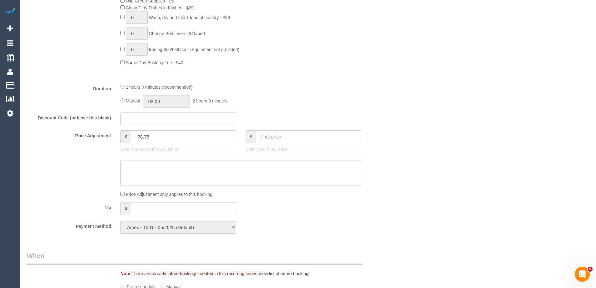
click at [152, 169] on textarea at bounding box center [241, 173] width 241 height 26
paste textarea "78.75"
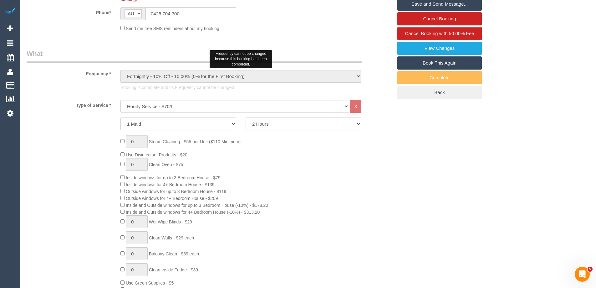
scroll to position [0, 0]
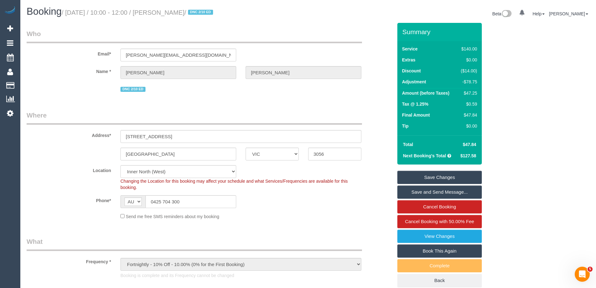
type textarea "$78.75 discount applied for cleaner leaving early. Via email - ED"
click at [447, 177] on link "Save Changes" at bounding box center [439, 177] width 85 height 13
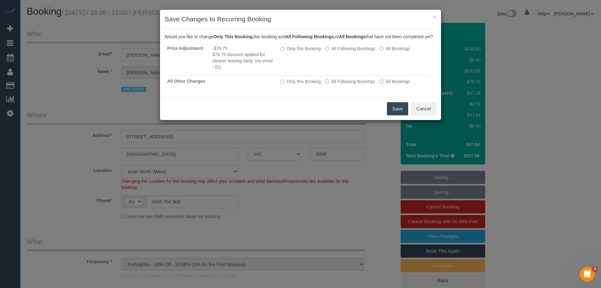
click at [390, 114] on button "Save" at bounding box center [397, 108] width 21 height 13
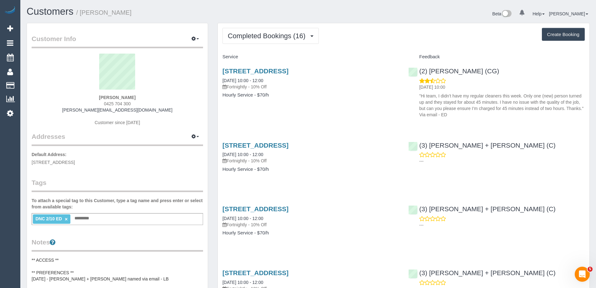
click at [66, 218] on link "×" at bounding box center [66, 218] width 3 height 5
click at [282, 39] on span "Completed Bookings (16)" at bounding box center [268, 36] width 81 height 8
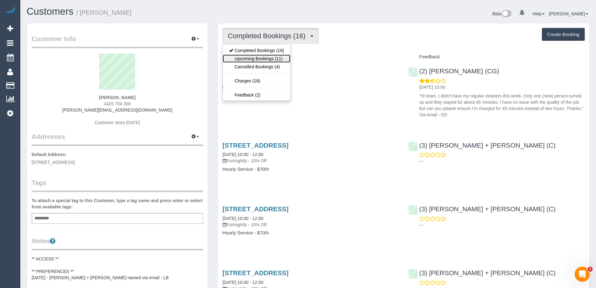
click at [272, 56] on link "Upcoming Bookings (11)" at bounding box center [257, 58] width 68 height 8
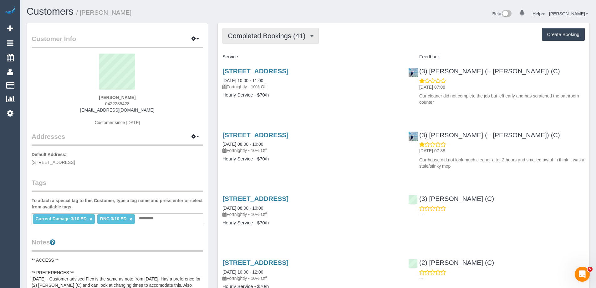
click at [254, 39] on span "Completed Bookings (41)" at bounding box center [268, 36] width 81 height 8
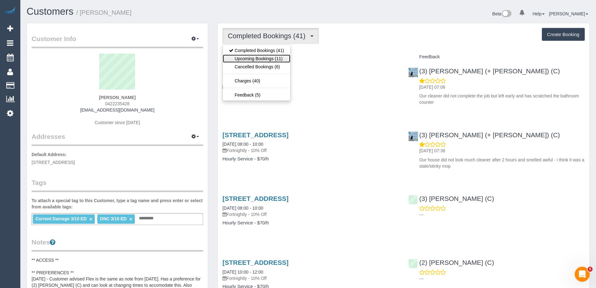
click at [254, 57] on link "Upcoming Bookings (11)" at bounding box center [257, 58] width 68 height 8
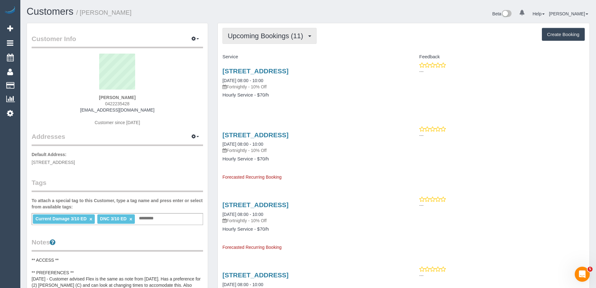
click at [284, 35] on span "Upcoming Bookings (11)" at bounding box center [267, 36] width 79 height 8
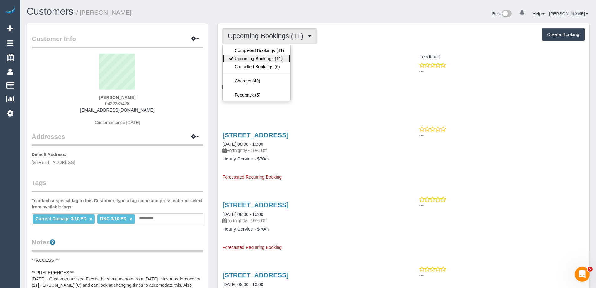
click at [278, 54] on link "Upcoming Bookings (11)" at bounding box center [257, 58] width 68 height 8
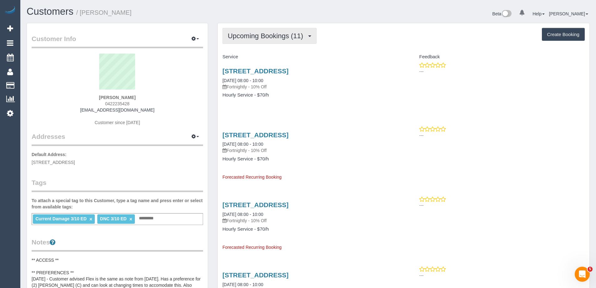
click at [248, 35] on span "Upcoming Bookings (11)" at bounding box center [267, 36] width 79 height 8
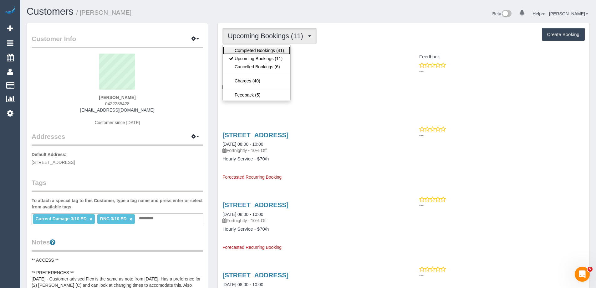
click at [247, 52] on link "Completed Bookings (41)" at bounding box center [257, 50] width 68 height 8
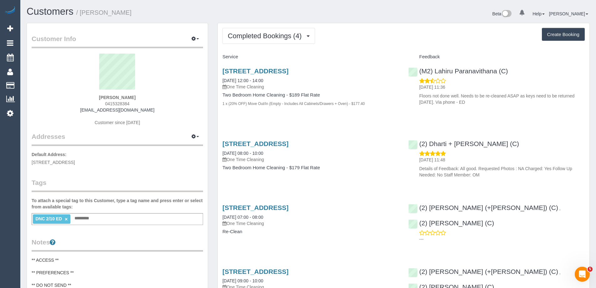
click at [458, 95] on p "Floors not done well. Needs to be re-cleaned ASAP as keys need to be returned t…" at bounding box center [502, 99] width 166 height 13
copy div "Floors not done well. Needs to be re-cleaned ASAP as keys need to be returned t…"
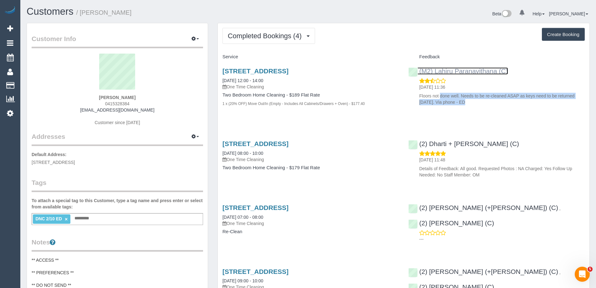
click at [492, 73] on link "(M2) Lahiru Paranavithana (C)" at bounding box center [458, 70] width 100 height 7
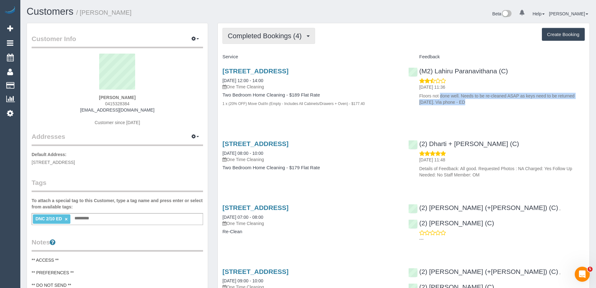
click at [264, 29] on button "Completed Bookings (4)" at bounding box center [269, 36] width 93 height 16
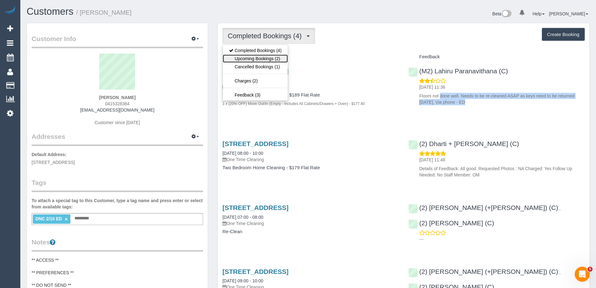
click at [264, 60] on link "Upcoming Bookings (2)" at bounding box center [255, 58] width 65 height 8
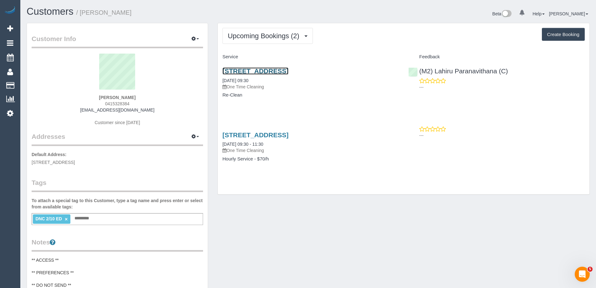
click at [289, 74] on link "304/61 Rose Street, Fitzroy, VIC 3065" at bounding box center [256, 70] width 66 height 7
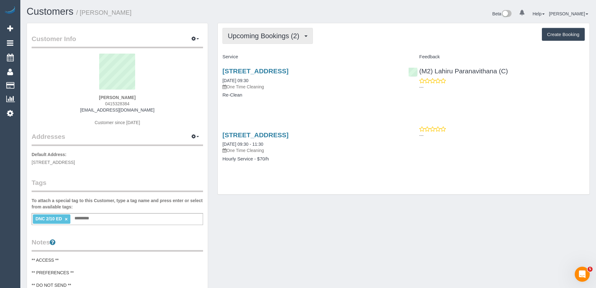
click at [252, 33] on span "Upcoming Bookings (2)" at bounding box center [265, 36] width 75 height 8
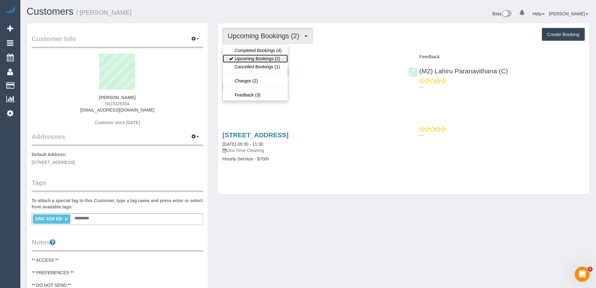
click at [250, 56] on link "Upcoming Bookings (2)" at bounding box center [255, 58] width 65 height 8
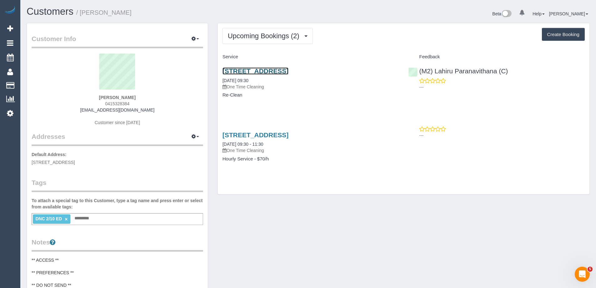
click at [252, 69] on link "304/61 Rose Street, Fitzroy, VIC 3065" at bounding box center [256, 70] width 66 height 7
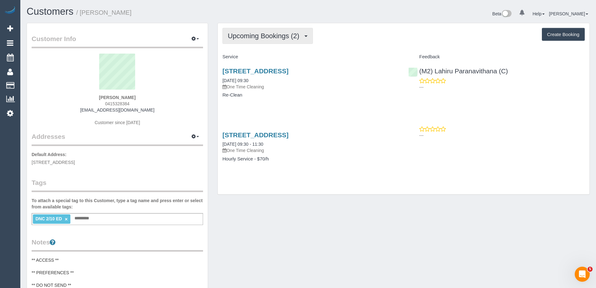
click at [284, 33] on span "Upcoming Bookings (2)" at bounding box center [265, 36] width 75 height 8
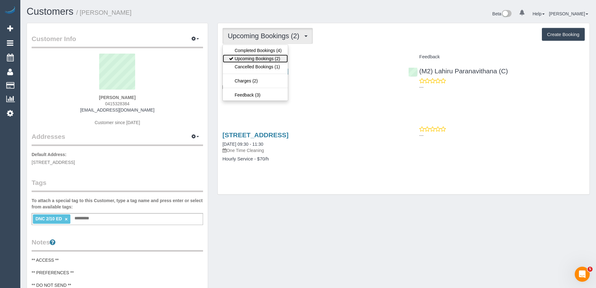
click at [270, 59] on link "Upcoming Bookings (2)" at bounding box center [255, 58] width 65 height 8
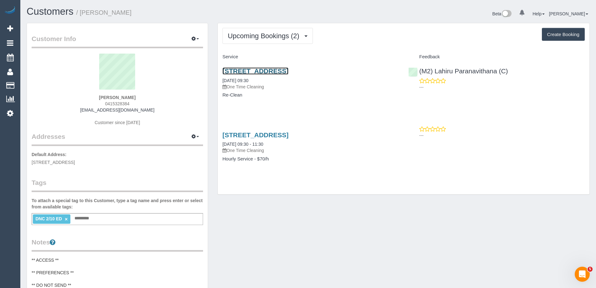
click at [289, 72] on link "304/61 Rose Street, Fitzroy, VIC 3065" at bounding box center [256, 70] width 66 height 7
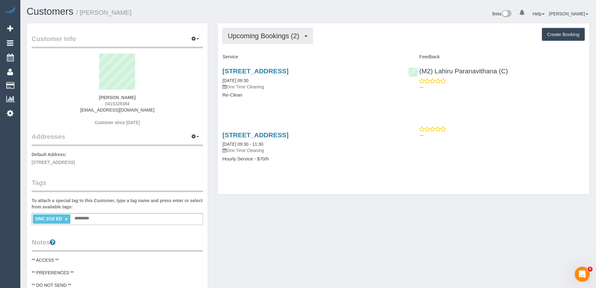
click at [285, 32] on button "Upcoming Bookings (2)" at bounding box center [268, 36] width 90 height 16
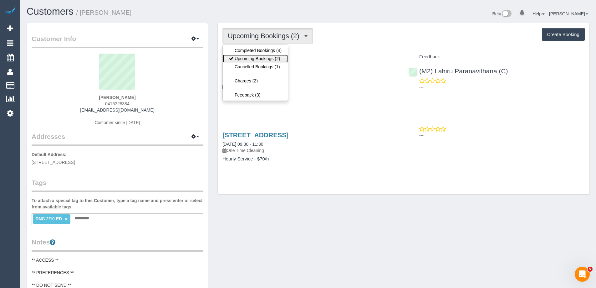
click at [269, 57] on link "Upcoming Bookings (2)" at bounding box center [255, 58] width 65 height 8
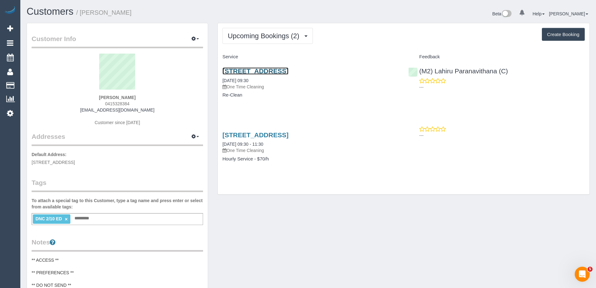
click at [289, 69] on link "304/61 Rose Street, Fitzroy, VIC 3065" at bounding box center [256, 70] width 66 height 7
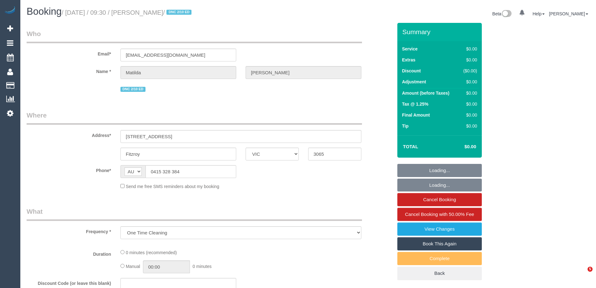
select select "VIC"
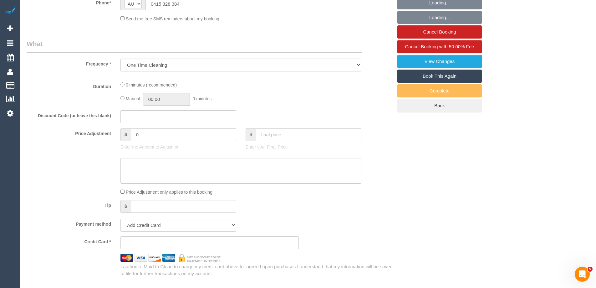
select select "string:stripe-pm_1S4zzc2GScqysDRVoPiMXZ99"
select select "number:29"
select select "number:14"
select select "number:19"
select select "number:24"
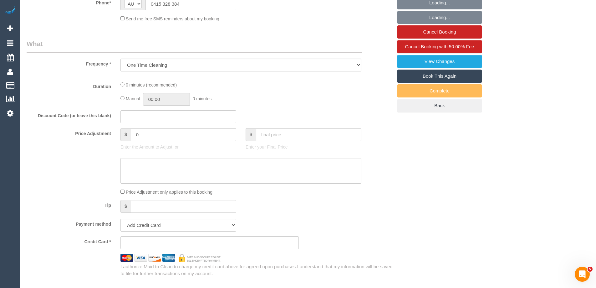
select select "number:26"
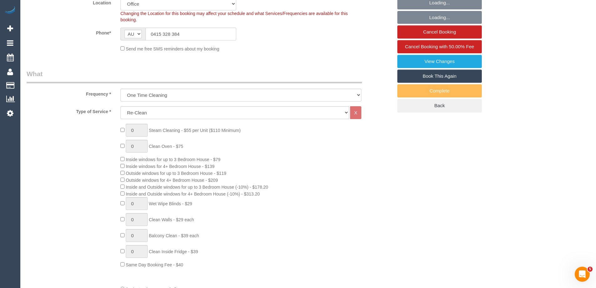
select select "object:784"
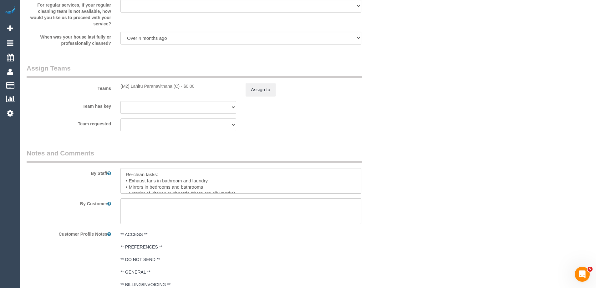
scroll to position [908, 0]
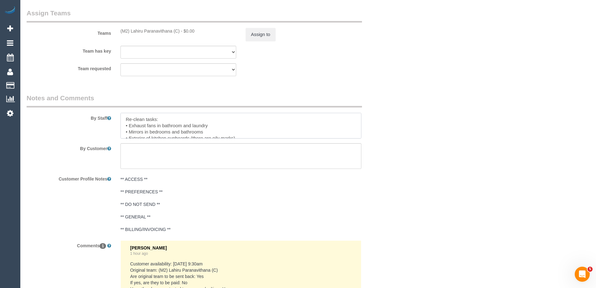
click at [163, 123] on textarea at bounding box center [241, 126] width 241 height 26
click at [299, 123] on textarea at bounding box center [241, 126] width 241 height 26
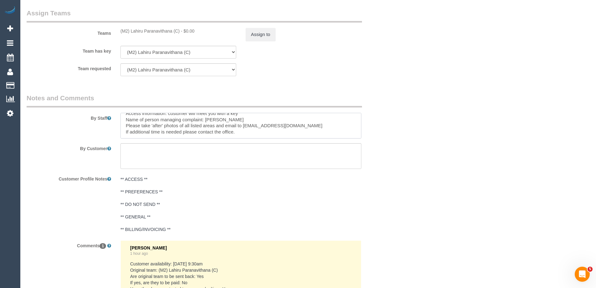
click at [208, 133] on textarea at bounding box center [241, 126] width 241 height 26
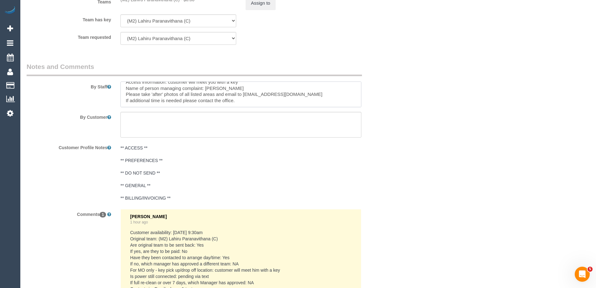
scroll to position [0, 0]
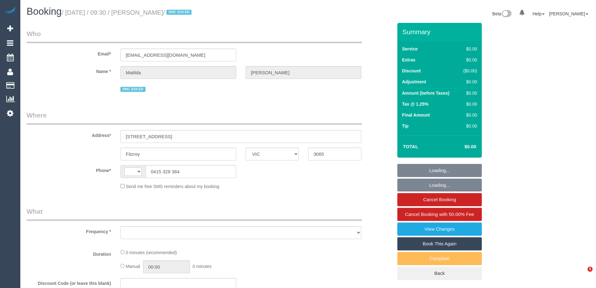
select select "VIC"
select select "number:29"
select select "number:14"
select select "number:19"
select select "number:24"
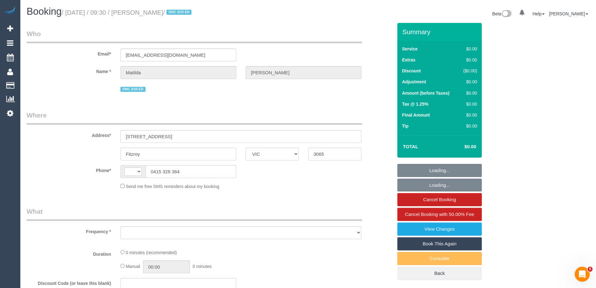
select select "number:26"
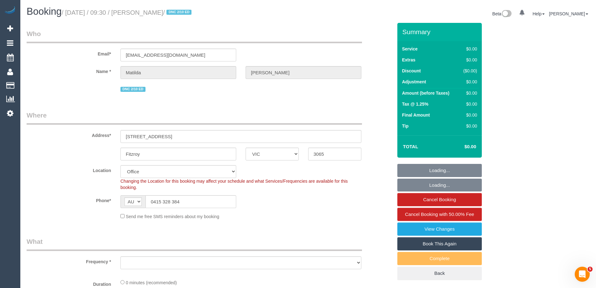
select select "string:AU"
select select "object:784"
select select "string:stripe-pm_1S4zzc2GScqysDRVoPiMXZ99"
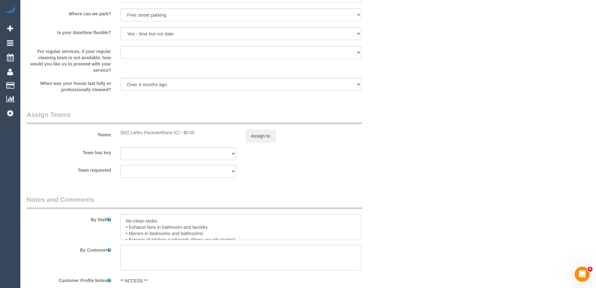
scroll to position [908, 0]
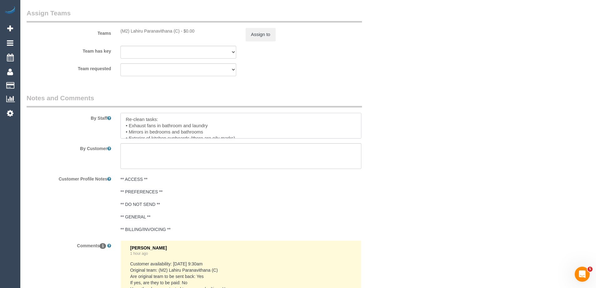
click at [173, 117] on textarea at bounding box center [241, 126] width 241 height 26
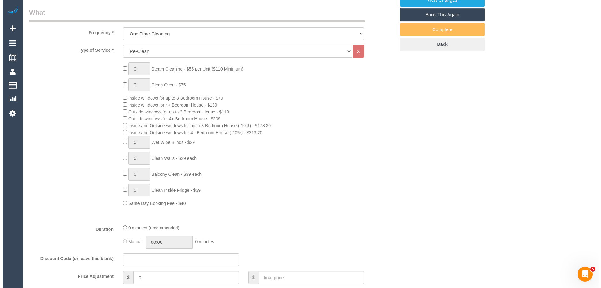
scroll to position [156, 0]
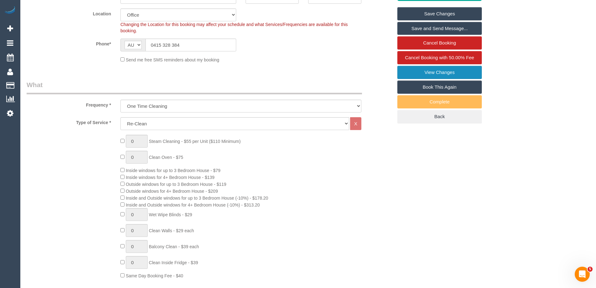
click at [447, 69] on link "View Changes" at bounding box center [439, 72] width 85 height 13
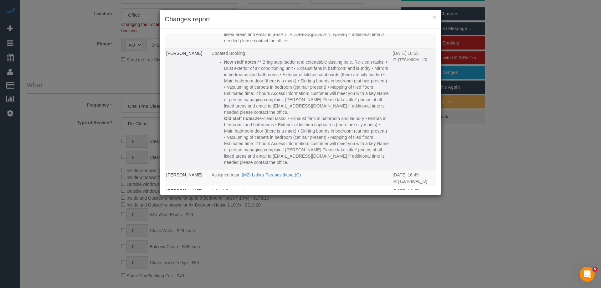
scroll to position [0, 0]
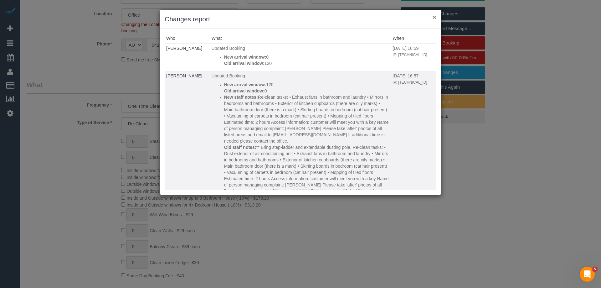
drag, startPoint x: 435, startPoint y: 18, endPoint x: 363, endPoint y: 140, distance: 142.0
click at [366, 142] on sui-modal "× Changes report Who What When Eleni Diacos Updated Booking New arrival window:…" at bounding box center [300, 102] width 281 height 185
click at [432, 17] on h3 "Changes report" at bounding box center [301, 18] width 272 height 9
click at [433, 17] on button "×" at bounding box center [435, 17] width 4 height 7
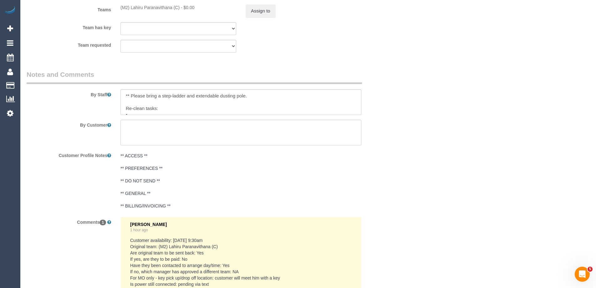
scroll to position [939, 0]
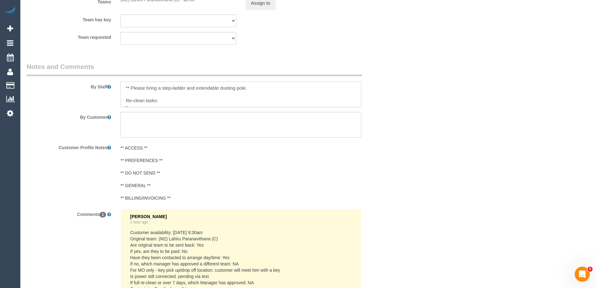
click at [185, 99] on textarea at bounding box center [241, 94] width 241 height 26
click at [206, 96] on textarea at bounding box center [241, 94] width 241 height 26
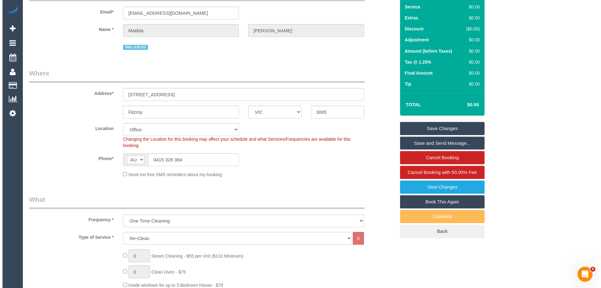
scroll to position [0, 0]
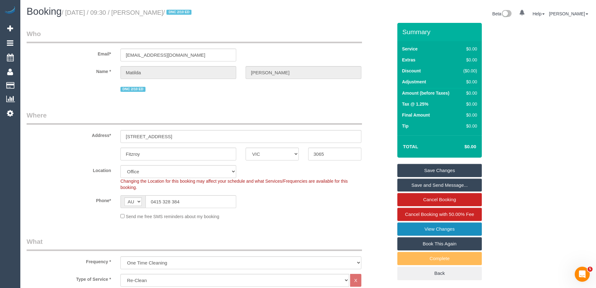
click at [431, 225] on link "View Changes" at bounding box center [439, 228] width 85 height 13
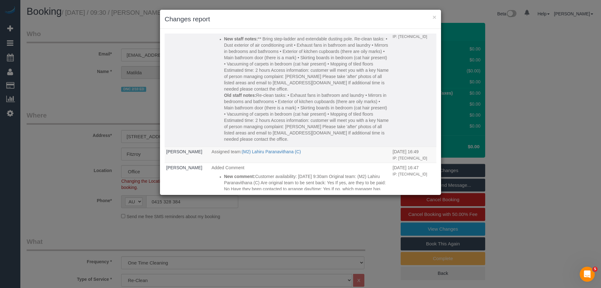
scroll to position [188, 0]
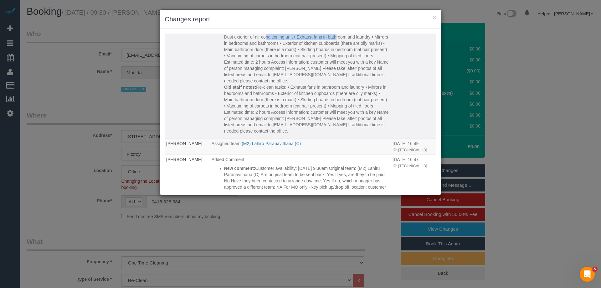
copy p "Dust exterior of air conditioning unit"
drag, startPoint x: 252, startPoint y: 61, endPoint x: 321, endPoint y: 63, distance: 68.6
click at [321, 63] on p "New staff notes: ** Bring step-ladder and extendable dusting pole. Re-clean tas…" at bounding box center [307, 56] width 166 height 56
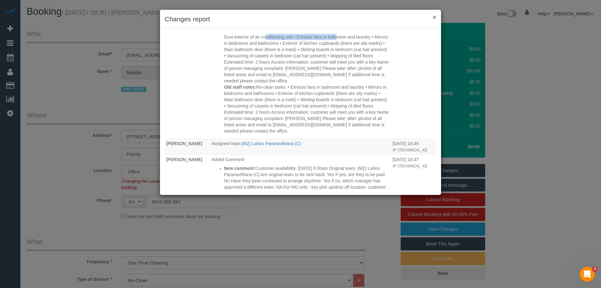
click at [435, 17] on button "×" at bounding box center [435, 17] width 4 height 7
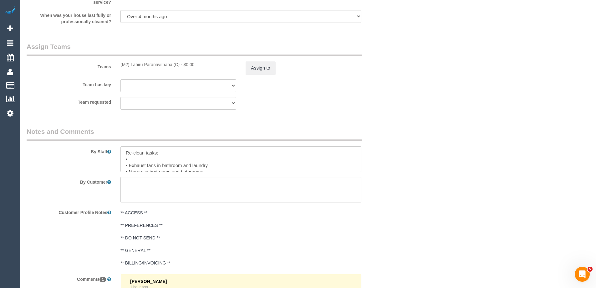
scroll to position [876, 0]
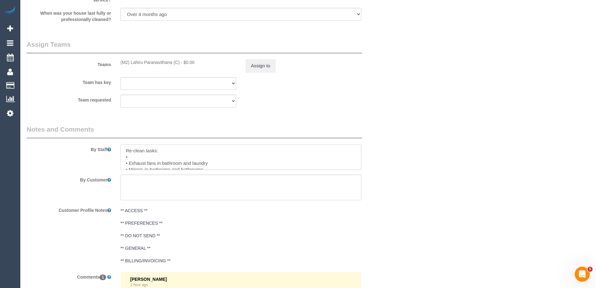
click at [152, 156] on textarea at bounding box center [241, 157] width 241 height 26
paste textarea "Dust exterior of air conditioning unit"
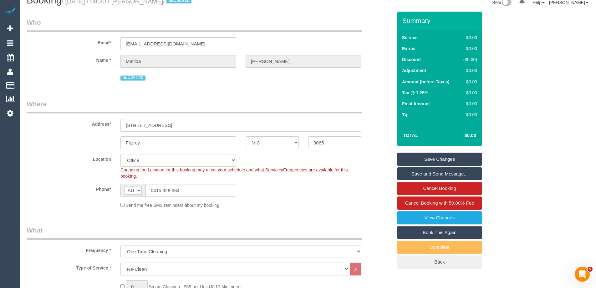
scroll to position [0, 0]
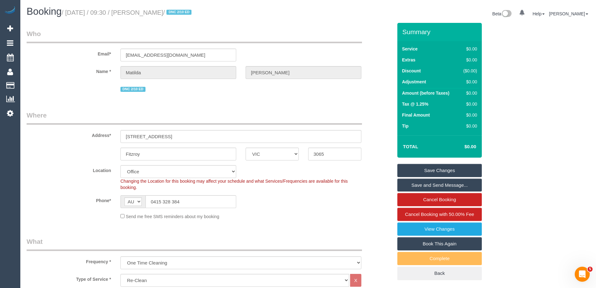
type textarea "** Please bring a step-ladder and extendable dusting pole. Re-clean tasks: • Du…"
click at [427, 172] on link "Save Changes" at bounding box center [439, 170] width 85 height 13
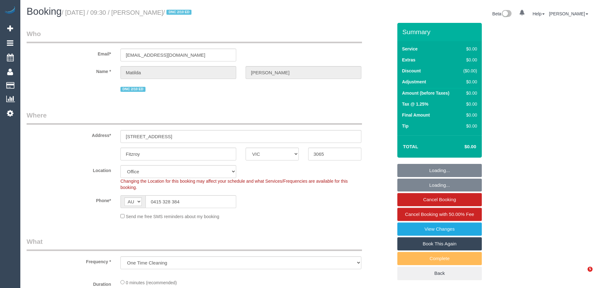
select select "VIC"
select select "object:638"
select select "string:stripe-pm_1S4zzc2GScqysDRVoPiMXZ99"
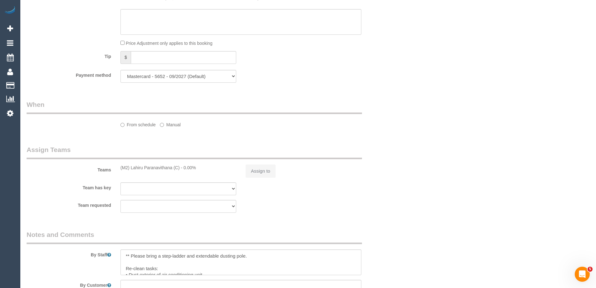
select select "number:29"
select select "number:14"
select select "number:19"
select select "number:24"
select select "number:26"
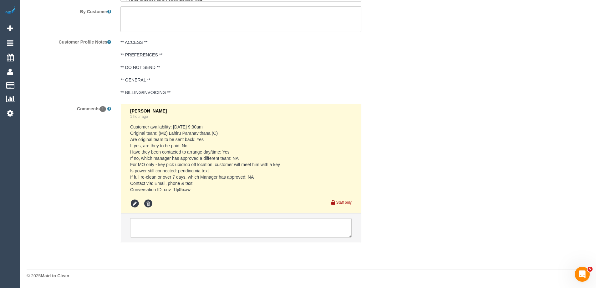
scroll to position [857, 0]
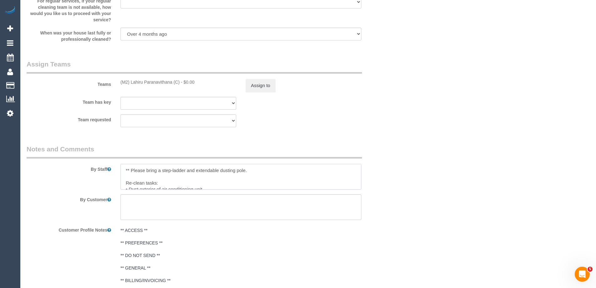
click at [182, 177] on textarea at bounding box center [241, 177] width 241 height 26
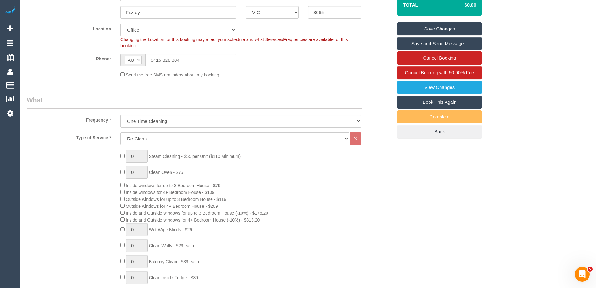
scroll to position [0, 0]
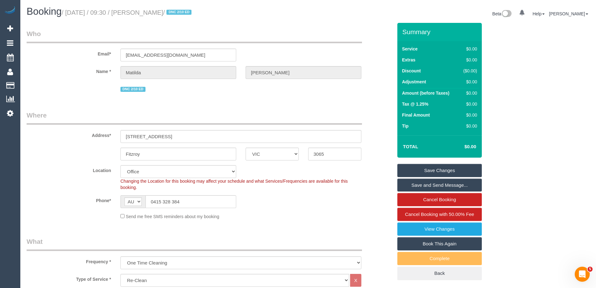
click at [454, 170] on link "Save Changes" at bounding box center [439, 170] width 85 height 13
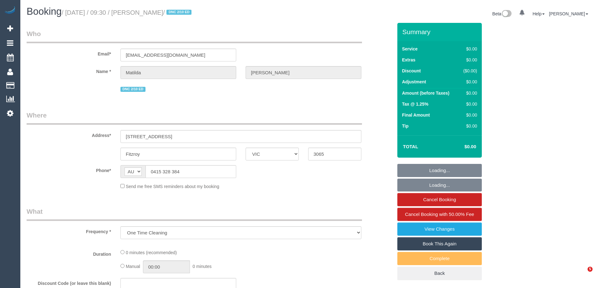
select select "VIC"
select select "string:stripe-pm_1S4zzc2GScqysDRVoPiMXZ99"
select select "number:29"
select select "number:14"
select select "number:19"
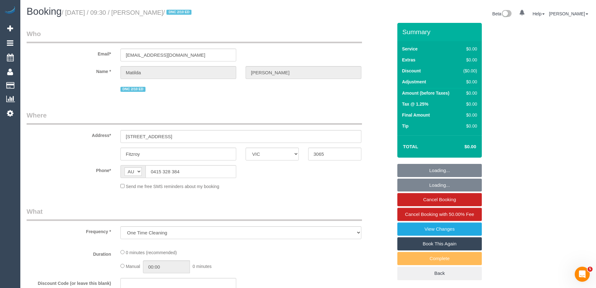
select select "number:24"
select select "number:26"
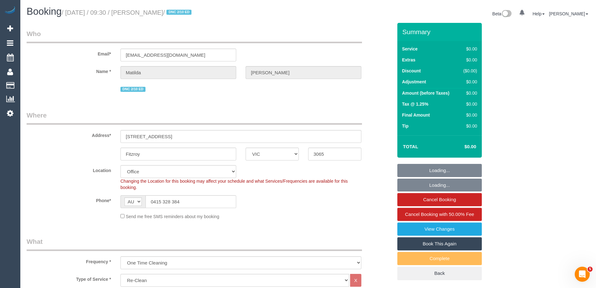
select select "object:784"
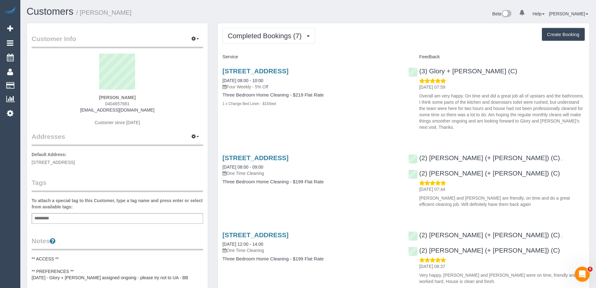
click at [121, 105] on span "0404657681" at bounding box center [117, 103] width 24 height 5
copy span "0404657681"
click at [432, 29] on div "Completed Bookings (7) Completed Bookings (7) Upcoming Bookings (11) Cancelled …" at bounding box center [404, 36] width 362 height 16
drag, startPoint x: 250, startPoint y: 33, endPoint x: 254, endPoint y: 45, distance: 13.1
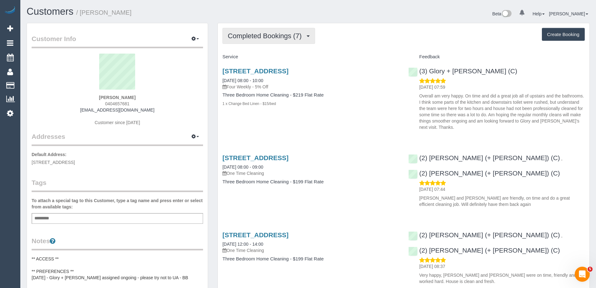
click at [250, 33] on span "Completed Bookings (7)" at bounding box center [266, 36] width 77 height 8
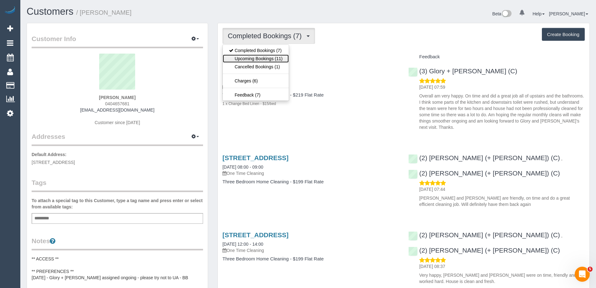
click at [258, 56] on link "Upcoming Bookings (11)" at bounding box center [256, 58] width 66 height 8
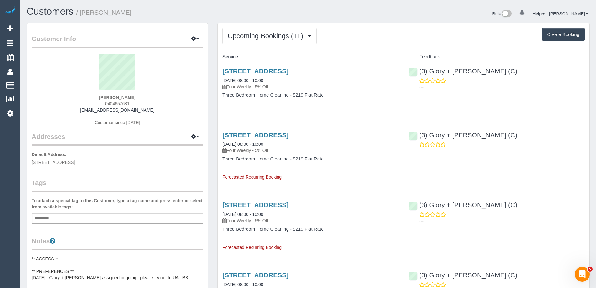
drag, startPoint x: 111, startPoint y: 15, endPoint x: 83, endPoint y: 13, distance: 28.2
click at [83, 13] on h1 "Customers / [PERSON_NAME]" at bounding box center [165, 11] width 277 height 11
copy small "[PERSON_NAME]"
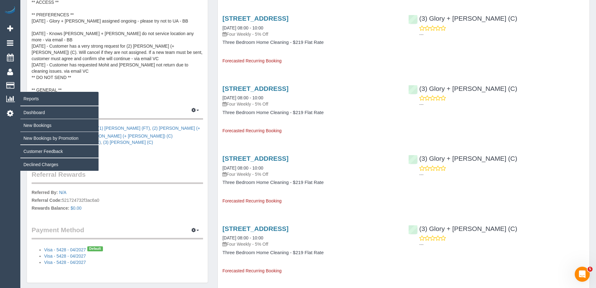
scroll to position [250, 0]
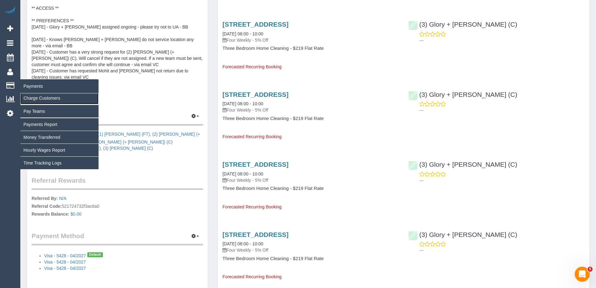
click at [40, 100] on link "Charge Customers" at bounding box center [59, 98] width 78 height 13
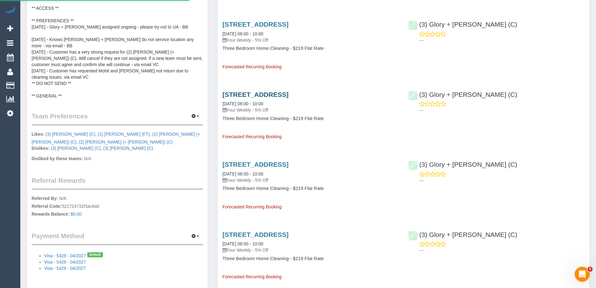
select select
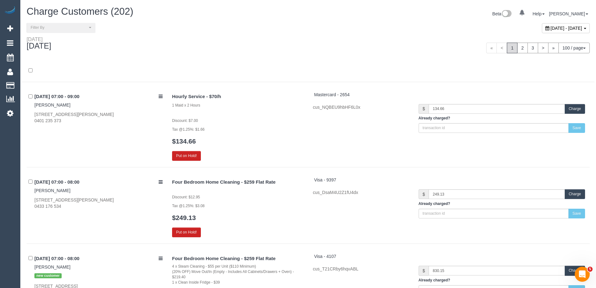
click at [542, 31] on div "[DATE] - [DATE]" at bounding box center [566, 28] width 48 height 10
type input "**********"
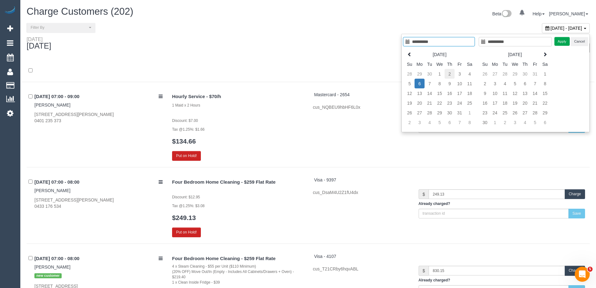
type input "**********"
click at [449, 74] on td "2" at bounding box center [450, 74] width 10 height 10
type input "**********"
click at [449, 74] on td "2" at bounding box center [450, 74] width 10 height 10
type input "**********"
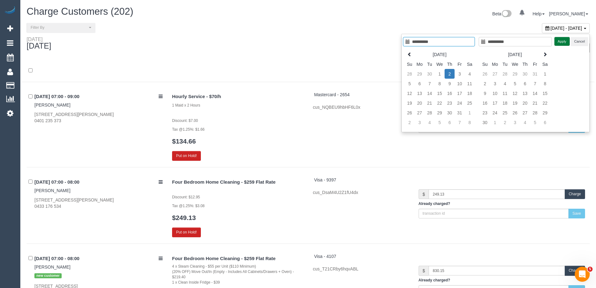
click at [560, 42] on button "Apply" at bounding box center [563, 41] width 16 height 9
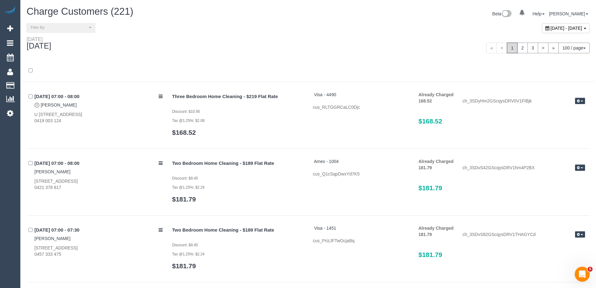
click at [201, 44] on div "Thursday October 02, 2025" at bounding box center [165, 44] width 286 height 17
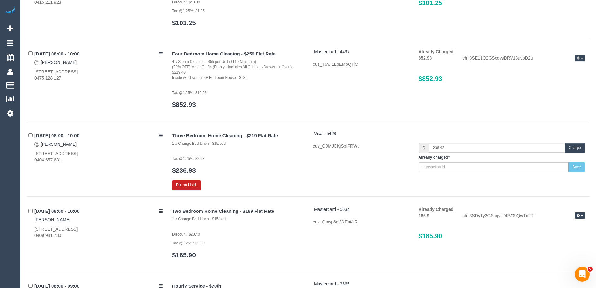
click at [579, 148] on button "Charge" at bounding box center [575, 148] width 20 height 10
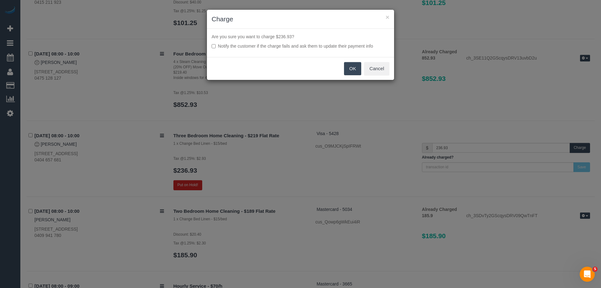
click at [354, 67] on button "OK" at bounding box center [353, 68] width 18 height 13
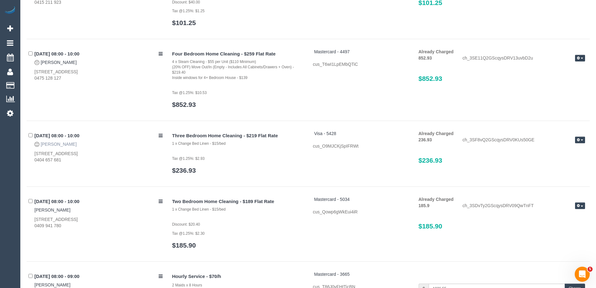
drag, startPoint x: 73, startPoint y: 144, endPoint x: 40, endPoint y: 144, distance: 32.6
click at [40, 144] on div "02/10/2025 08:00 - 10:00 Nicola Whitfield 154 Oak Avenue, Mentone, VIC 3194 040…" at bounding box center [97, 146] width 141 height 33
copy link "Nicola Whitfield"
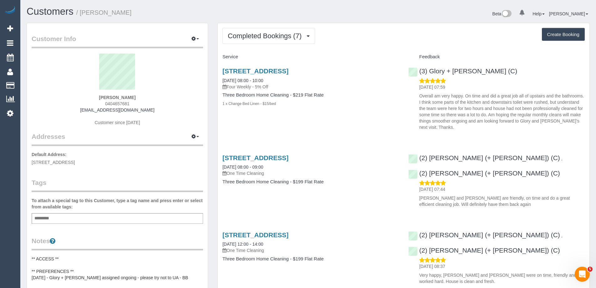
drag, startPoint x: 129, startPoint y: 11, endPoint x: 85, endPoint y: 15, distance: 44.0
click at [85, 15] on h1 "Customers / [PERSON_NAME]" at bounding box center [165, 11] width 277 height 11
click at [180, 18] on div "Customers / [PERSON_NAME]" at bounding box center [165, 12] width 286 height 13
drag, startPoint x: 146, startPoint y: 15, endPoint x: 82, endPoint y: 16, distance: 63.2
click at [82, 16] on h1 "Customers / [PERSON_NAME]" at bounding box center [165, 11] width 277 height 11
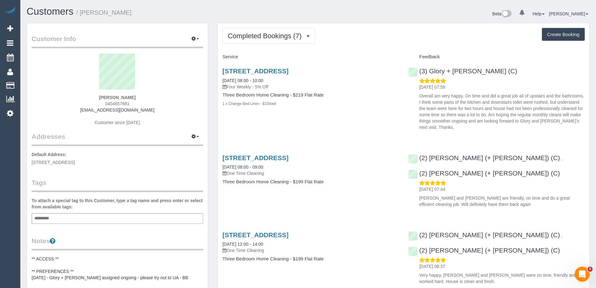
copy small "[PERSON_NAME]"
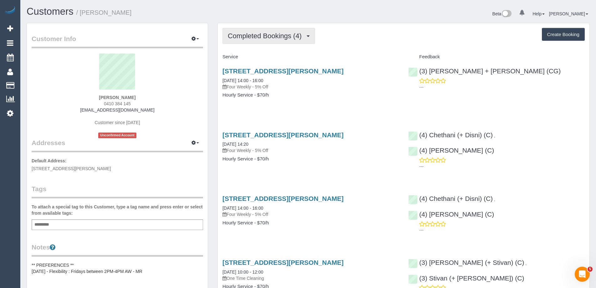
click at [249, 36] on span "Completed Bookings (4)" at bounding box center [266, 36] width 77 height 8
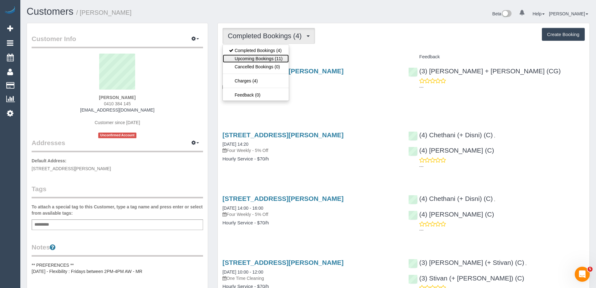
click at [258, 55] on link "Upcoming Bookings (11)" at bounding box center [256, 58] width 66 height 8
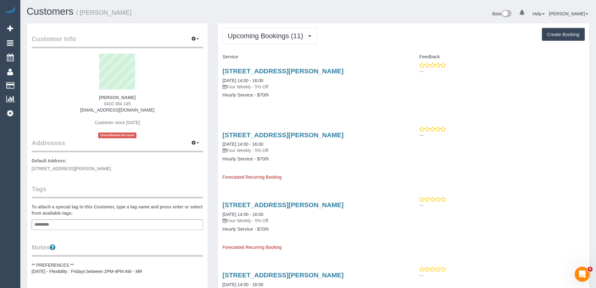
click at [418, 60] on div "Feedback" at bounding box center [497, 57] width 186 height 11
click at [283, 134] on link "[STREET_ADDRESS][PERSON_NAME]" at bounding box center [283, 134] width 121 height 7
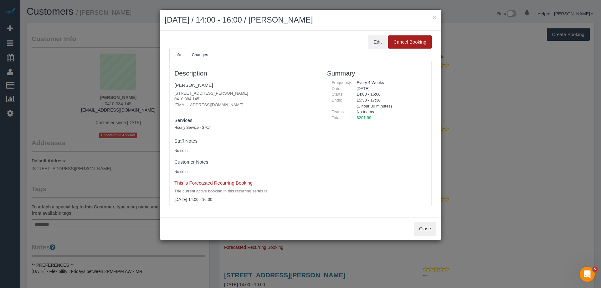
click at [400, 42] on button "Cancel Booking" at bounding box center [410, 41] width 44 height 13
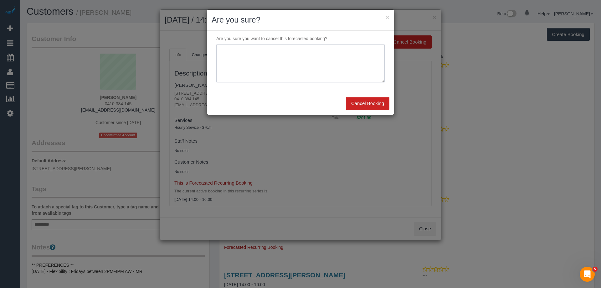
click at [263, 68] on textarea at bounding box center [300, 63] width 168 height 38
type textarea "t"
type textarea "Travelling. Via email - ED"
click at [374, 99] on button "Cancel Booking" at bounding box center [368, 103] width 44 height 13
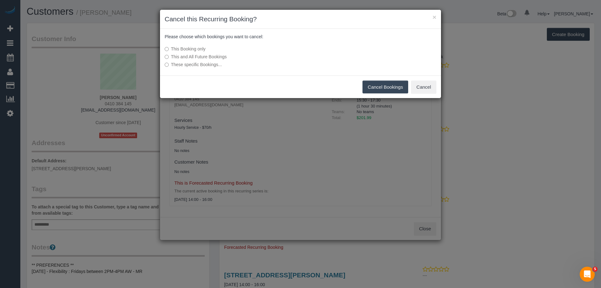
click at [203, 64] on label "These specific Bookings..." at bounding box center [254, 64] width 178 height 6
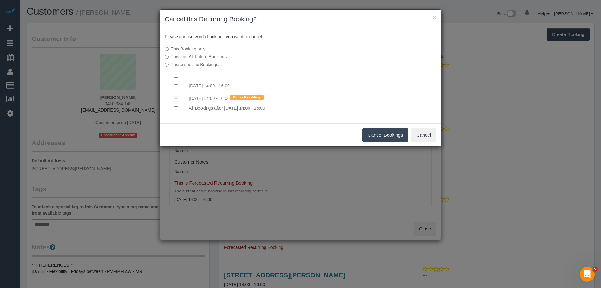
click at [204, 88] on td "[DATE] 14:00 - 16:00" at bounding box center [311, 86] width 249 height 11
click at [376, 132] on button "Cancel Bookings" at bounding box center [385, 134] width 46 height 13
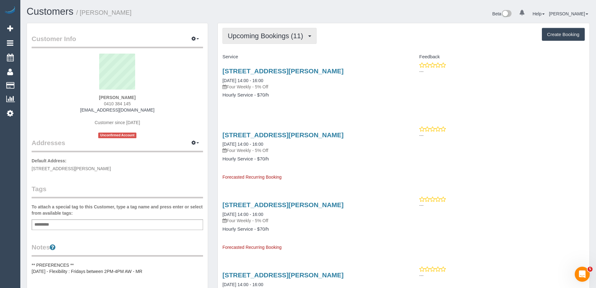
click at [261, 39] on span "Upcoming Bookings (11)" at bounding box center [267, 36] width 79 height 8
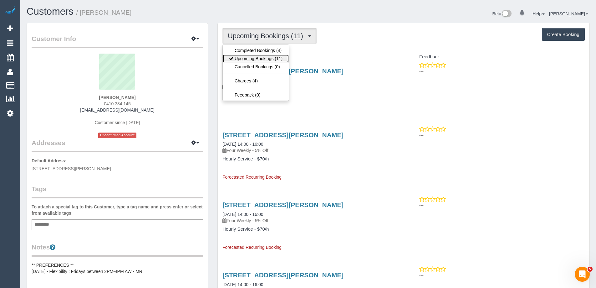
click at [259, 55] on link "Upcoming Bookings (11)" at bounding box center [256, 58] width 66 height 8
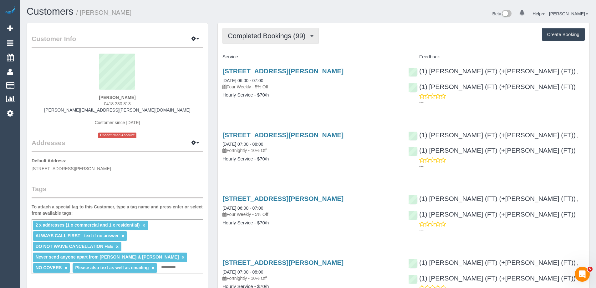
click at [257, 38] on span "Completed Bookings (99)" at bounding box center [268, 36] width 81 height 8
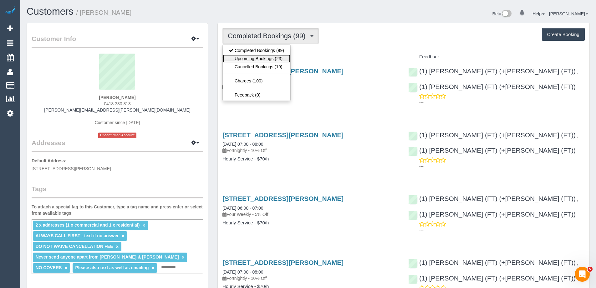
click at [268, 59] on link "Upcoming Bookings (23)" at bounding box center [257, 58] width 68 height 8
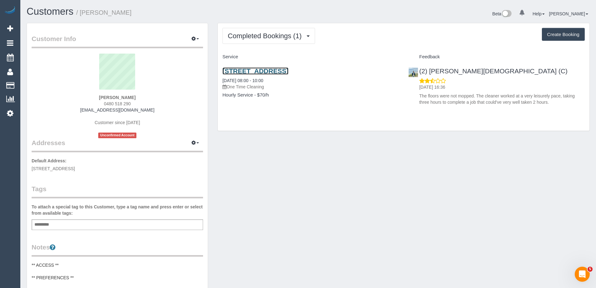
click at [289, 69] on link "[STREET_ADDRESS]" at bounding box center [256, 70] width 66 height 7
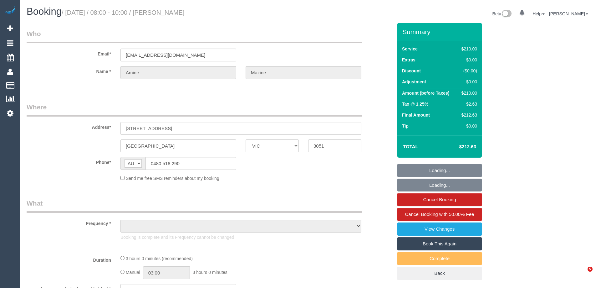
select select "VIC"
select select "object:887"
select select "string:stripe-pm_1SCWaP2GScqysDRVg3kYLID9"
select select "180"
select select "number:28"
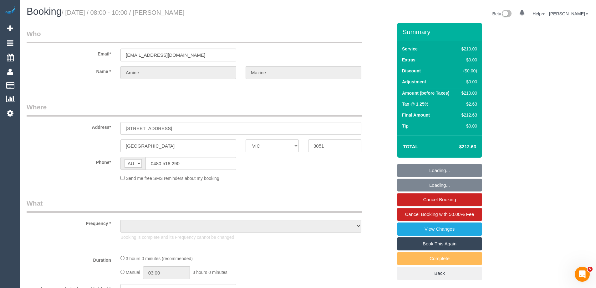
select select "number:14"
select select "number:18"
select select "number:36"
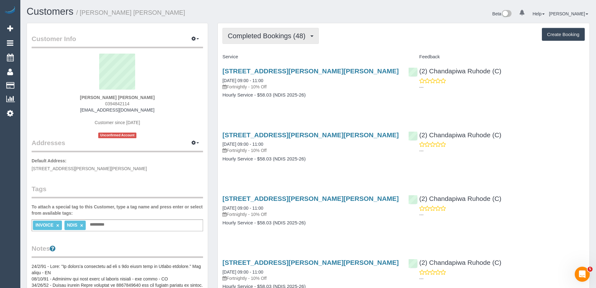
click at [272, 34] on span "Completed Bookings (48)" at bounding box center [268, 36] width 81 height 8
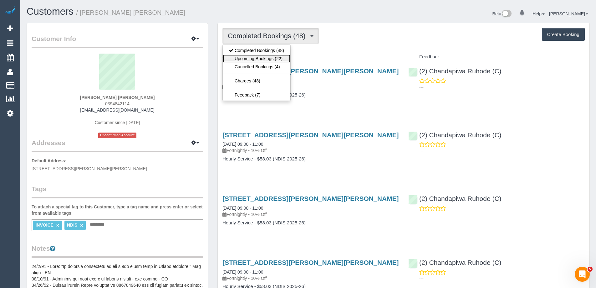
click at [272, 59] on link "Upcoming Bookings (22)" at bounding box center [257, 58] width 68 height 8
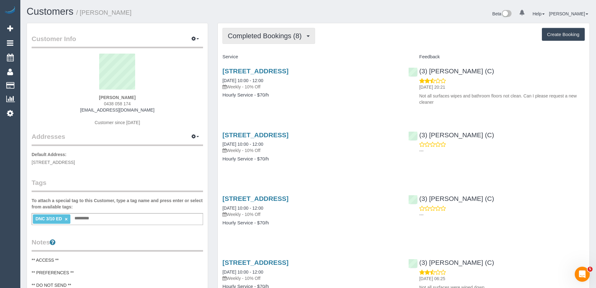
click at [264, 36] on span "Completed Bookings (8)" at bounding box center [266, 36] width 77 height 8
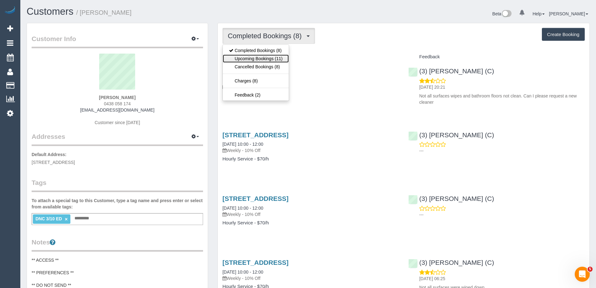
click at [265, 55] on link "Upcoming Bookings (11)" at bounding box center [256, 58] width 66 height 8
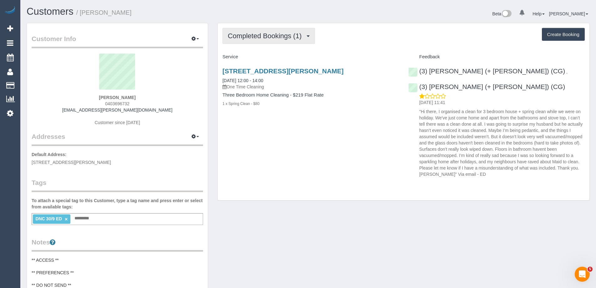
click at [274, 38] on span "Completed Bookings (1)" at bounding box center [266, 36] width 77 height 8
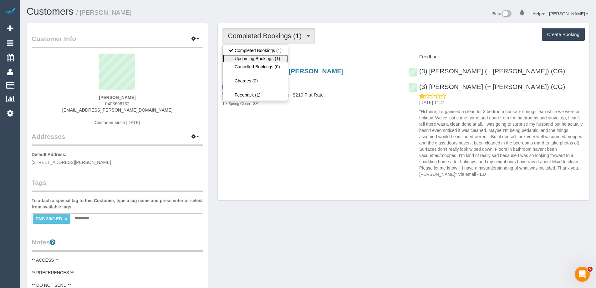
click at [264, 58] on link "Upcoming Bookings (1)" at bounding box center [255, 58] width 65 height 8
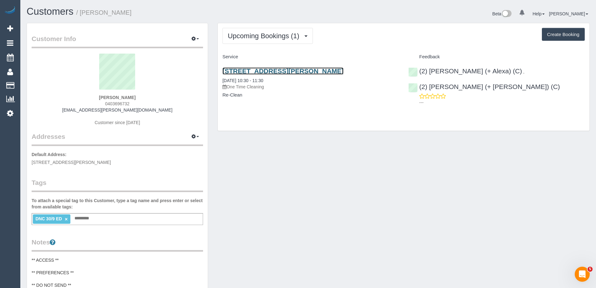
click at [301, 69] on link "8 Barry Street, 15, Brunswick, VIC 3056" at bounding box center [283, 70] width 121 height 7
click at [327, 73] on link "8 Barry Street, 15, Brunswick, VIC 3056" at bounding box center [283, 70] width 121 height 7
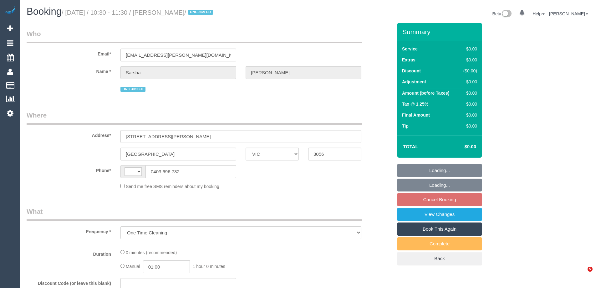
select select "VIC"
select select "string:AU"
select select "string:stripe-pm_1S6gfV2GScqysDRVIN5PCKtv"
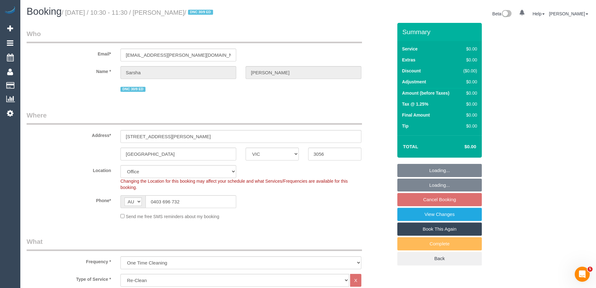
select select "object:823"
select select "number:27"
select select "number:15"
select select "number:19"
select select "number:22"
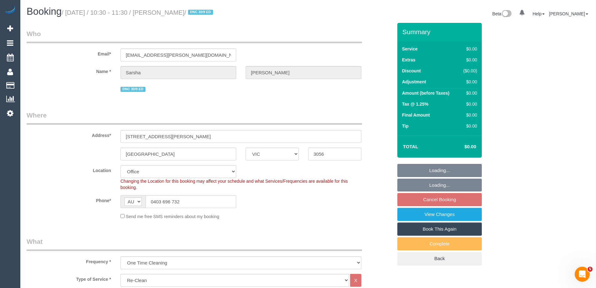
select select "number:26"
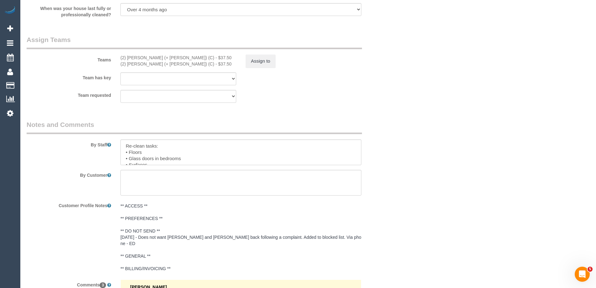
scroll to position [1002, 0]
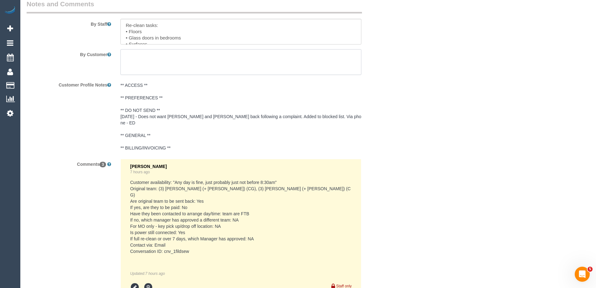
click at [216, 69] on textarea at bounding box center [241, 62] width 241 height 26
paste textarea "We are located in the back row of townhouses. Go up the stairs between townhous…"
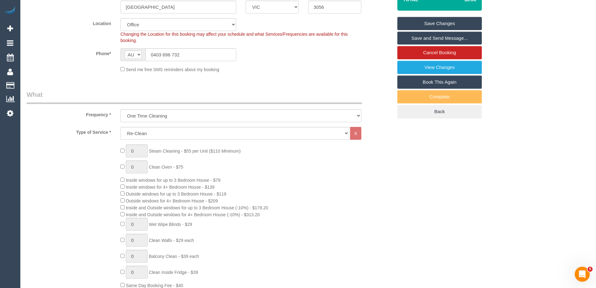
scroll to position [0, 0]
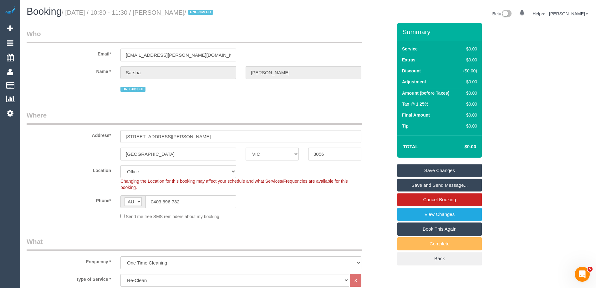
type textarea "We are located in the back row of townhouses. Go up the stairs between townhous…"
click at [463, 168] on link "Save Changes" at bounding box center [439, 170] width 85 height 13
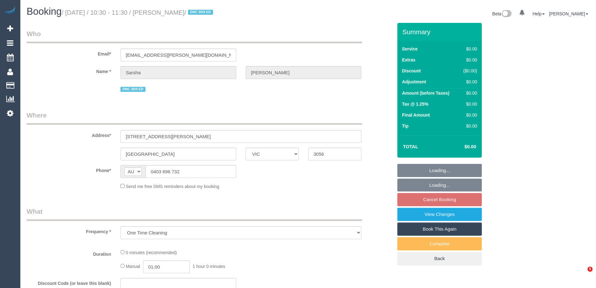
select select "VIC"
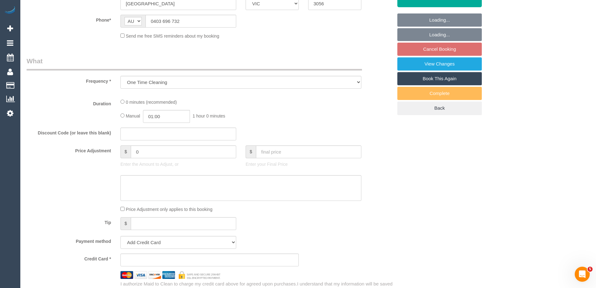
select select "string:stripe-pm_1S6gfV2GScqysDRVIN5PCKtv"
select select "number:27"
select select "number:15"
select select "number:19"
select select "number:22"
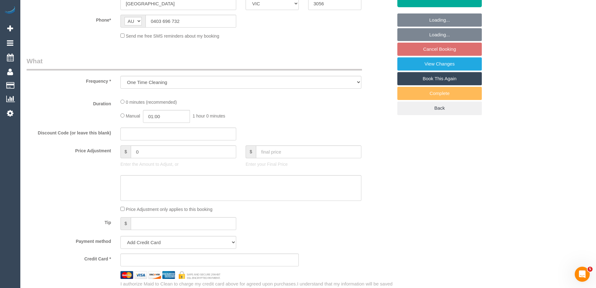
select select "number:26"
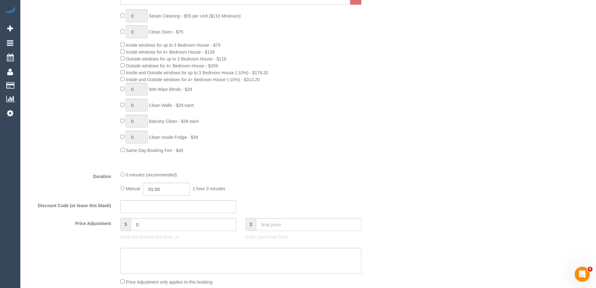
select select "object:823"
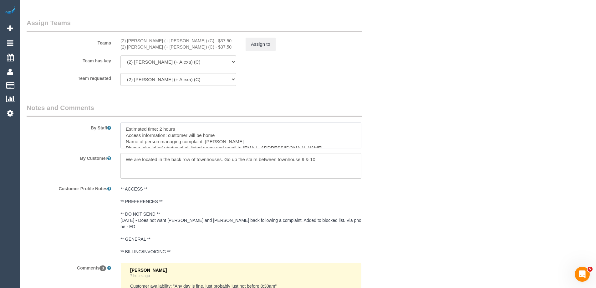
scroll to position [62, 0]
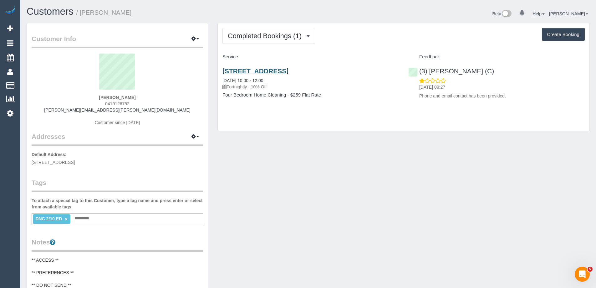
click at [289, 70] on link "[STREET_ADDRESS]" at bounding box center [256, 70] width 66 height 7
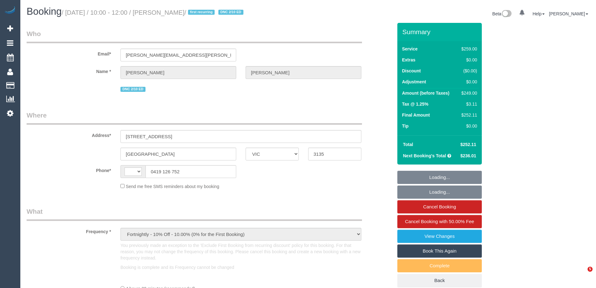
select select "VIC"
select select "string:AU"
select select "string:stripe-pm_1SBR5v2GScqysDRVuq3ah3JH"
select select "number:27"
select select "number:14"
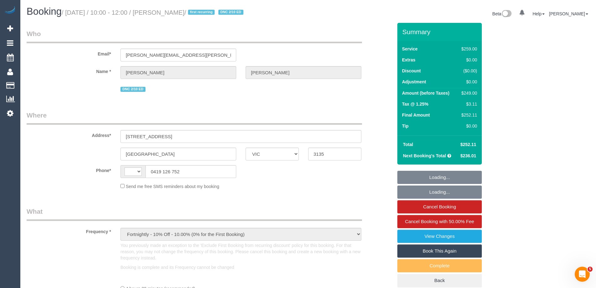
select select "number:19"
select select "number:23"
select select "number:34"
select select "number:12"
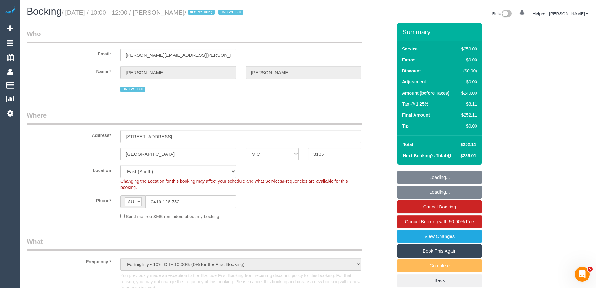
select select "object:727"
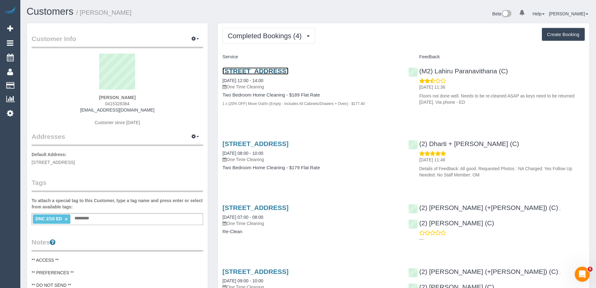
click at [270, 71] on link "304/61 Rose Street, Fitzroy, VIC 3065" at bounding box center [256, 70] width 66 height 7
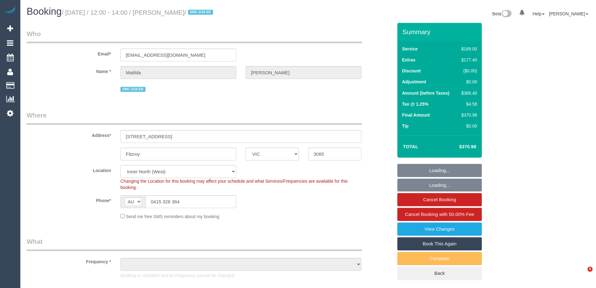
select select "VIC"
select select "string:stripe-pm_1S4zzc2GScqysDRVoPiMXZ99"
select select "object:674"
click at [468, 91] on div "$366.40" at bounding box center [468, 93] width 18 height 6
select select "number:29"
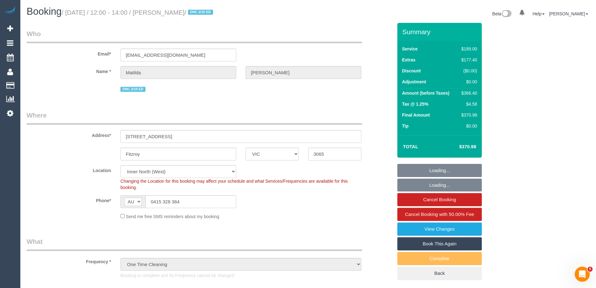
select select "number:14"
select select "number:19"
select select "number:24"
select select "number:26"
select select "object:1513"
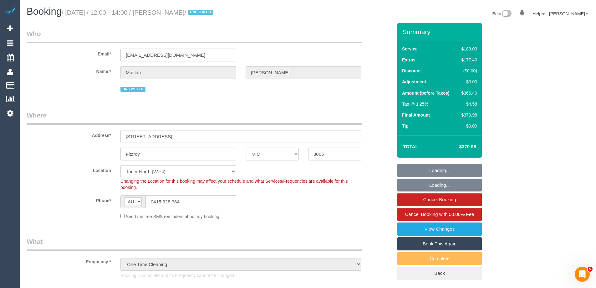
click at [468, 91] on div "$366.40" at bounding box center [468, 93] width 18 height 6
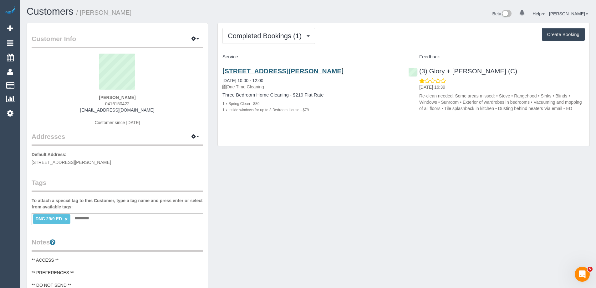
click at [280, 71] on link "[STREET_ADDRESS][PERSON_NAME]" at bounding box center [283, 70] width 121 height 7
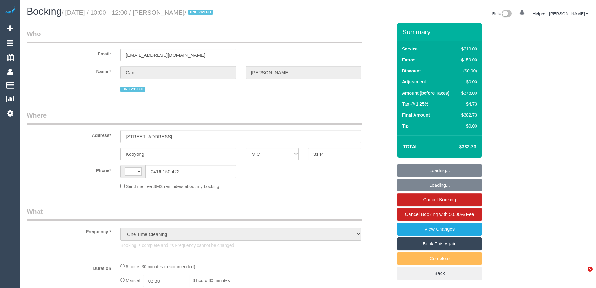
select select "VIC"
select select "string:stripe-pm_1S6SwY2GScqysDRVzguSIoje"
select select "number:28"
select select "number:14"
select select "number:18"
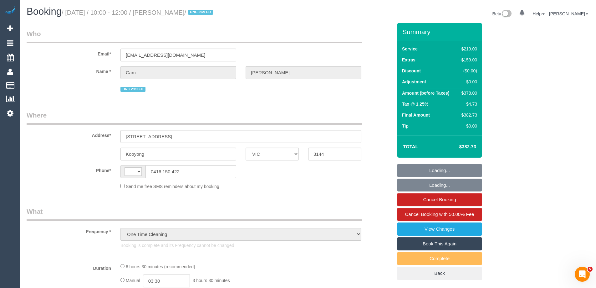
select select "number:24"
select select "string:AU"
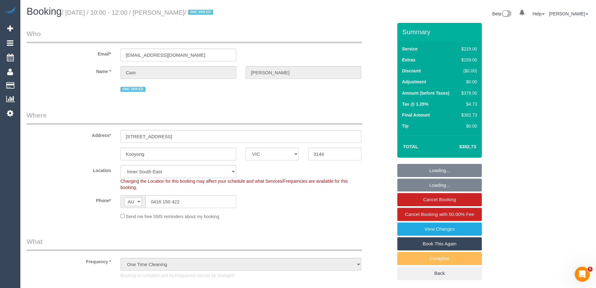
select select "object:1420"
click at [469, 90] on div "$378.00" at bounding box center [468, 93] width 18 height 6
copy div "378.00"
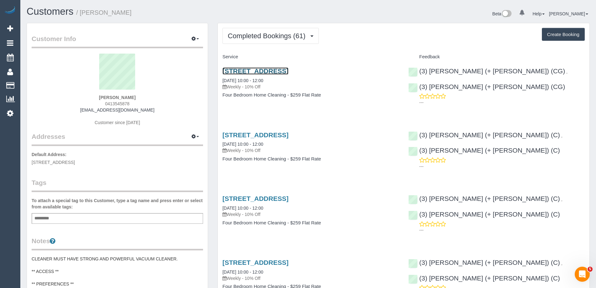
click at [269, 71] on link "131 Hawke St, West Melbourne, VIC 3003" at bounding box center [256, 70] width 66 height 7
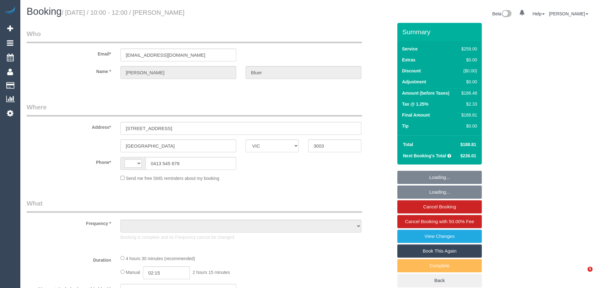
select select "VIC"
select select "string:stripe-pm_1POwZF2GScqysDRVCl8tZd1C"
select select "number:30"
select select "number:14"
select select "number:19"
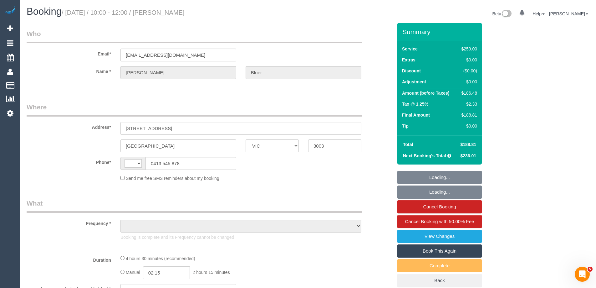
select select "number:24"
select select "number:33"
select select "number:11"
select select "string:AU"
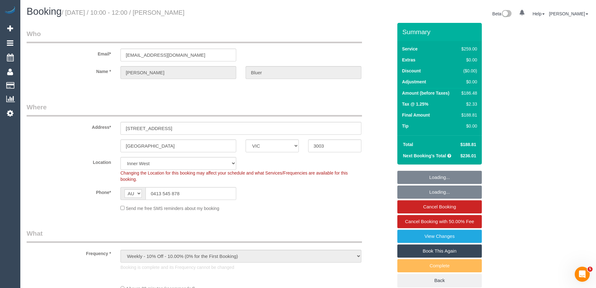
click at [472, 92] on div "$186.48" at bounding box center [468, 93] width 18 height 6
select select "object:1473"
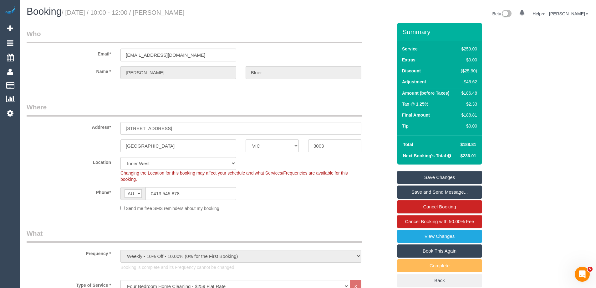
click at [470, 92] on div "$186.48" at bounding box center [468, 93] width 19 height 6
click at [467, 92] on div "$186.48" at bounding box center [468, 93] width 19 height 6
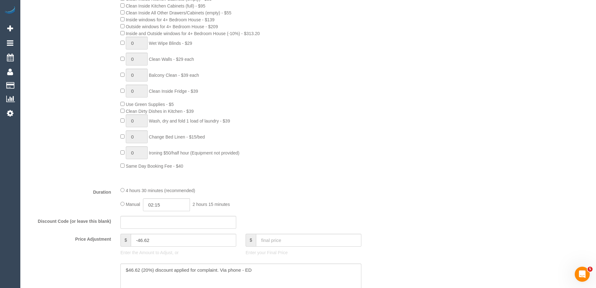
scroll to position [438, 0]
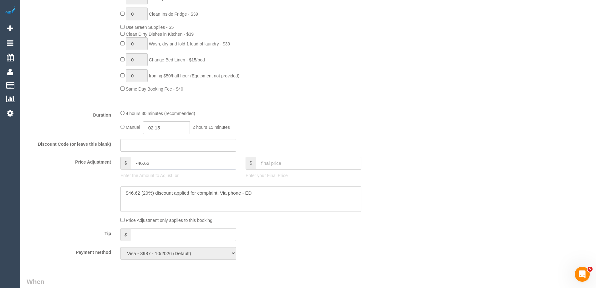
click at [147, 165] on input "-46.62" at bounding box center [183, 162] width 105 height 13
click at [160, 194] on textarea at bounding box center [241, 199] width 241 height 26
type input "0"
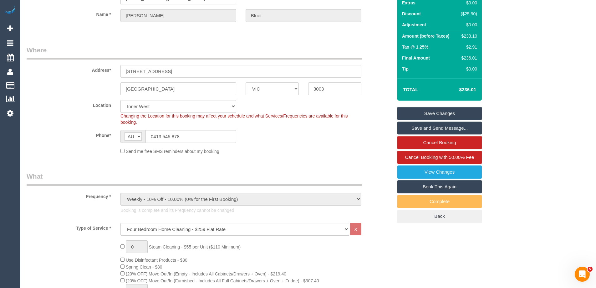
scroll to position [0, 0]
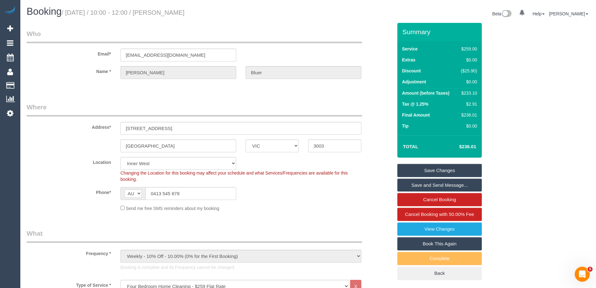
click at [470, 90] on div "$233.10" at bounding box center [468, 93] width 19 height 6
copy div "233.10"
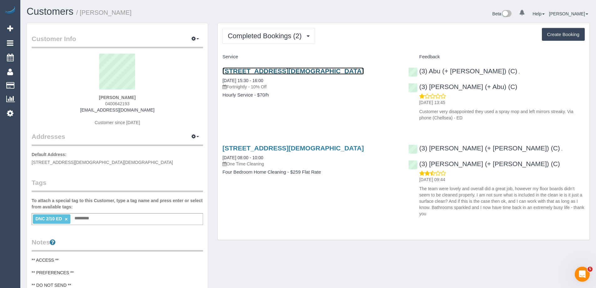
click at [275, 70] on link "[STREET_ADDRESS][DEMOGRAPHIC_DATA]" at bounding box center [293, 70] width 141 height 7
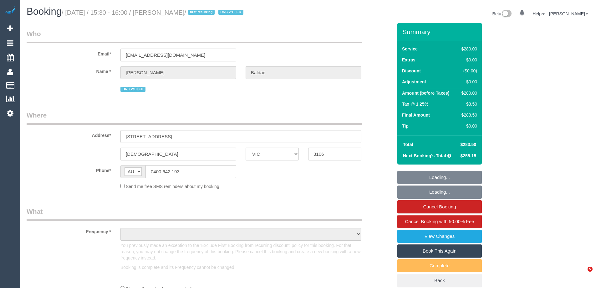
select select "VIC"
select select "string:stripe-pm_1RsaoY2GScqysDRV4iHXE4Z8"
select select "2"
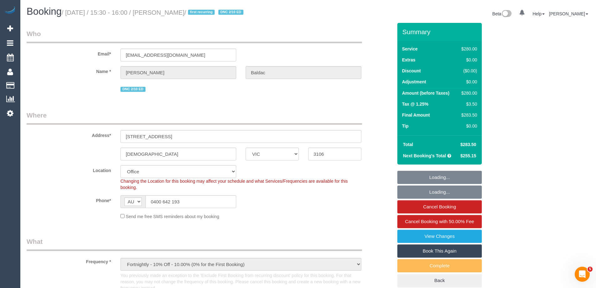
select select "object:800"
select select "number:28"
select select "number:14"
select select "number:18"
select select "number:24"
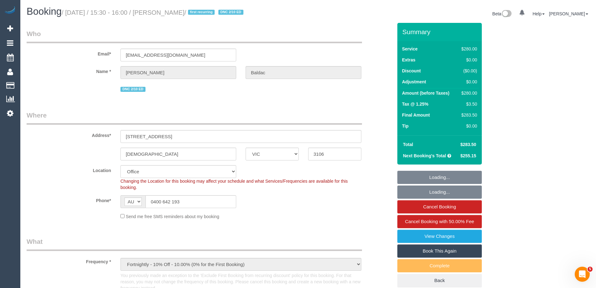
select select "number:34"
select select "number:12"
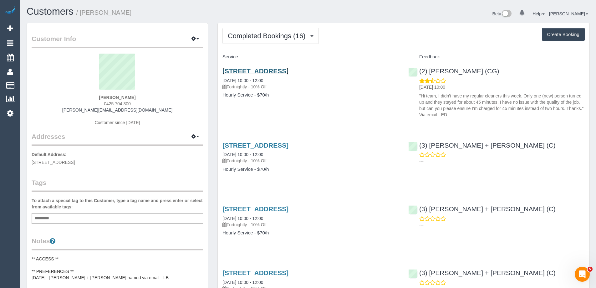
click at [264, 71] on link "[STREET_ADDRESS]" at bounding box center [256, 70] width 66 height 7
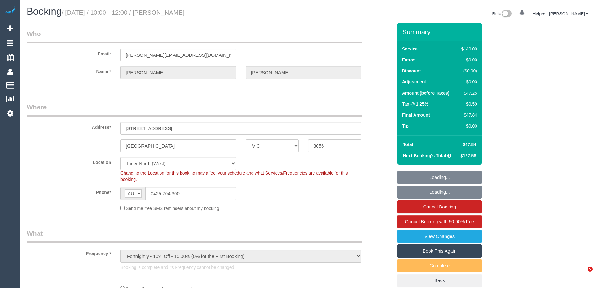
select select "VIC"
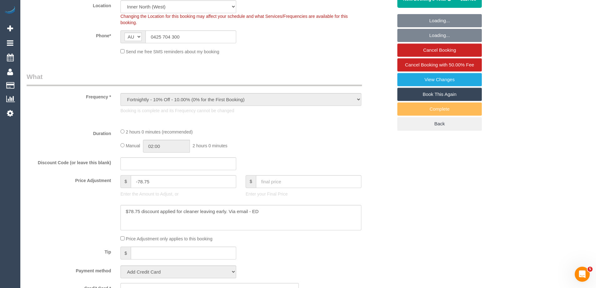
select select "string:stripe-pm_1Qe1oI2GScqysDRVeQJS7noP"
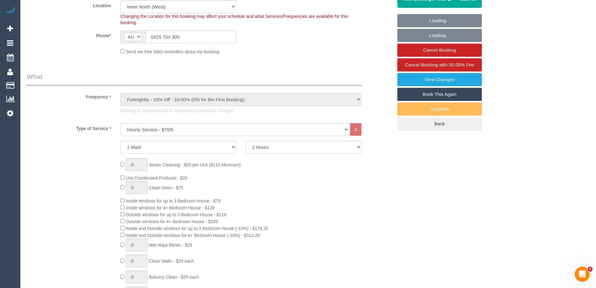
select select "object:765"
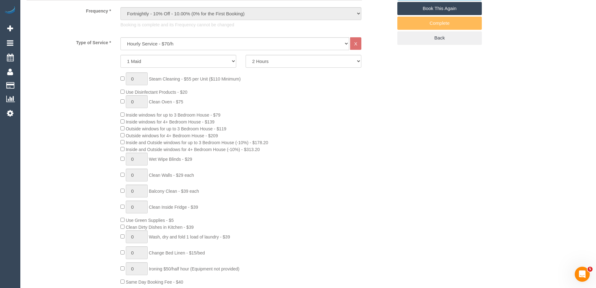
scroll to position [344, 0]
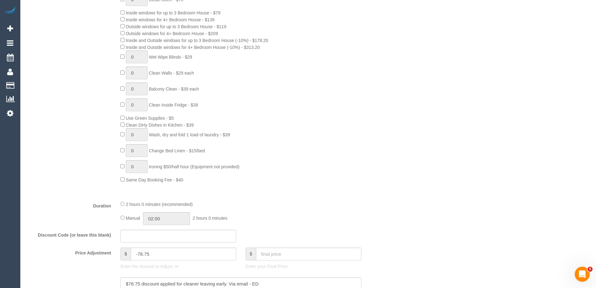
select select "number:28"
select select "number:17"
select select "number:19"
select select "number:22"
select select "number:35"
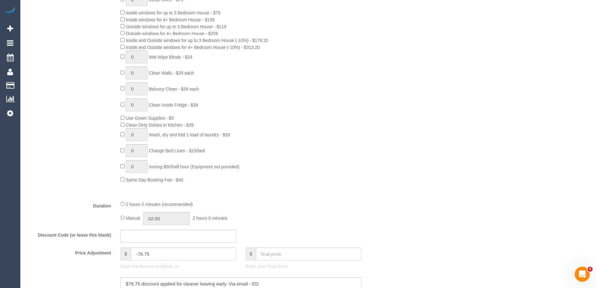
select select "number:26"
click at [154, 254] on input "-78.75" at bounding box center [183, 253] width 105 height 13
click at [350, 188] on div "Type of Service * Hourly Service - $70/h Hourly Service - $65/h Hourly Service …" at bounding box center [210, 65] width 366 height 260
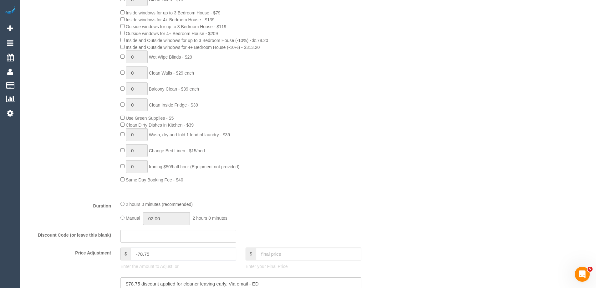
click at [160, 260] on input "-78.75" at bounding box center [183, 253] width 105 height 13
click at [160, 258] on input "-78.75" at bounding box center [183, 253] width 105 height 13
type input "-"
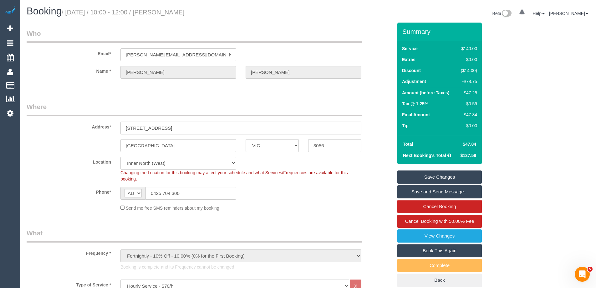
scroll to position [0, 0]
type input "0"
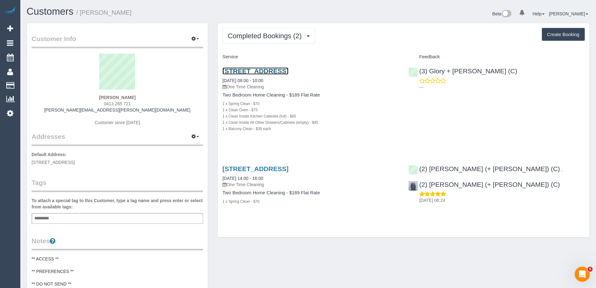
click at [268, 68] on link "[STREET_ADDRESS]" at bounding box center [256, 70] width 66 height 7
click at [289, 70] on link "[STREET_ADDRESS]" at bounding box center [256, 70] width 66 height 7
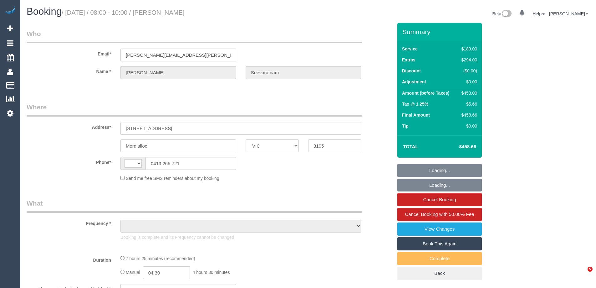
select select "VIC"
select select "string:AU"
select select "string:stripe-pm_1S4d6y2GScqysDRVQSaXrnL5"
select select "number:28"
select select "number:14"
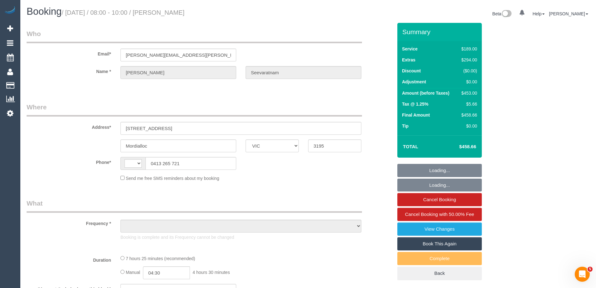
select select "number:21"
select select "number:25"
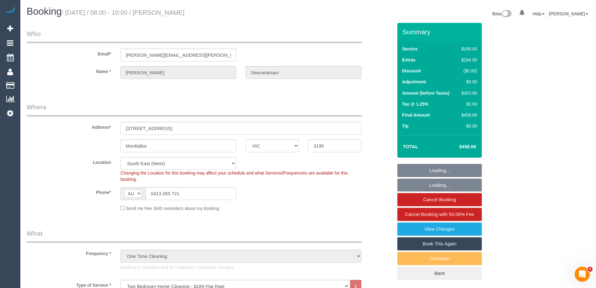
select select "object:1346"
click at [443, 227] on link "View Changes" at bounding box center [439, 228] width 85 height 13
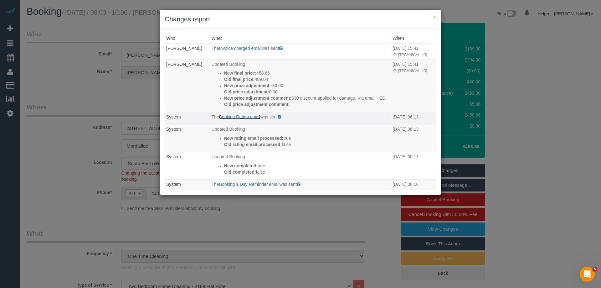
click at [244, 119] on link "Booking Rating email" at bounding box center [239, 116] width 41 height 5
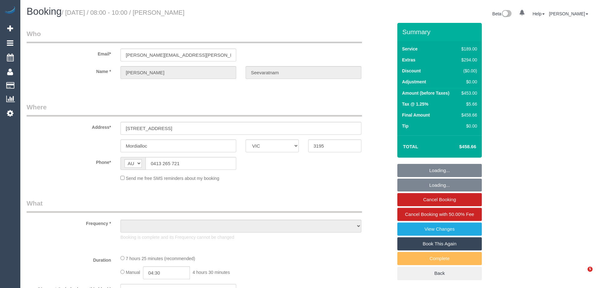
select select "VIC"
select select "string:stripe-pm_1S4d6y2GScqysDRVQSaXrnL5"
select select "number:28"
select select "number:14"
select select "number:21"
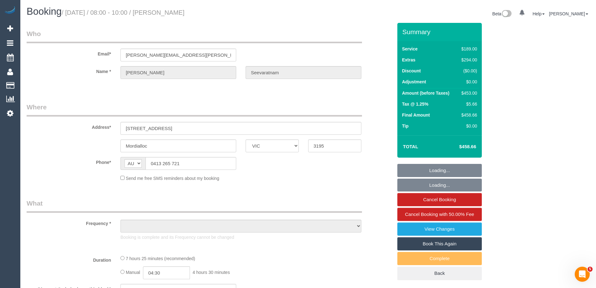
select select "number:25"
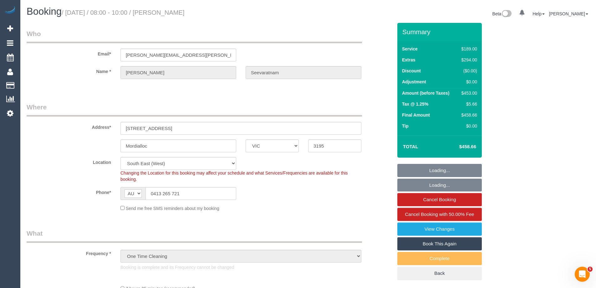
select select "object:1244"
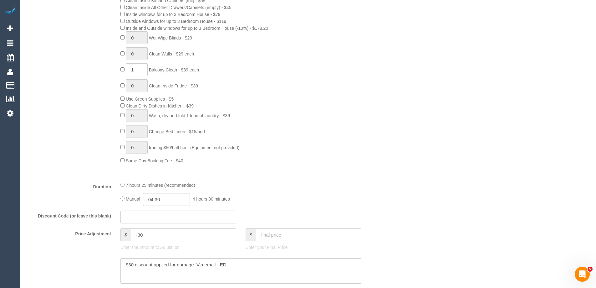
scroll to position [407, 0]
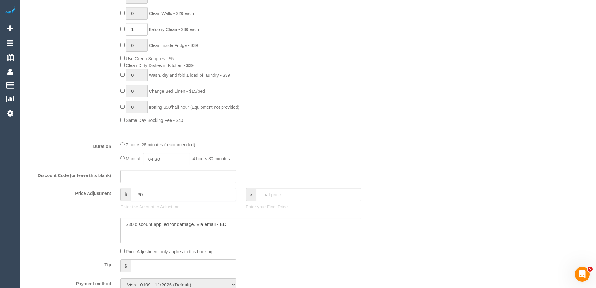
click at [169, 190] on input "-30" at bounding box center [183, 194] width 105 height 13
click at [252, 225] on textarea at bounding box center [241, 231] width 241 height 26
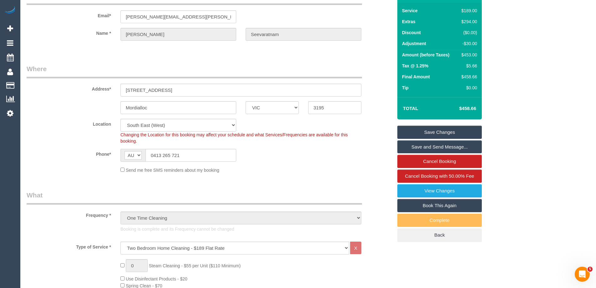
scroll to position [0, 0]
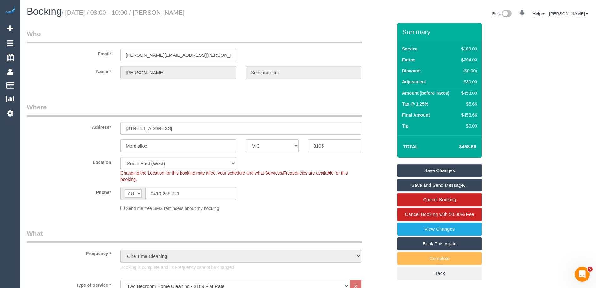
type input "0"
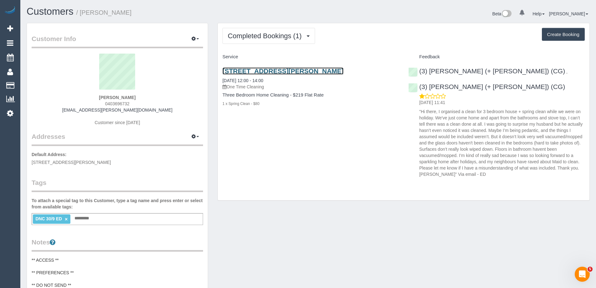
click at [267, 68] on link "8 Barry Street, 15, Brunswick, VIC 3056" at bounding box center [283, 70] width 121 height 7
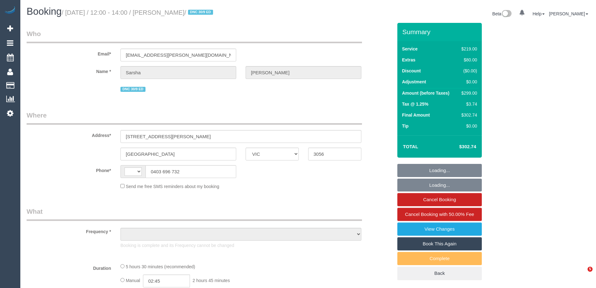
select select "VIC"
select select "string:AU"
select select "string:stripe-pm_1S6gfV2GScqysDRVIN5PCKtv"
select select "number:27"
select select "number:15"
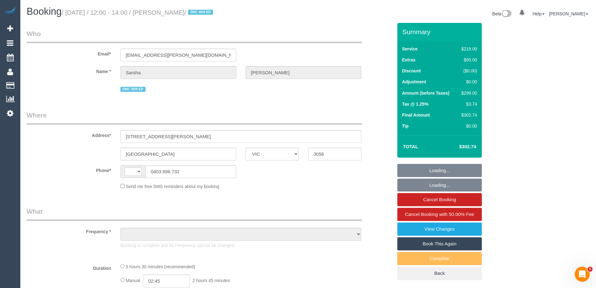
select select "number:19"
select select "number:22"
select select "number:26"
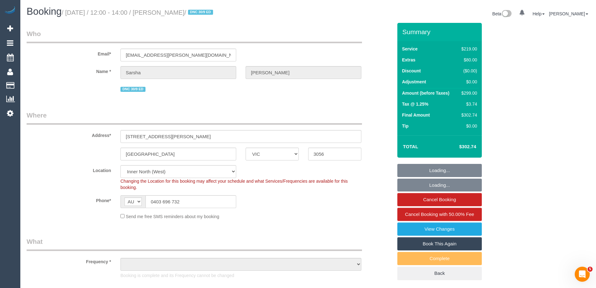
select select "object:1641"
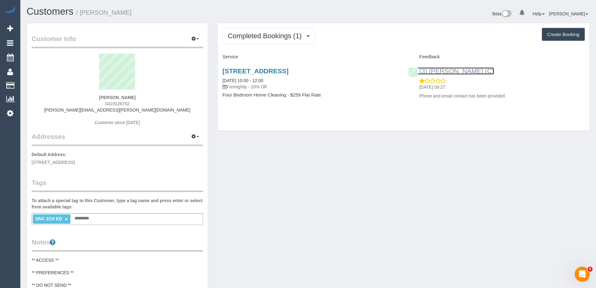
click at [458, 70] on link "(3) Denuwan Lamahewa (C)" at bounding box center [451, 70] width 86 height 7
click at [469, 100] on div "(3) Denuwan Lamahewa (C) 03/10/2025 09:27 Phone and email contact has been prov…" at bounding box center [497, 82] width 186 height 40
click at [469, 99] on div "(3) Denuwan Lamahewa (C) 03/10/2025 09:27 Phone and email contact has been prov…" at bounding box center [497, 82] width 186 height 40
copy div "Phone and email contact has been provided."
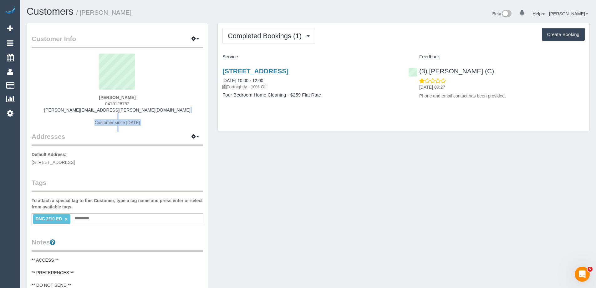
drag, startPoint x: 112, startPoint y: 111, endPoint x: 24, endPoint y: 111, distance: 88.0
click at [24, 111] on div "Customer Info Edit Contact Info Send Message Email Preferences Special Sales Ta…" at bounding box center [117, 263] width 191 height 480
click at [159, 109] on div "Helen Collyer 0419126752 collyer.helen@gmail.com Customer since 2025" at bounding box center [118, 93] width 172 height 78
drag, startPoint x: 152, startPoint y: 110, endPoint x: 73, endPoint y: 110, distance: 79.5
click at [73, 110] on div "Helen Collyer 0419126752 collyer.helen@gmail.com Customer since 2025" at bounding box center [118, 93] width 172 height 78
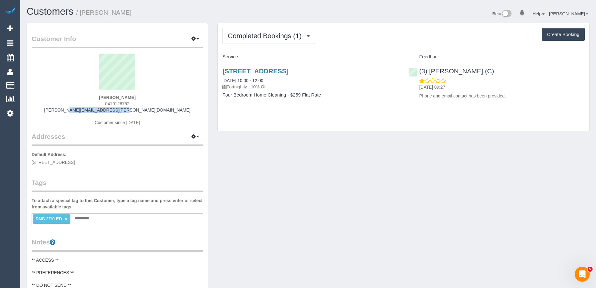
copy link "collyer.helen@gmail.com"
click at [485, 72] on link "(3) Denuwan Lamahewa (C)" at bounding box center [451, 70] width 86 height 7
drag, startPoint x: 145, startPoint y: 11, endPoint x: 82, endPoint y: 15, distance: 63.0
click at [82, 15] on h1 "Customers / Helen Collyer" at bounding box center [165, 11] width 277 height 11
copy small "Helen Collyer"
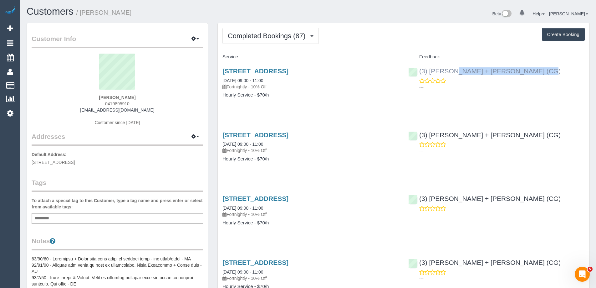
copy link "(3) [PERSON_NAME] + [PERSON_NAME] (CG)"
drag, startPoint x: 515, startPoint y: 72, endPoint x: 419, endPoint y: 72, distance: 95.5
click at [419, 72] on div "(3) Bansari + Bhavesh (CG) ---" at bounding box center [497, 77] width 186 height 31
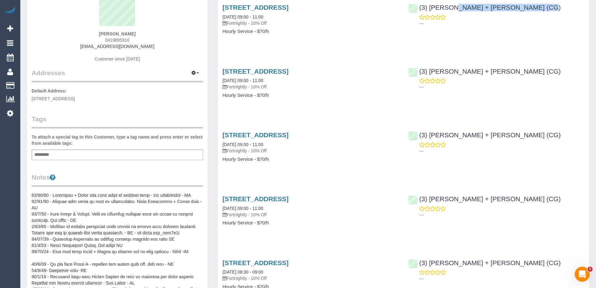
scroll to position [188, 0]
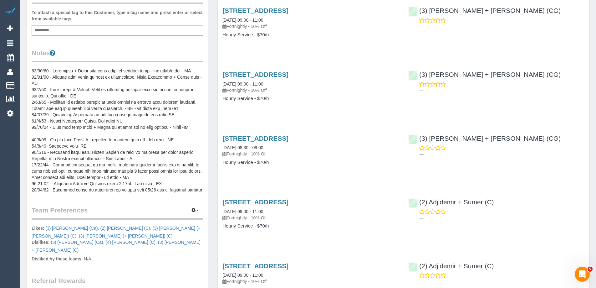
click at [73, 85] on pre at bounding box center [118, 130] width 172 height 125
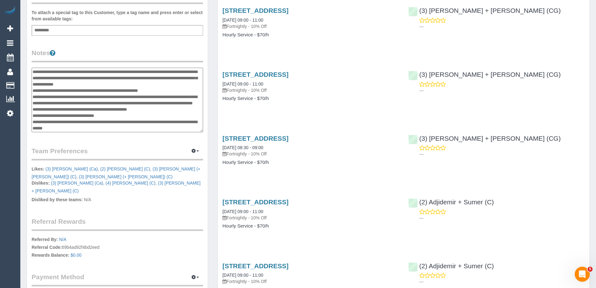
scroll to position [0, 0]
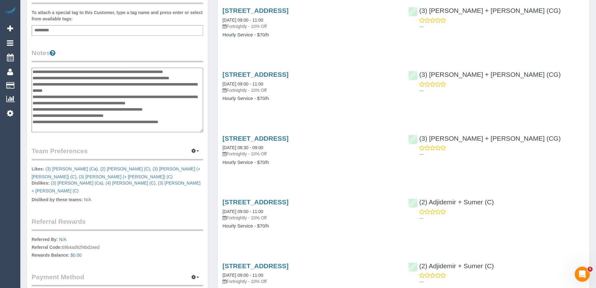
click at [32, 72] on textarea at bounding box center [118, 100] width 172 height 64
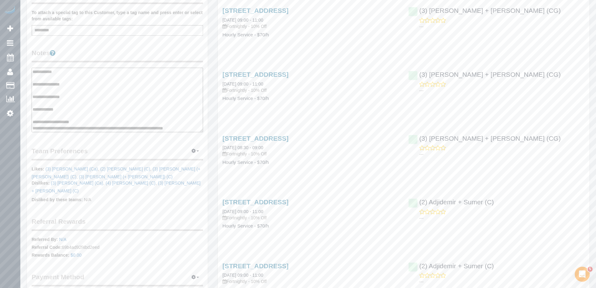
click at [63, 89] on textarea at bounding box center [118, 100] width 172 height 64
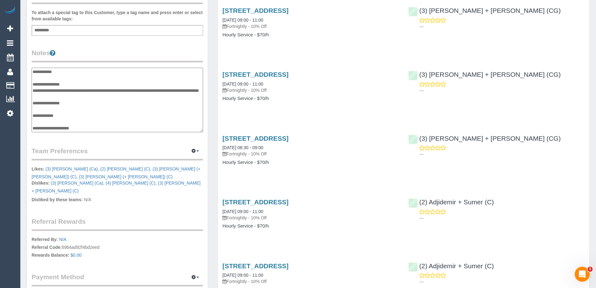
click at [47, 95] on textarea at bounding box center [118, 100] width 172 height 64
type textarea "**********"
click at [91, 141] on div "Customer Info Edit Contact Info Send Message Email Preferences Special Sales Ta…" at bounding box center [117, 76] width 181 height 482
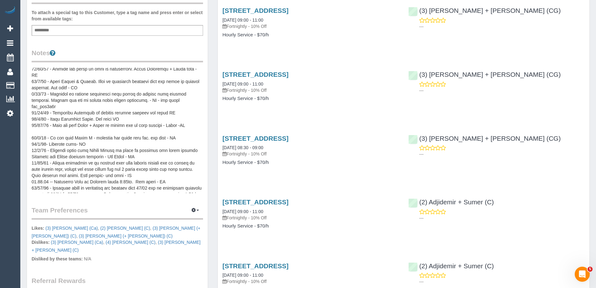
scroll to position [94, 0]
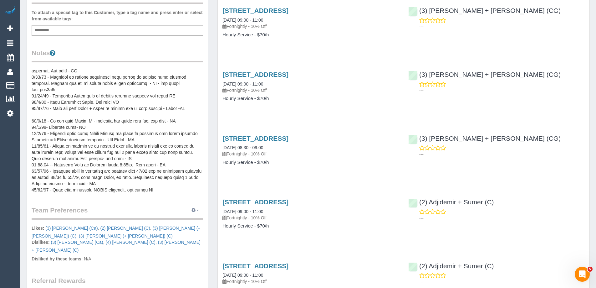
click at [195, 208] on icon "button" at bounding box center [194, 210] width 4 height 4
click at [182, 220] on link "Manage Preferences" at bounding box center [176, 222] width 53 height 8
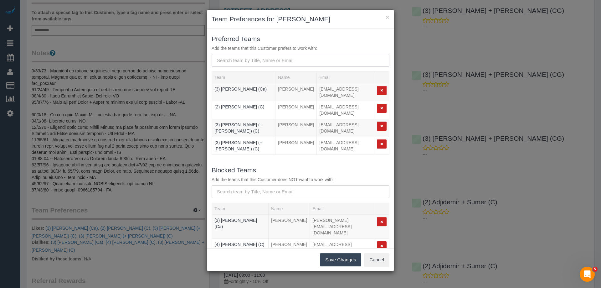
click at [257, 66] on input "text" at bounding box center [301, 60] width 178 height 13
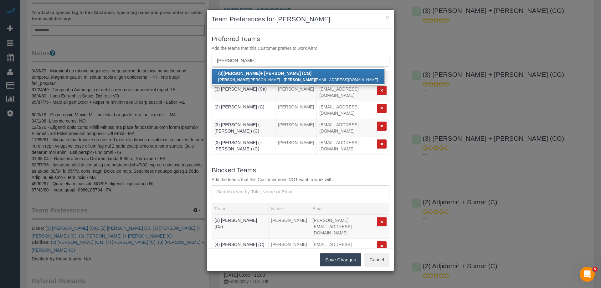
type input "bansari"
click at [252, 74] on b "(3) Bansari + Bhavesh (CG)" at bounding box center [264, 73] width 93 height 5
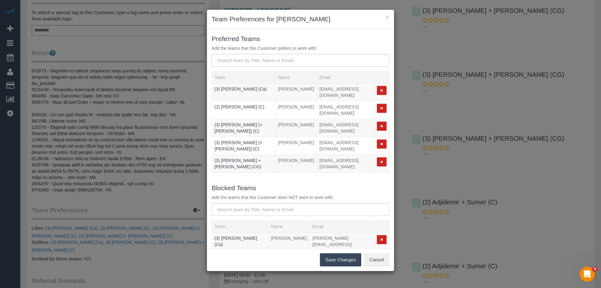
click at [338, 256] on button "Save Changes" at bounding box center [340, 259] width 41 height 13
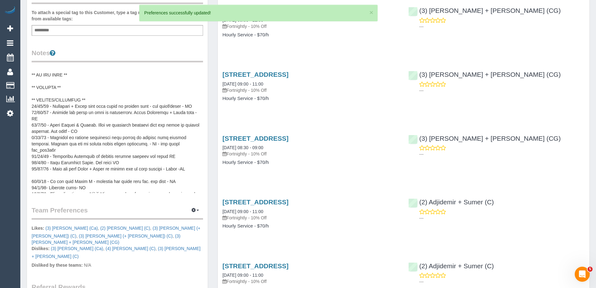
scroll to position [0, 0]
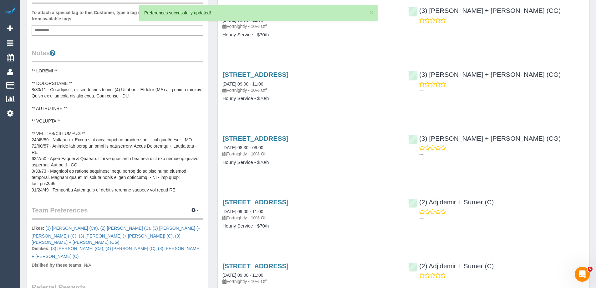
click at [84, 142] on pre at bounding box center [118, 130] width 172 height 125
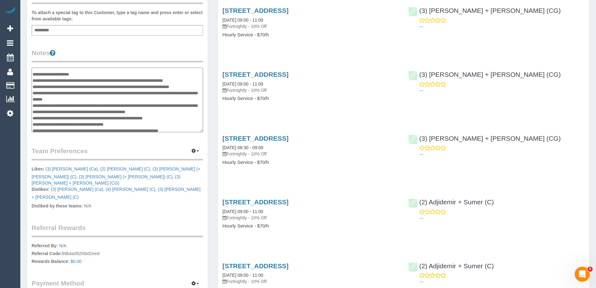
scroll to position [63, 0]
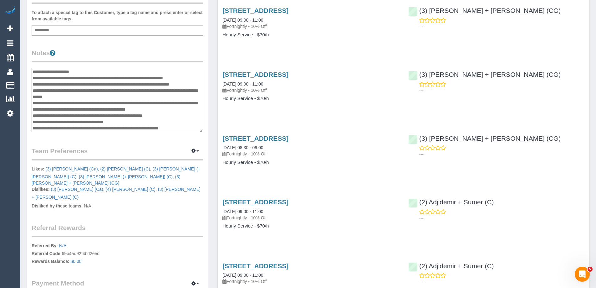
click at [119, 82] on textarea at bounding box center [118, 100] width 172 height 64
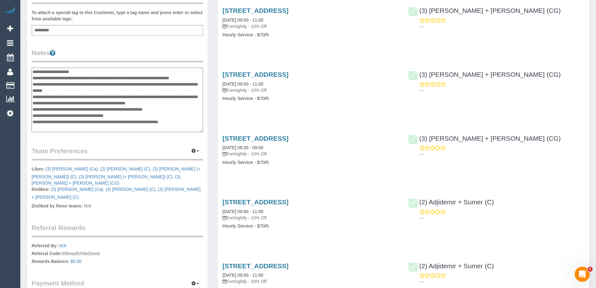
scroll to position [31, 0]
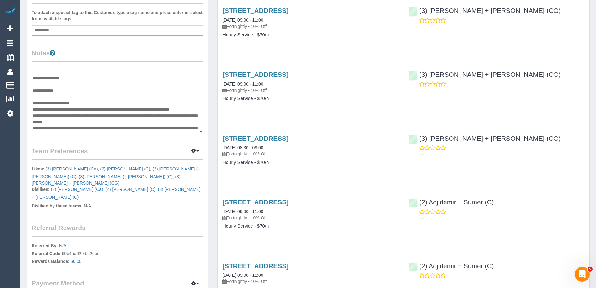
click at [59, 95] on textarea at bounding box center [118, 100] width 172 height 64
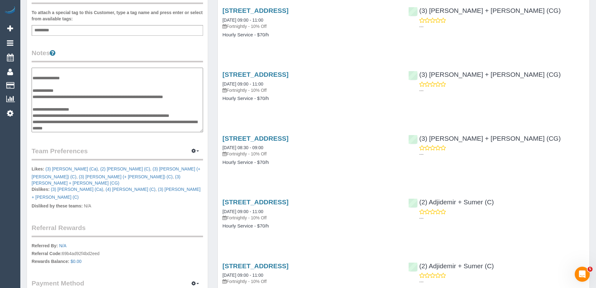
click at [93, 123] on textarea at bounding box center [118, 100] width 172 height 64
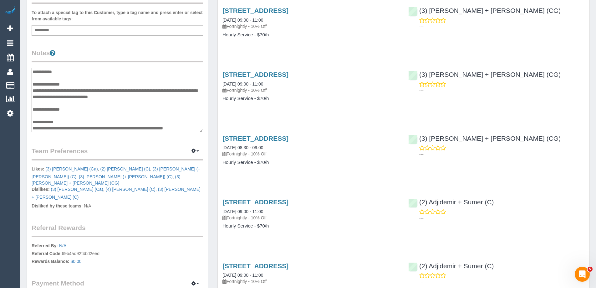
click at [54, 101] on textarea at bounding box center [118, 100] width 172 height 64
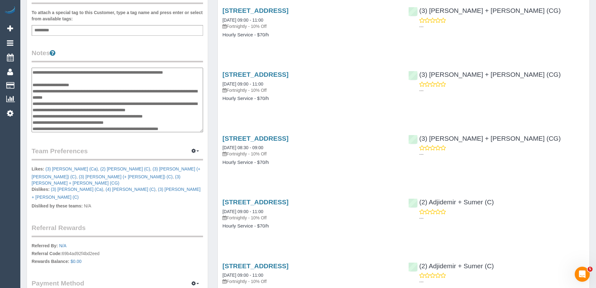
scroll to position [63, 0]
click at [91, 100] on textarea at bounding box center [118, 100] width 172 height 64
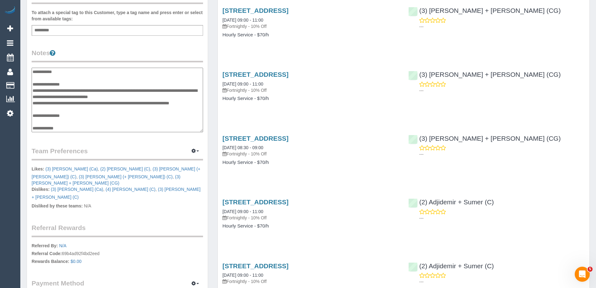
click at [54, 114] on textarea at bounding box center [118, 100] width 172 height 64
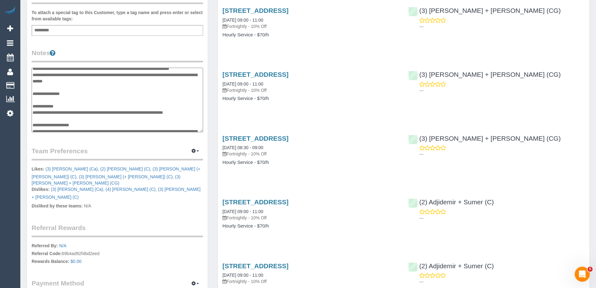
scroll to position [63, 0]
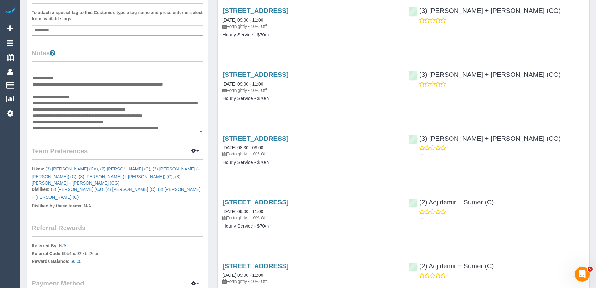
click at [82, 115] on textarea at bounding box center [118, 100] width 172 height 64
click at [41, 102] on textarea at bounding box center [118, 100] width 172 height 64
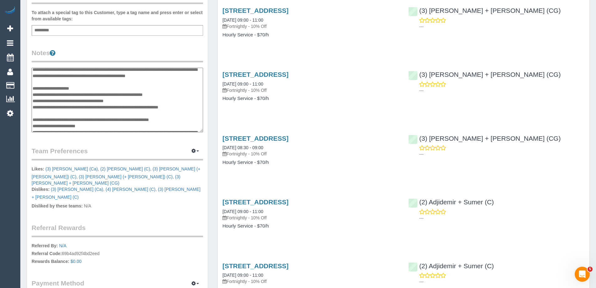
scroll to position [94, 0]
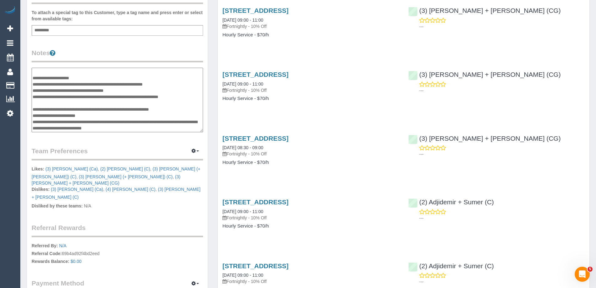
click at [78, 103] on textarea at bounding box center [118, 100] width 172 height 64
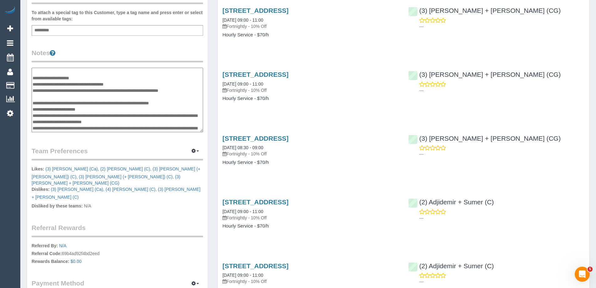
scroll to position [63, 0]
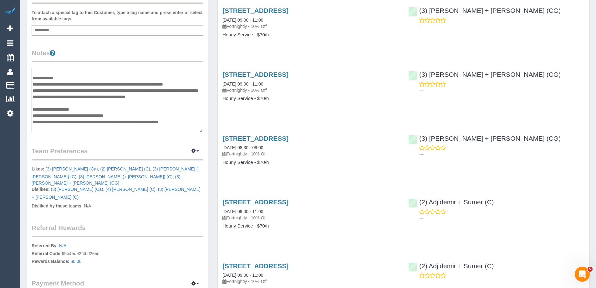
click at [47, 120] on textarea at bounding box center [118, 100] width 172 height 64
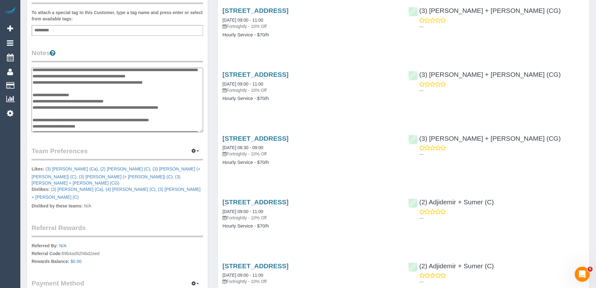
scroll to position [94, 0]
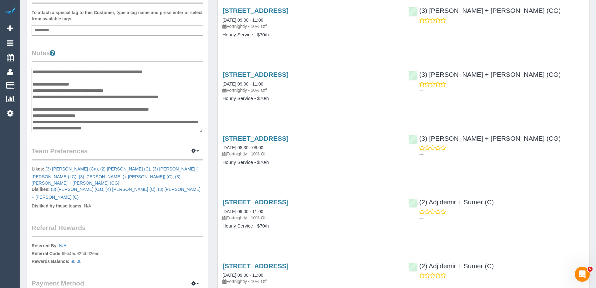
click at [85, 108] on textarea at bounding box center [118, 100] width 172 height 64
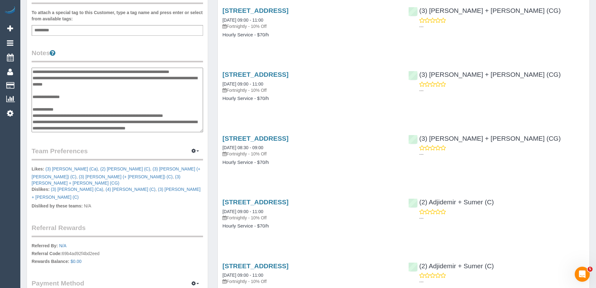
scroll to position [0, 0]
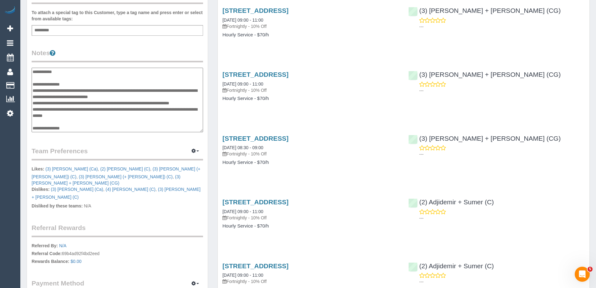
click at [67, 126] on textarea at bounding box center [118, 100] width 172 height 64
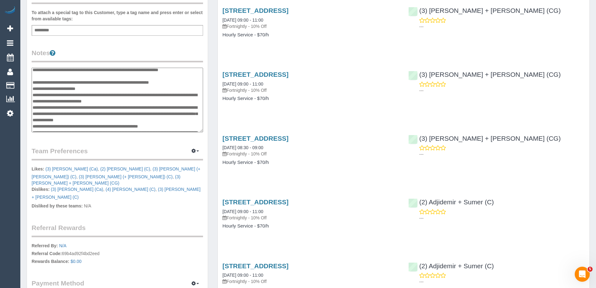
scroll to position [131, 0]
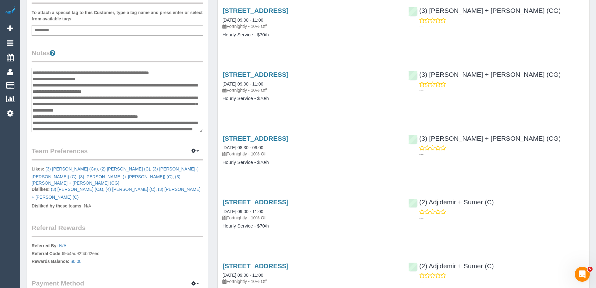
click at [83, 79] on textarea at bounding box center [118, 100] width 172 height 64
click at [73, 84] on textarea at bounding box center [118, 100] width 172 height 64
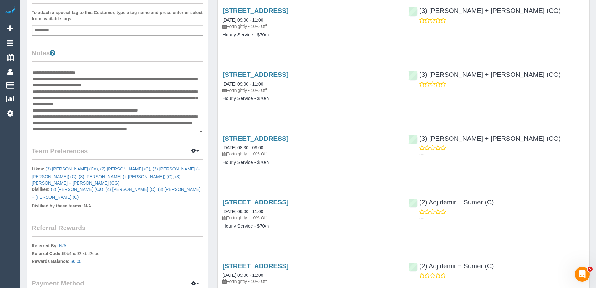
drag, startPoint x: 180, startPoint y: 85, endPoint x: 33, endPoint y: 78, distance: 147.6
click at [33, 78] on textarea at bounding box center [118, 100] width 172 height 64
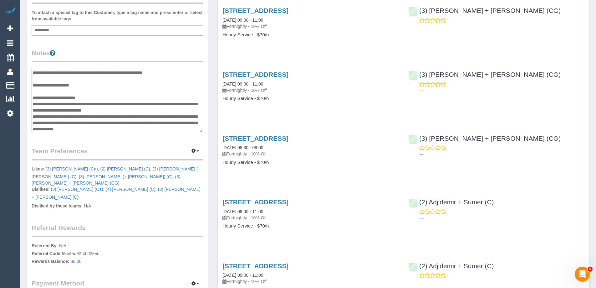
scroll to position [68, 0]
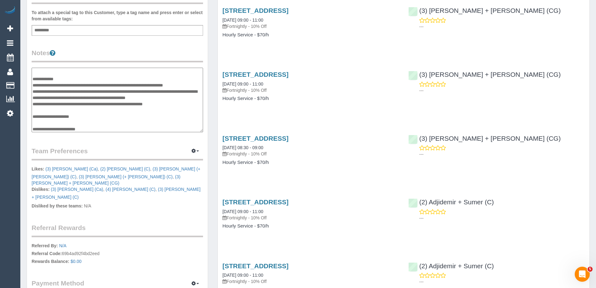
click at [58, 79] on textarea at bounding box center [118, 100] width 172 height 64
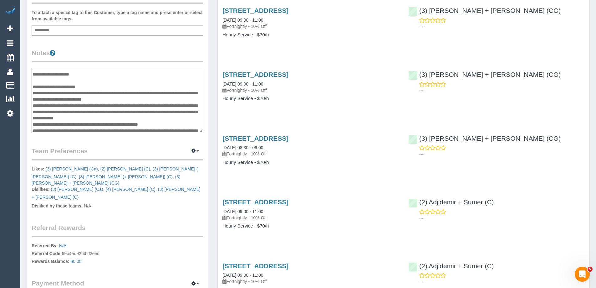
scroll to position [131, 0]
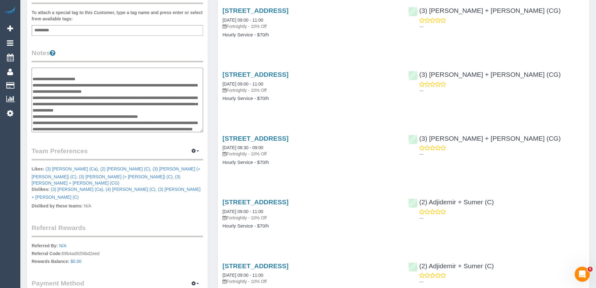
click at [85, 96] on textarea at bounding box center [118, 100] width 172 height 64
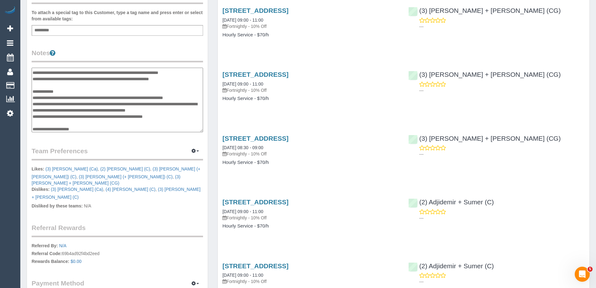
scroll to position [99, 0]
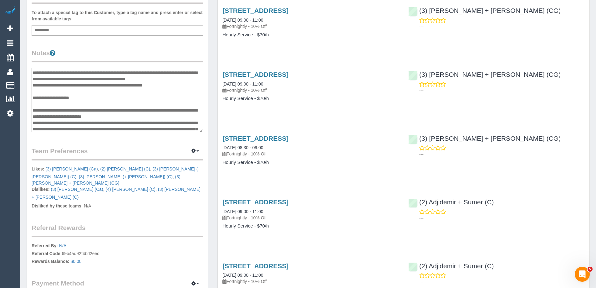
click at [47, 109] on textarea at bounding box center [118, 100] width 172 height 64
type textarea "**********"
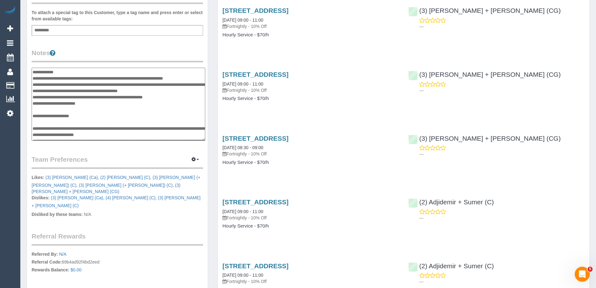
scroll to position [61, 0]
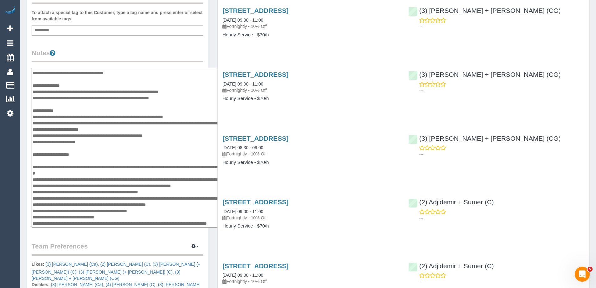
drag, startPoint x: 199, startPoint y: 131, endPoint x: 242, endPoint y: 226, distance: 104.6
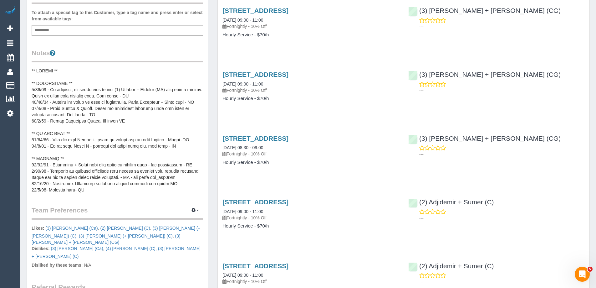
click at [108, 146] on pre at bounding box center [118, 130] width 172 height 125
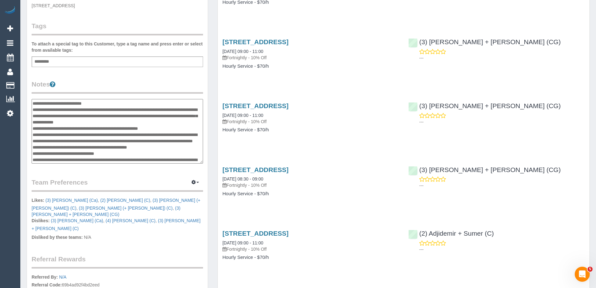
scroll to position [150, 0]
click at [102, 118] on textarea at bounding box center [118, 131] width 172 height 64
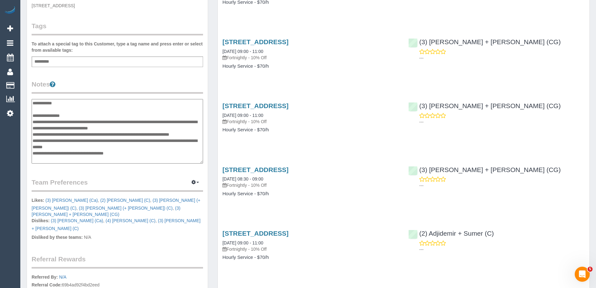
scroll to position [31, 0]
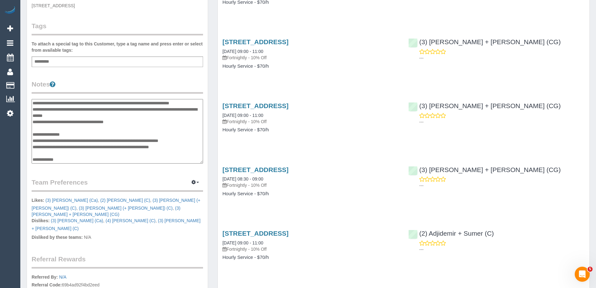
click at [59, 132] on textarea at bounding box center [118, 131] width 172 height 64
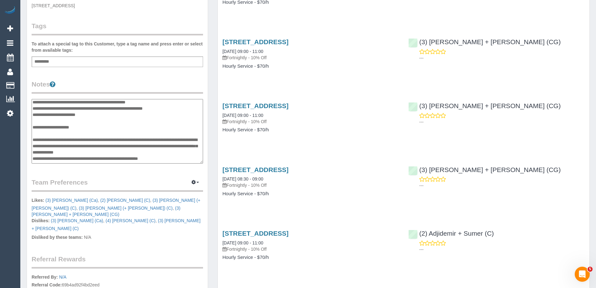
scroll to position [156, 0]
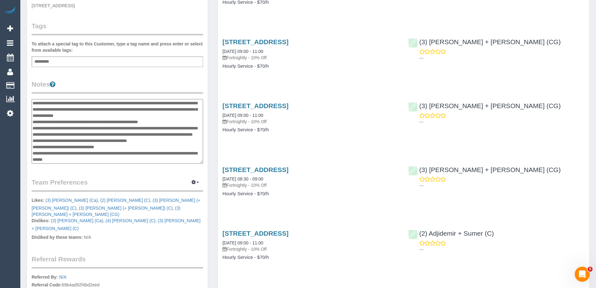
click at [96, 122] on textarea at bounding box center [118, 131] width 172 height 64
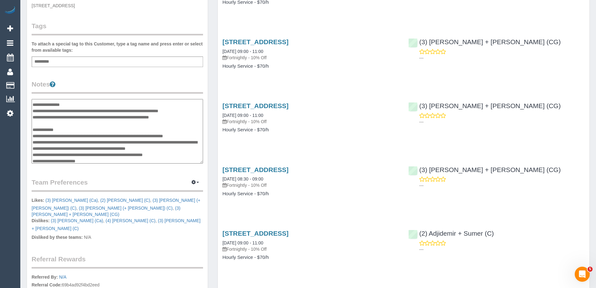
scroll to position [63, 0]
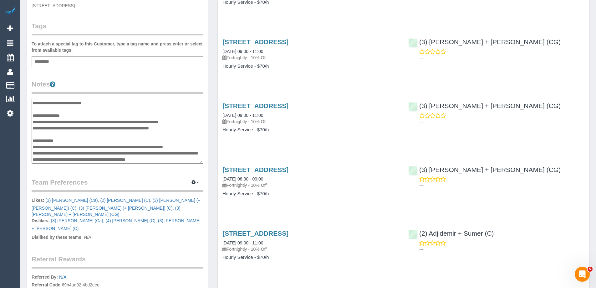
click at [61, 138] on textarea at bounding box center [118, 131] width 172 height 64
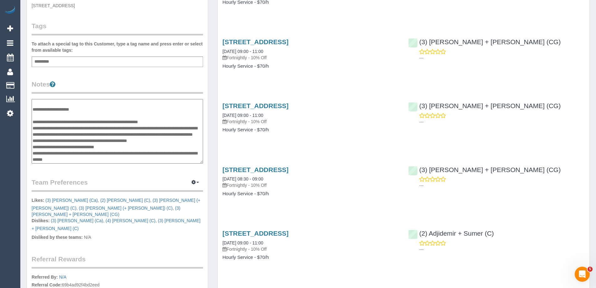
scroll to position [182, 0]
click at [83, 115] on textarea at bounding box center [118, 131] width 172 height 64
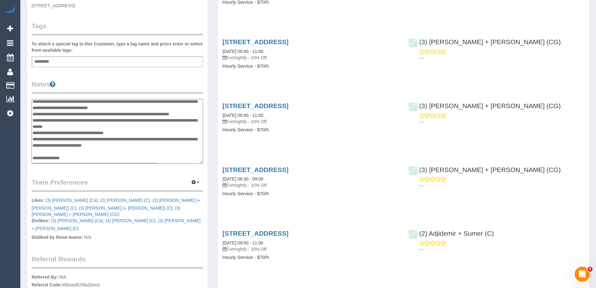
scroll to position [31, 0]
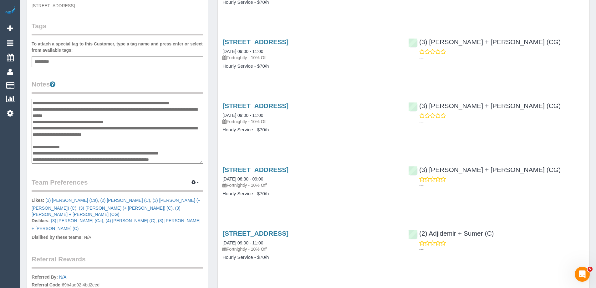
click at [51, 145] on textarea at bounding box center [118, 131] width 172 height 64
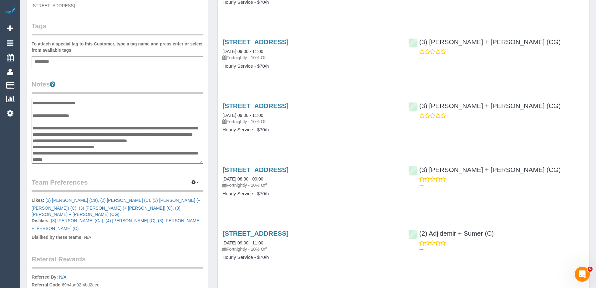
scroll to position [182, 0]
click at [80, 126] on textarea at bounding box center [118, 131] width 172 height 64
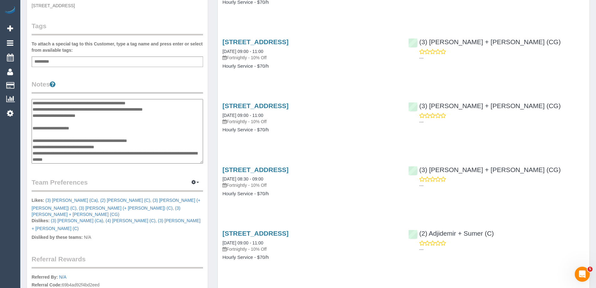
scroll to position [163, 0]
click at [75, 139] on textarea at bounding box center [118, 131] width 172 height 64
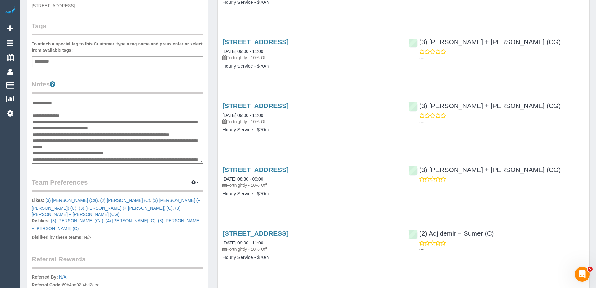
scroll to position [31, 0]
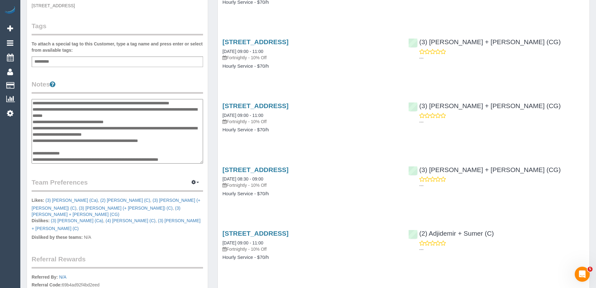
click at [52, 152] on textarea at bounding box center [118, 131] width 172 height 64
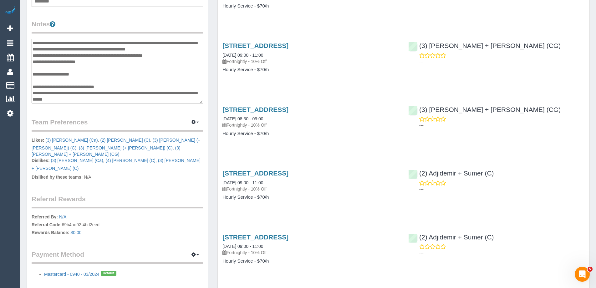
scroll to position [219, 0]
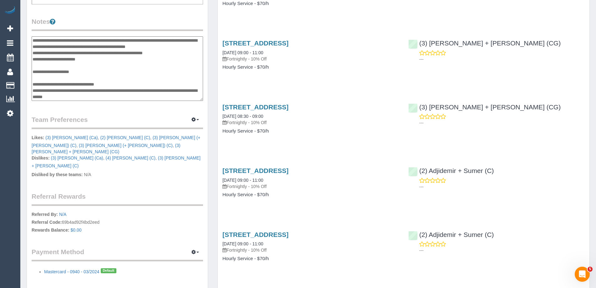
click at [89, 84] on textarea at bounding box center [118, 68] width 172 height 64
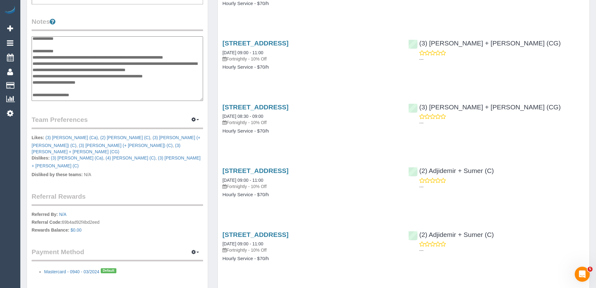
scroll to position [156, 0]
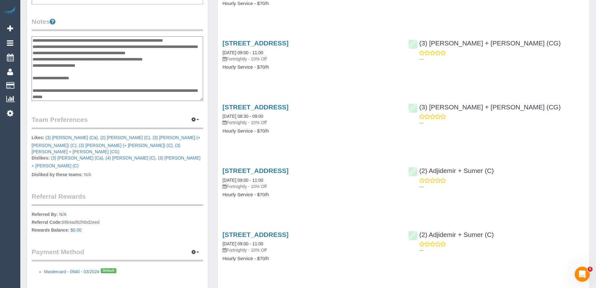
click at [68, 72] on textarea at bounding box center [118, 68] width 172 height 64
click at [109, 90] on textarea at bounding box center [118, 68] width 172 height 64
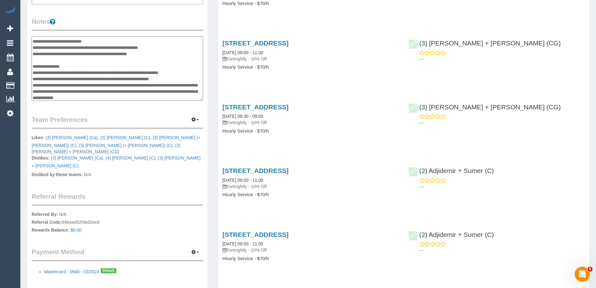
scroll to position [63, 0]
click at [60, 64] on textarea at bounding box center [118, 68] width 172 height 64
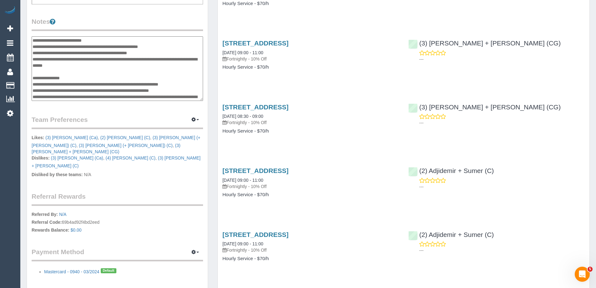
type textarea "**********"
click at [101, 25] on legend "Notes" at bounding box center [118, 24] width 172 height 14
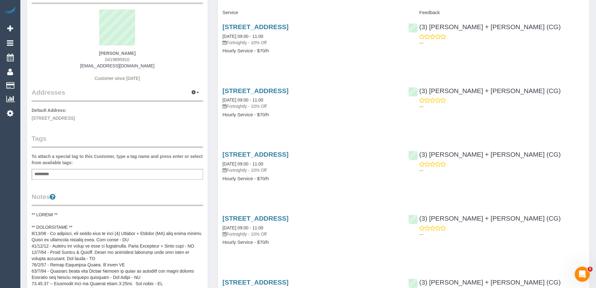
scroll to position [0, 0]
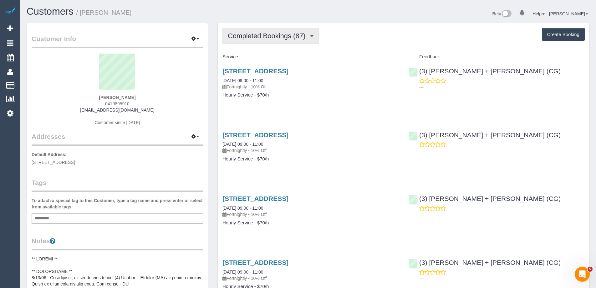
click at [260, 32] on span "Completed Bookings (87)" at bounding box center [268, 36] width 81 height 8
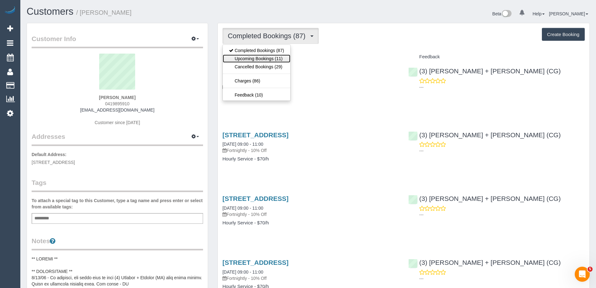
click at [254, 56] on link "Upcoming Bookings (11)" at bounding box center [257, 58] width 68 height 8
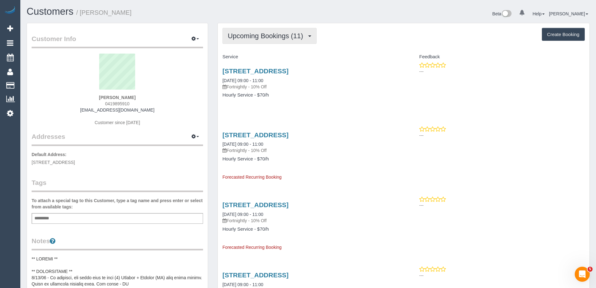
drag, startPoint x: 291, startPoint y: 38, endPoint x: 283, endPoint y: 50, distance: 14.4
click at [291, 38] on span "Upcoming Bookings (11)" at bounding box center [267, 36] width 79 height 8
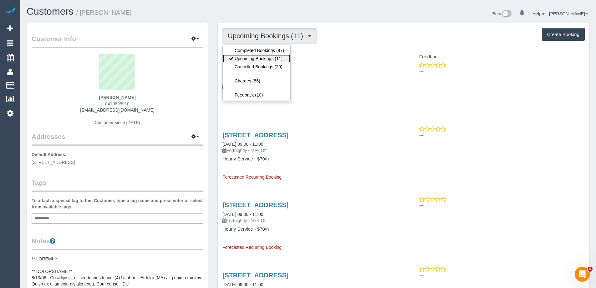
click at [277, 59] on link "Upcoming Bookings (11)" at bounding box center [257, 58] width 68 height 8
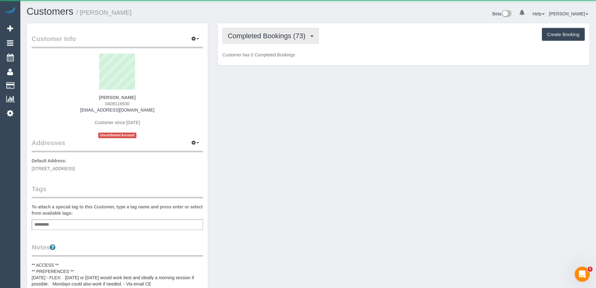
click at [256, 38] on span "Completed Bookings (73)" at bounding box center [268, 36] width 81 height 8
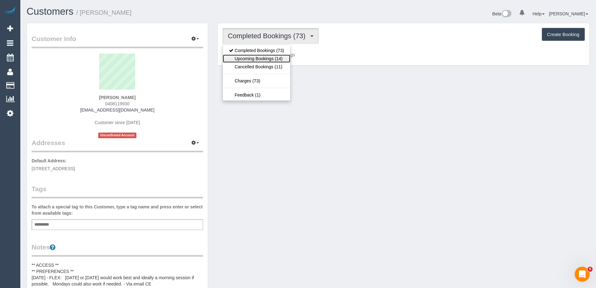
click at [256, 57] on link "Upcoming Bookings (14)" at bounding box center [257, 58] width 68 height 8
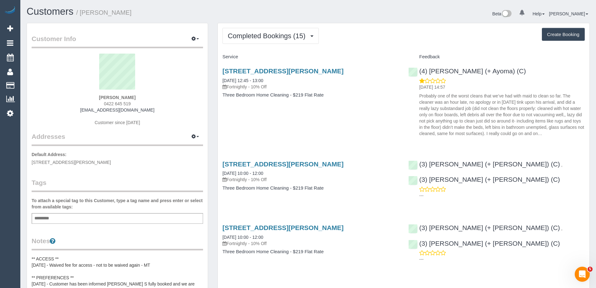
click at [114, 105] on span "0422 645 519" at bounding box center [117, 103] width 27 height 5
copy div "0422 645 519"
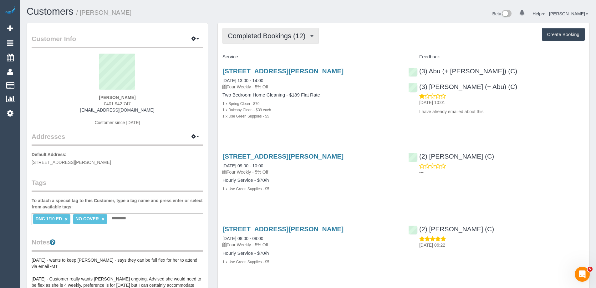
click at [265, 40] on button "Completed Bookings (12)" at bounding box center [271, 36] width 96 height 16
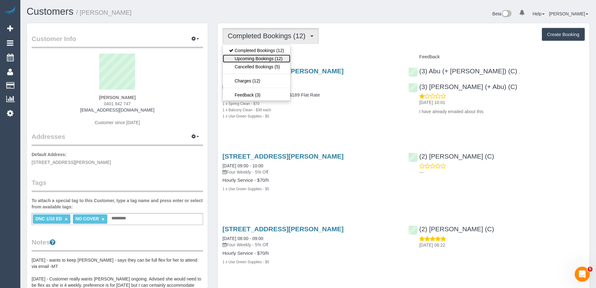
click at [264, 59] on link "Upcoming Bookings (12)" at bounding box center [257, 58] width 68 height 8
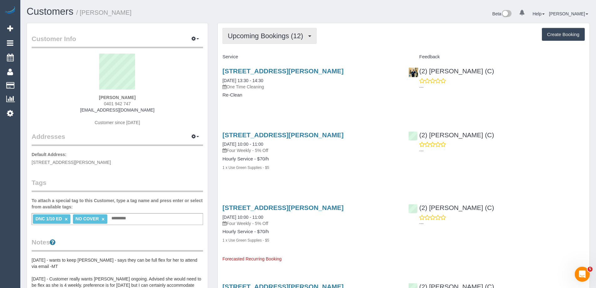
click at [238, 38] on span "Upcoming Bookings (12)" at bounding box center [267, 36] width 79 height 8
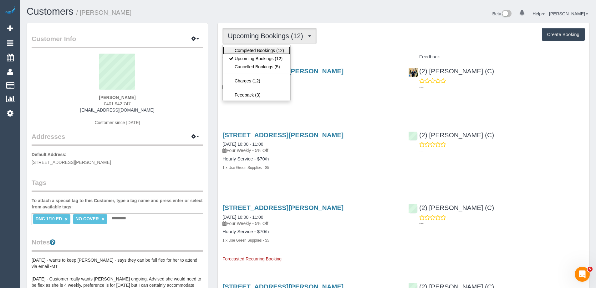
click at [243, 49] on link "Completed Bookings (12)" at bounding box center [257, 50] width 68 height 8
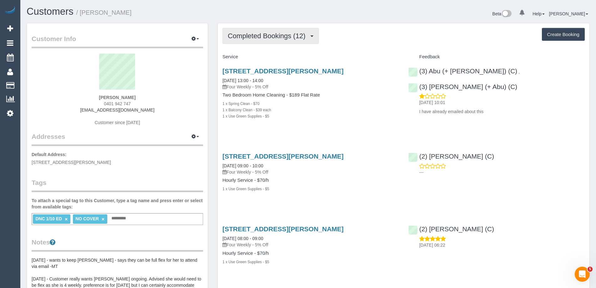
click at [286, 42] on button "Completed Bookings (12)" at bounding box center [271, 36] width 96 height 16
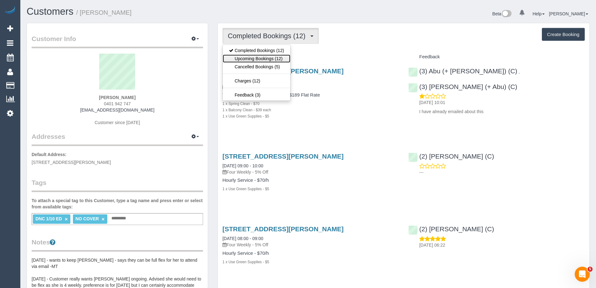
click at [276, 55] on link "Upcoming Bookings (12)" at bounding box center [257, 58] width 68 height 8
